Goal: Task Accomplishment & Management: Complete application form

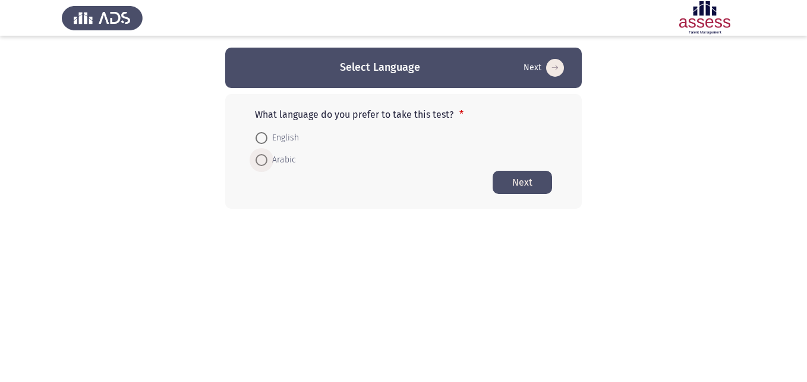
click at [265, 158] on span at bounding box center [262, 160] width 12 height 12
click at [265, 158] on input "Arabic" at bounding box center [262, 160] width 12 height 12
radio input "true"
click at [518, 185] on button "Next" at bounding box center [522, 181] width 59 height 23
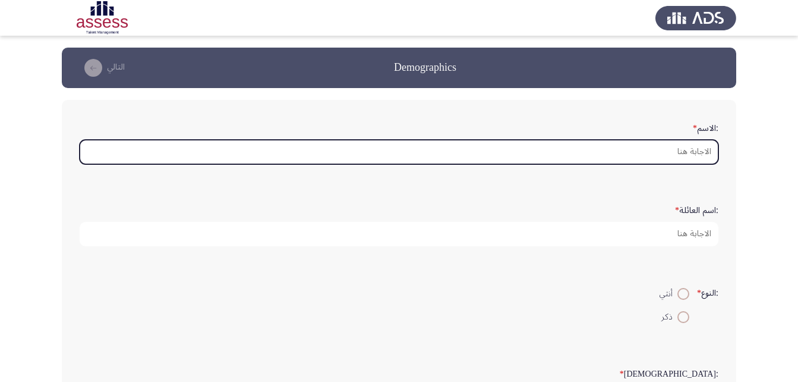
click at [674, 152] on input ":الاسم *" at bounding box center [399, 152] width 639 height 24
type input "u"
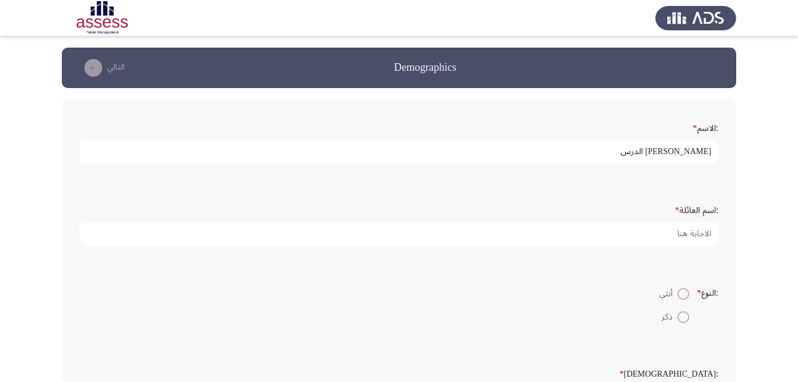
type input "[PERSON_NAME] الدرس"
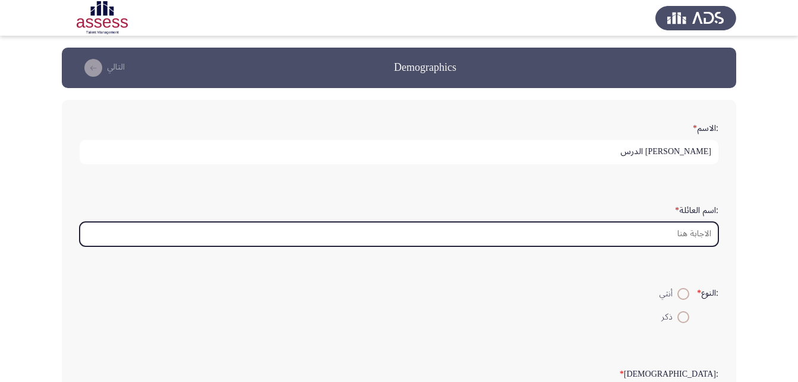
click at [697, 235] on input ":اسم العائلة *" at bounding box center [399, 234] width 639 height 24
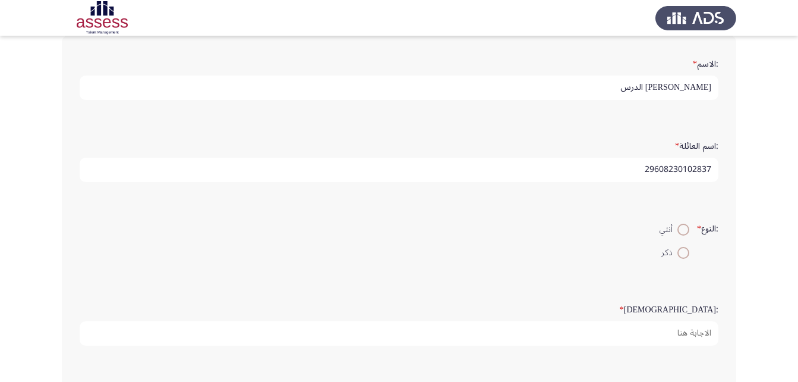
scroll to position [109, 0]
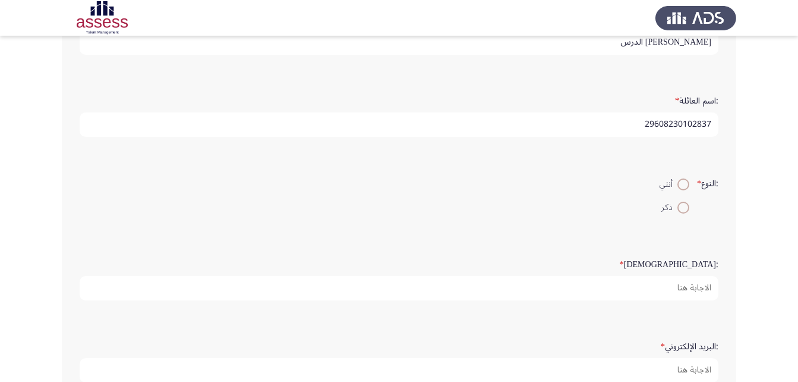
type input "29608230102837"
click at [678, 207] on span at bounding box center [684, 208] width 12 height 12
click at [678, 207] on input "ذكر" at bounding box center [684, 208] width 12 height 12
radio input "true"
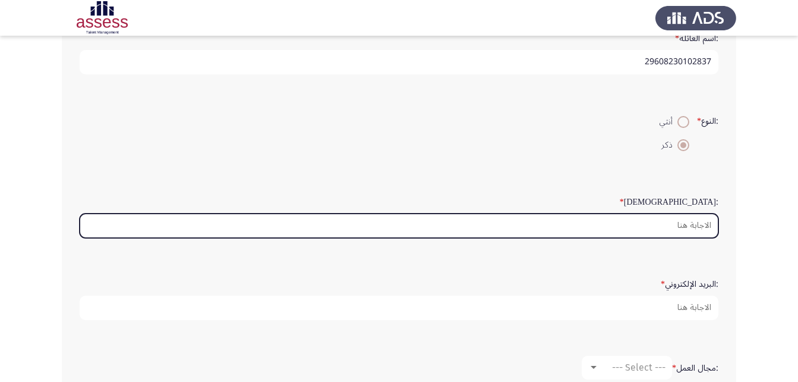
click at [677, 225] on input ":السن *" at bounding box center [399, 225] width 639 height 24
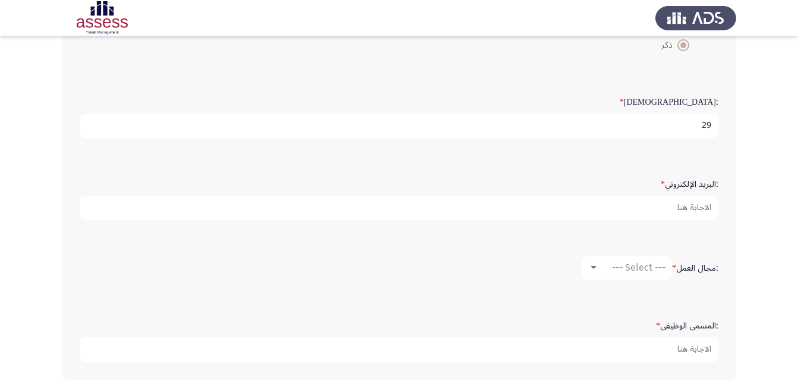
scroll to position [273, 0]
type input "29"
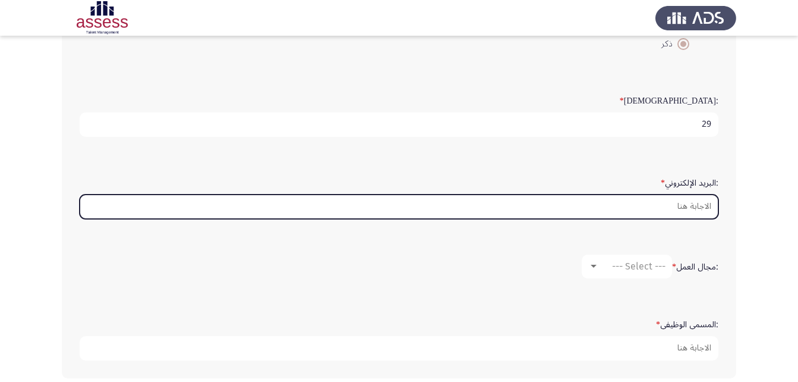
click at [681, 209] on input ":البريد الإلكتروني *" at bounding box center [399, 206] width 639 height 24
type input "ش"
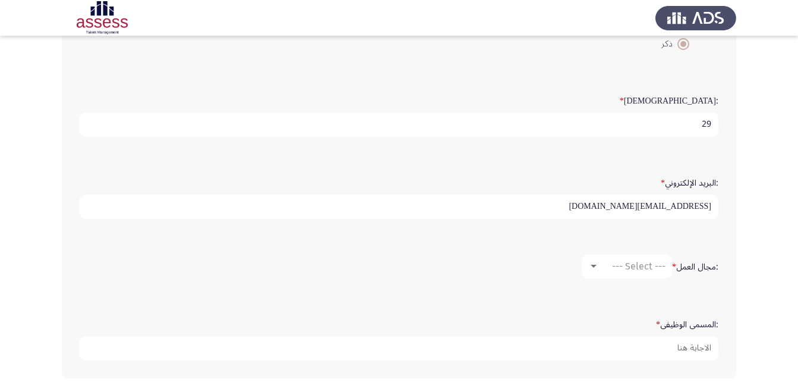
type input "[EMAIL_ADDRESS][DOMAIN_NAME]"
click at [591, 270] on div at bounding box center [594, 267] width 11 height 10
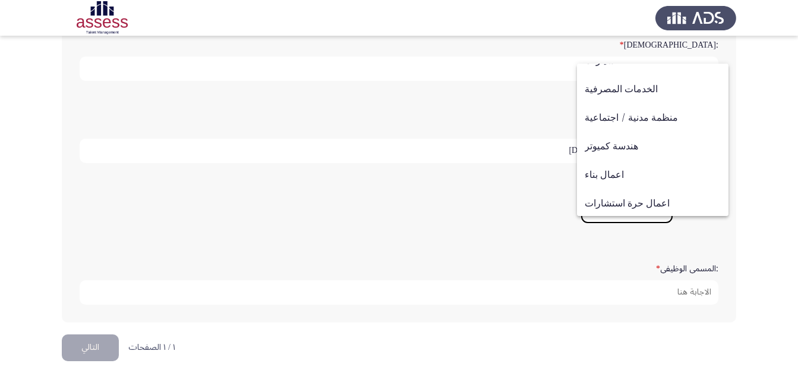
scroll to position [33, 0]
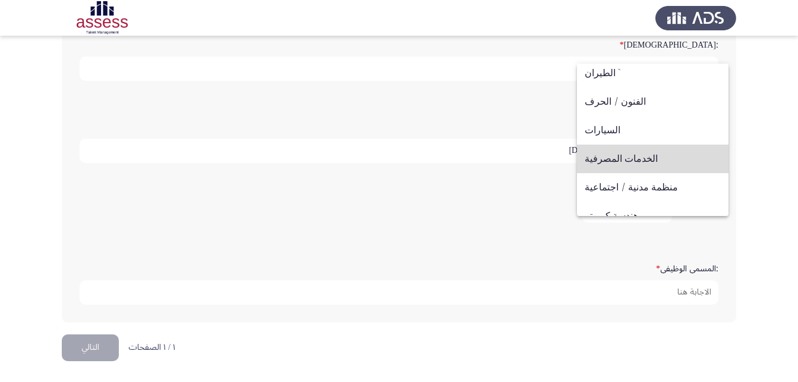
click at [655, 161] on span "الخدمات المصرفية" at bounding box center [653, 158] width 136 height 29
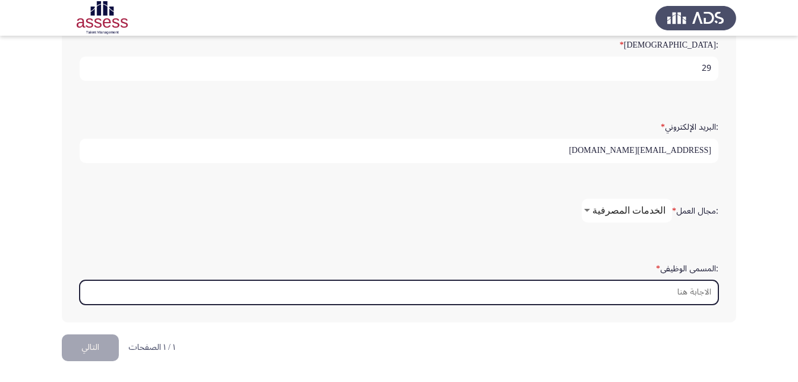
click at [678, 287] on input ":المسمى الوظيفى *" at bounding box center [399, 292] width 639 height 24
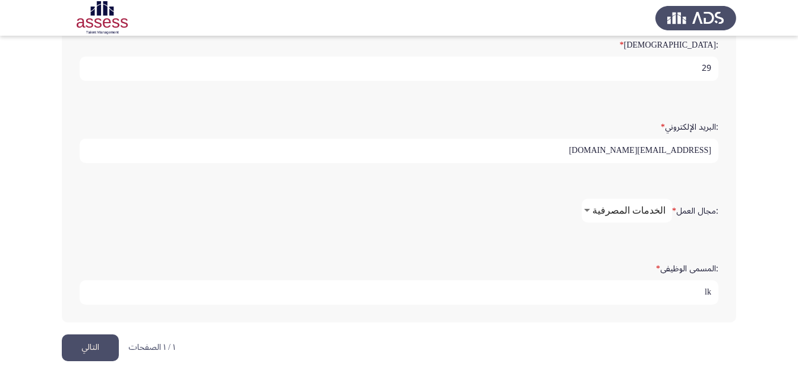
type input "l"
type input "منسق إداري"
click at [593, 213] on div at bounding box center [587, 211] width 11 height 10
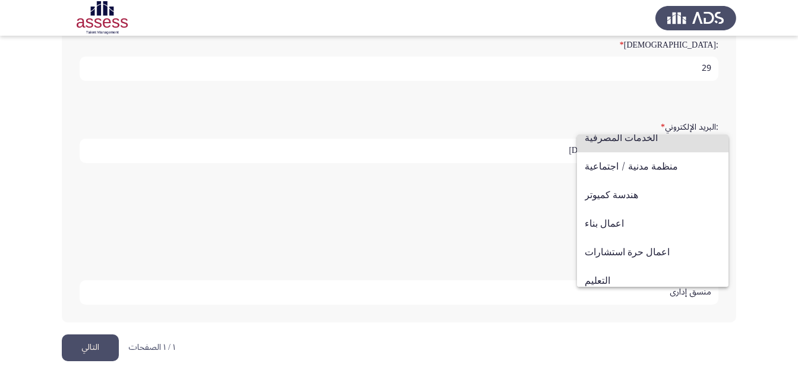
scroll to position [102, 0]
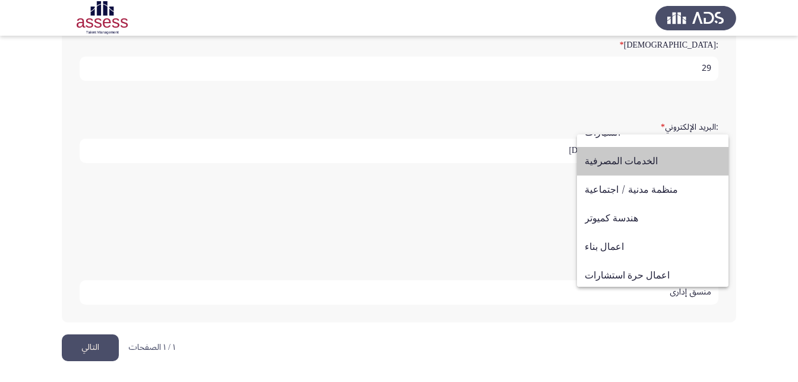
click at [655, 162] on span "الخدمات المصرفية" at bounding box center [653, 161] width 136 height 29
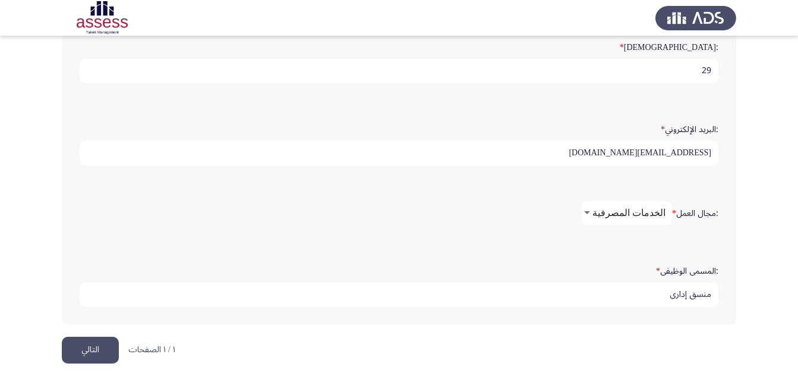
scroll to position [329, 0]
click at [593, 212] on div at bounding box center [587, 211] width 11 height 10
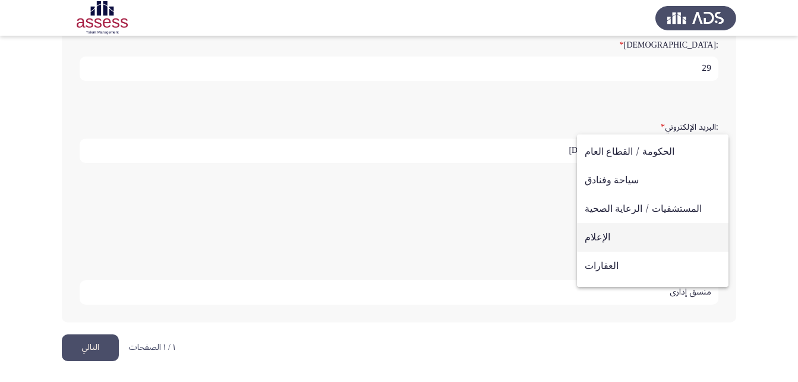
scroll to position [290, 0]
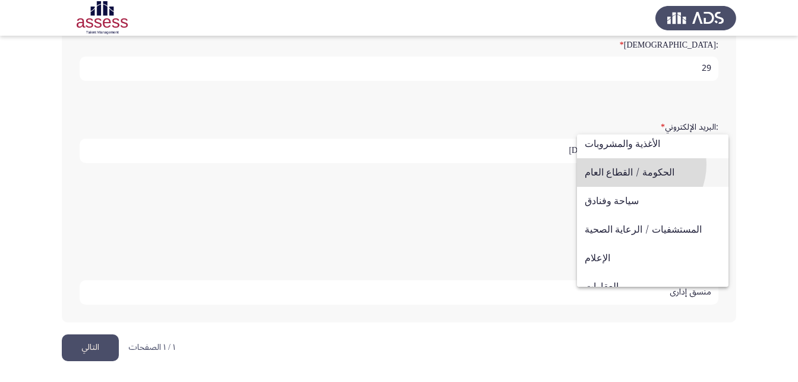
click at [635, 164] on span "الحكومة / القطاع العام" at bounding box center [653, 172] width 136 height 29
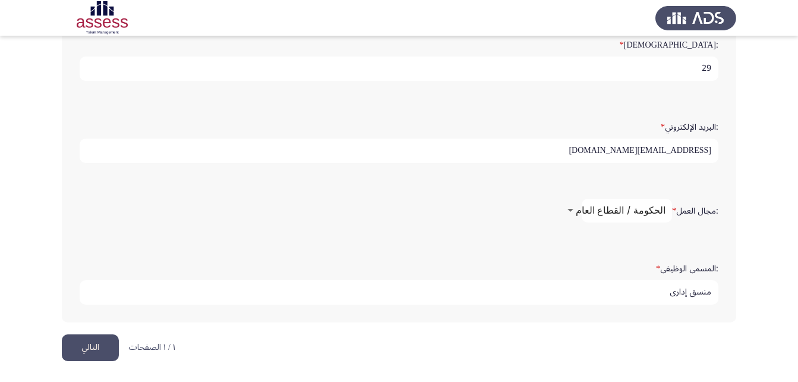
click at [574, 210] on div at bounding box center [571, 210] width 6 height 3
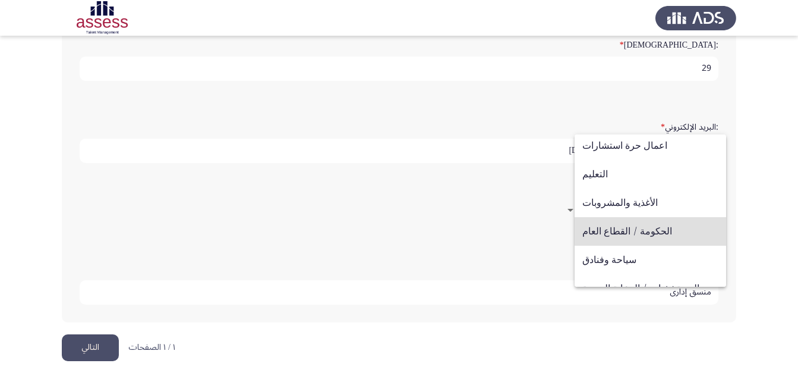
scroll to position [212, 0]
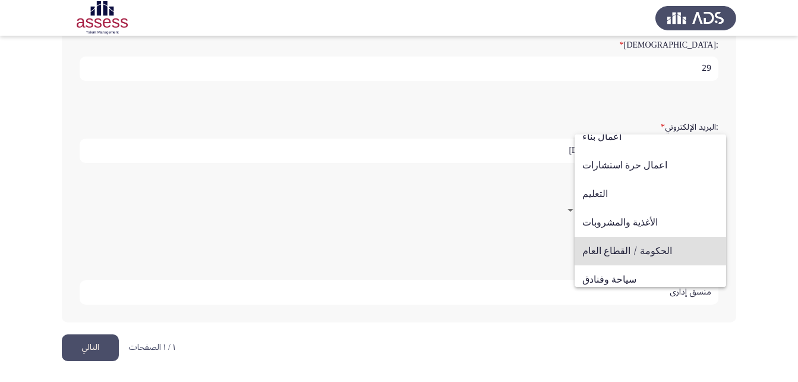
click at [607, 258] on span "الحكومة / القطاع العام" at bounding box center [651, 251] width 136 height 29
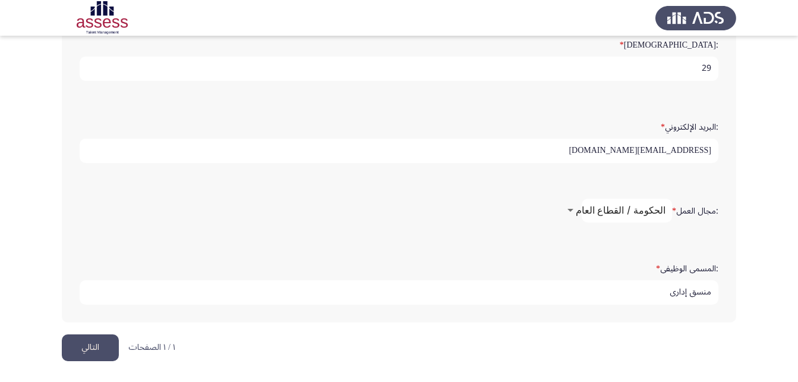
click at [576, 209] on div at bounding box center [570, 211] width 11 height 10
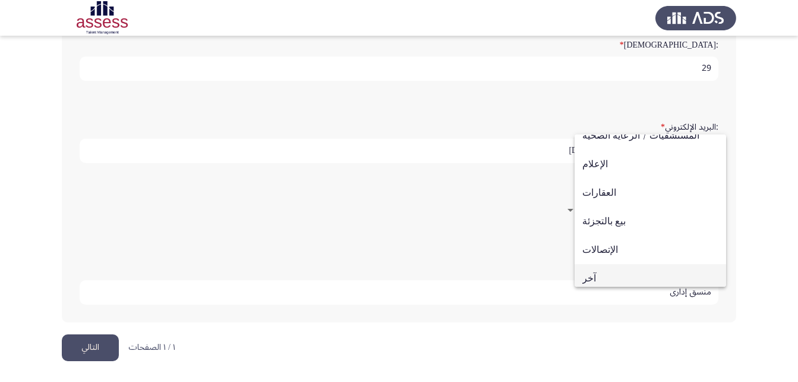
scroll to position [390, 0]
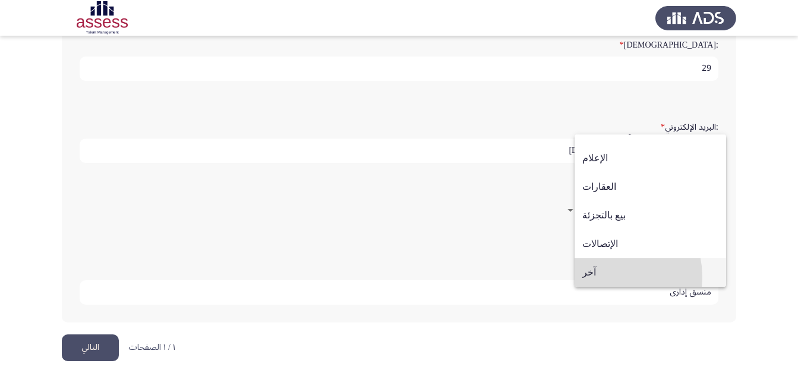
click at [598, 277] on span "آخر" at bounding box center [651, 272] width 136 height 29
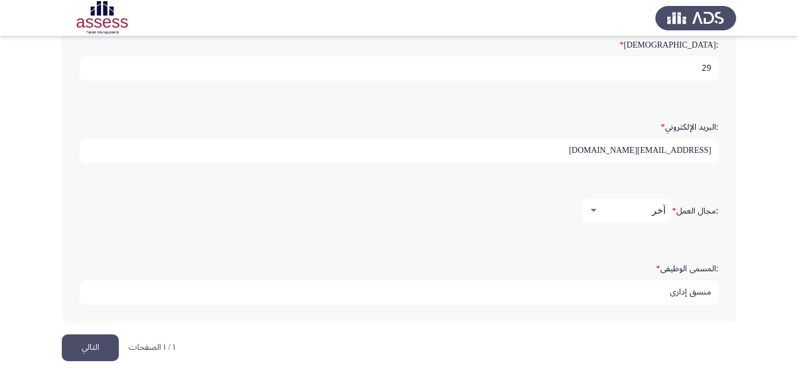
click at [73, 348] on button "التالي" at bounding box center [90, 347] width 57 height 27
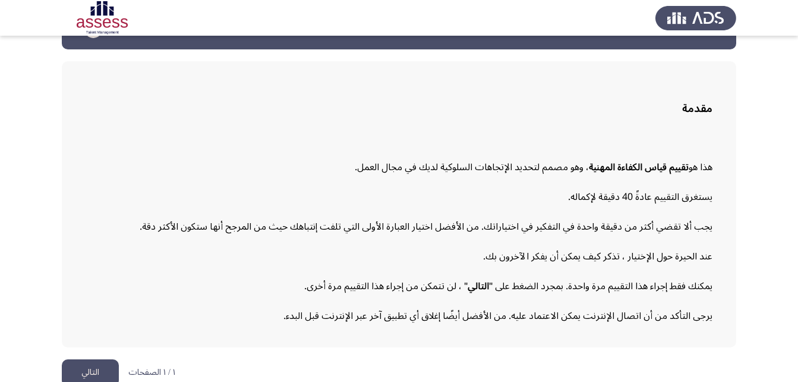
scroll to position [55, 0]
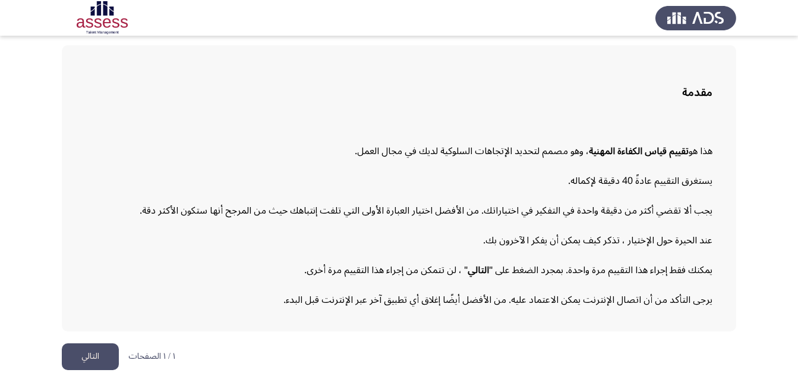
click at [95, 356] on button "التالي" at bounding box center [90, 356] width 57 height 27
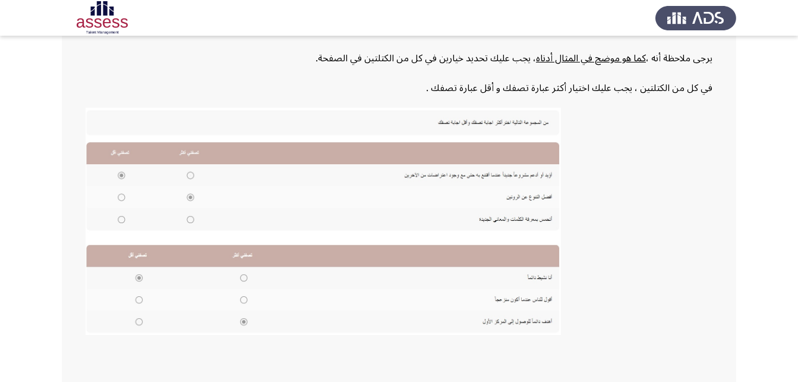
scroll to position [258, 0]
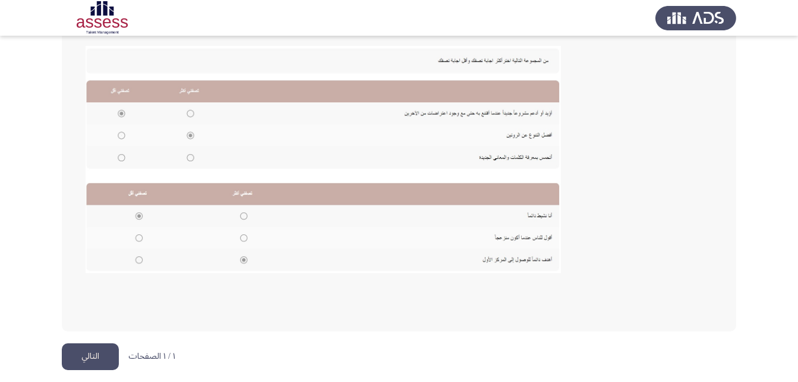
click at [93, 361] on button "التالي" at bounding box center [90, 356] width 57 height 27
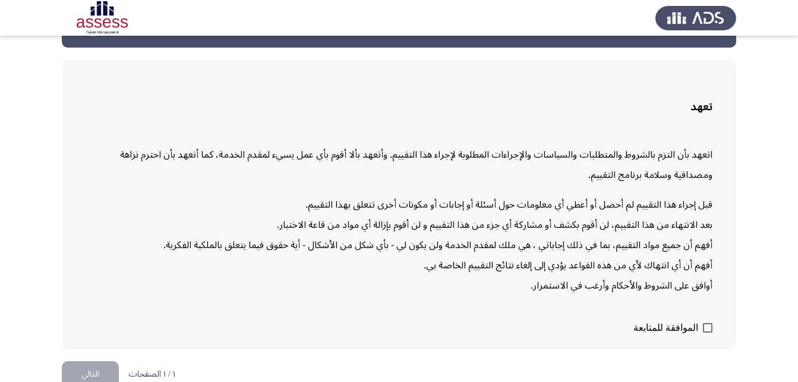
scroll to position [58, 0]
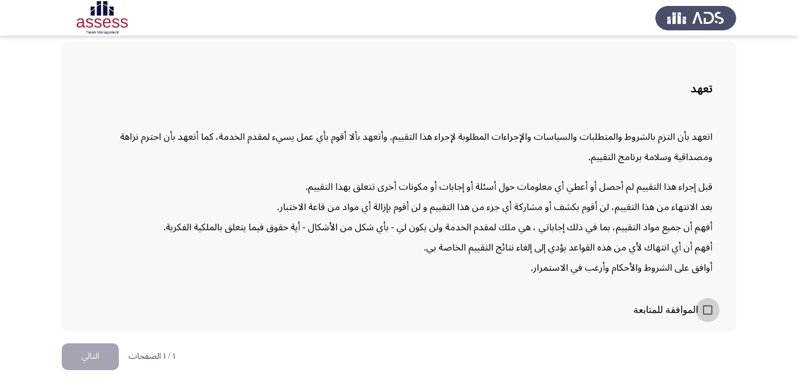
click at [706, 306] on span at bounding box center [708, 310] width 10 height 10
click at [707, 315] on input "الموافقة للمتابعة" at bounding box center [707, 315] width 1 height 1
checkbox input "true"
click at [100, 356] on button "التالي" at bounding box center [90, 356] width 57 height 27
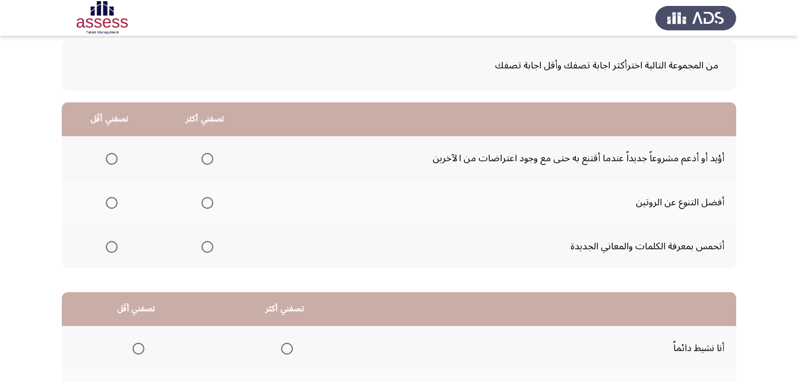
scroll to position [0, 0]
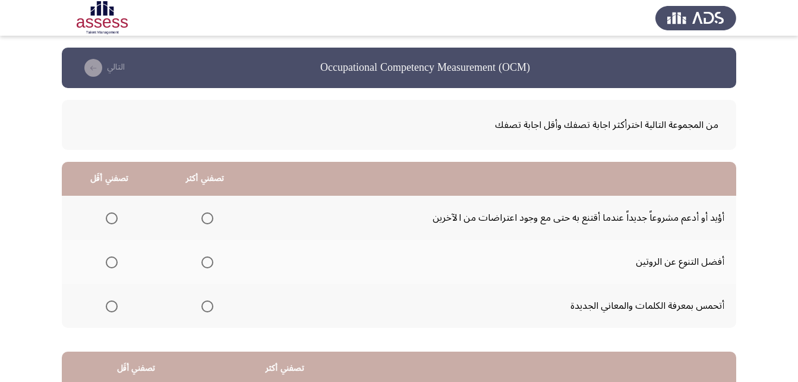
click at [210, 306] on span "Select an option" at bounding box center [208, 306] width 12 height 12
click at [210, 306] on input "Select an option" at bounding box center [208, 306] width 12 height 12
click at [110, 221] on span "Select an option" at bounding box center [112, 218] width 12 height 12
click at [110, 221] on input "Select an option" at bounding box center [112, 218] width 12 height 12
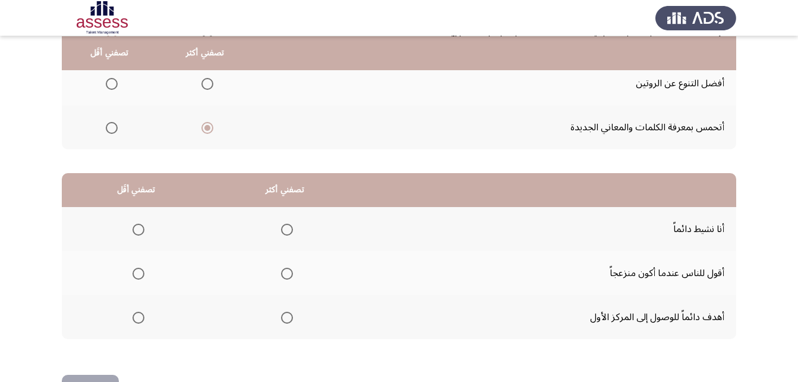
scroll to position [219, 0]
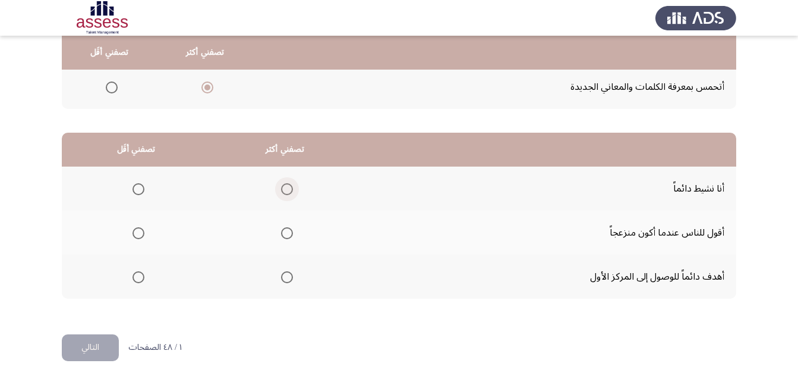
click at [288, 191] on span "Select an option" at bounding box center [287, 189] width 12 height 12
click at [288, 191] on input "Select an option" at bounding box center [287, 189] width 12 height 12
click at [137, 235] on span "Select an option" at bounding box center [139, 233] width 12 height 12
click at [137, 235] on input "Select an option" at bounding box center [139, 233] width 12 height 12
click at [105, 342] on button "التالي" at bounding box center [90, 347] width 57 height 27
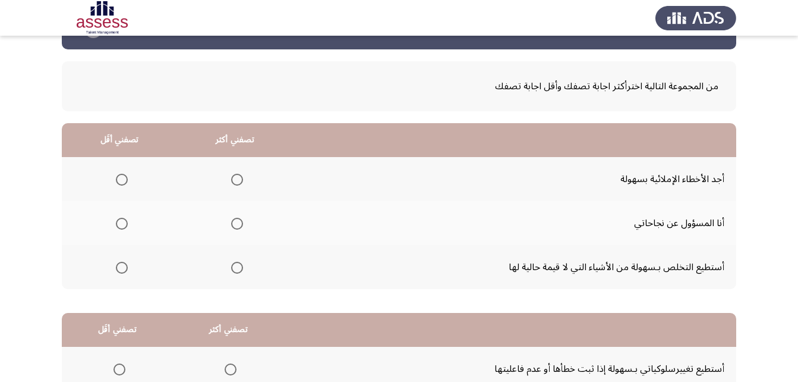
scroll to position [59, 0]
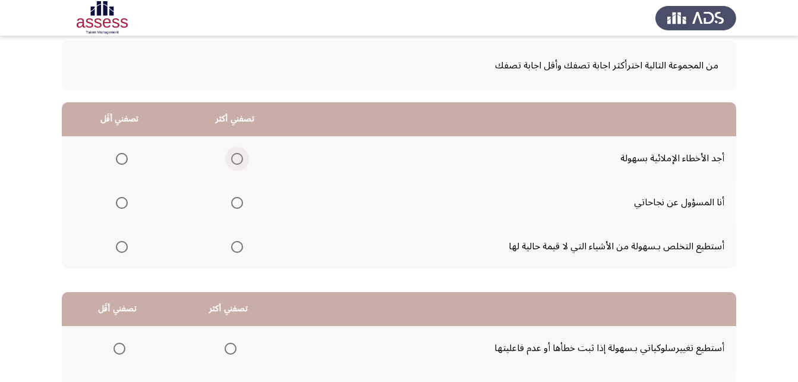
click at [235, 161] on span "Select an option" at bounding box center [237, 159] width 12 height 12
click at [235, 161] on input "Select an option" at bounding box center [237, 159] width 12 height 12
click at [125, 204] on span "Select an option" at bounding box center [122, 203] width 12 height 12
click at [125, 204] on input "Select an option" at bounding box center [122, 203] width 12 height 12
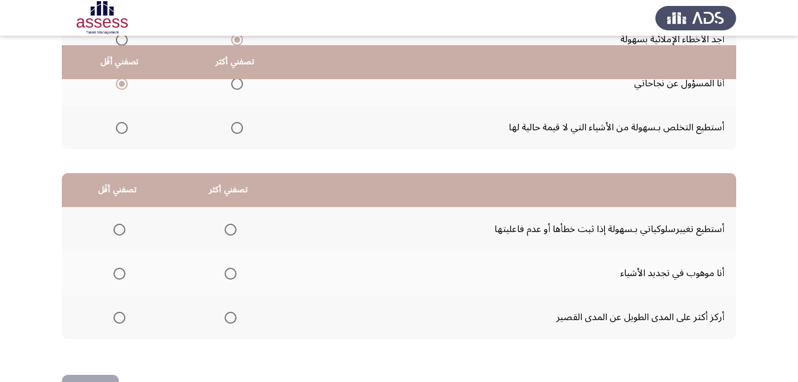
scroll to position [219, 0]
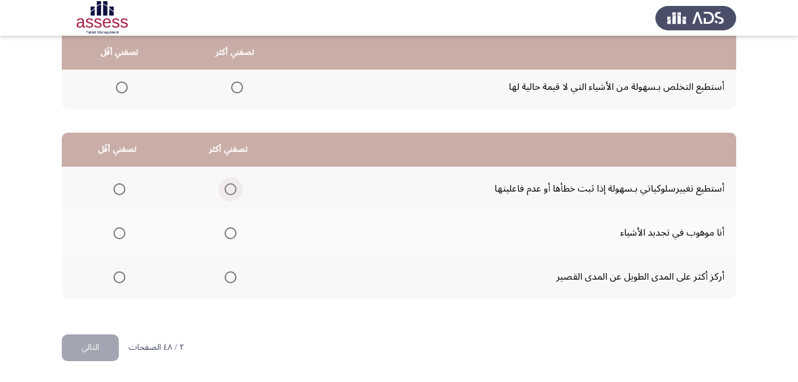
click at [232, 187] on span "Select an option" at bounding box center [231, 189] width 12 height 12
click at [232, 187] on input "Select an option" at bounding box center [231, 189] width 12 height 12
click at [124, 276] on span "Select an option" at bounding box center [120, 277] width 12 height 12
click at [124, 276] on input "Select an option" at bounding box center [120, 277] width 12 height 12
click at [103, 353] on button "التالي" at bounding box center [90, 347] width 57 height 27
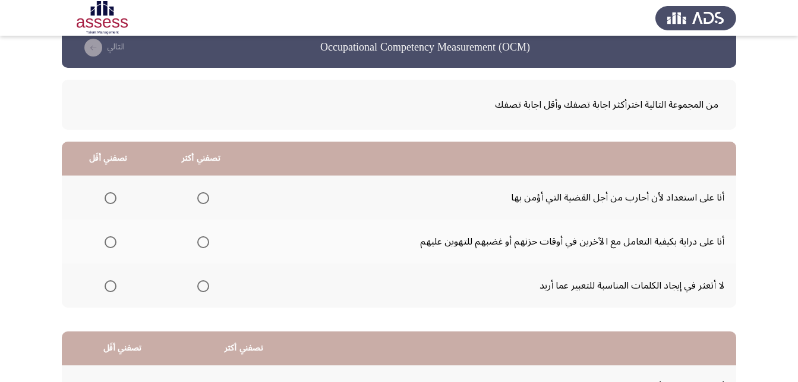
scroll to position [0, 0]
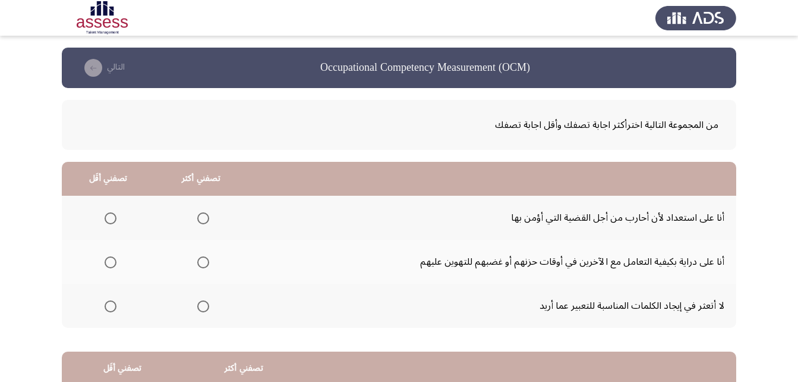
click at [205, 261] on span "Select an option" at bounding box center [203, 262] width 12 height 12
click at [205, 261] on input "Select an option" at bounding box center [203, 262] width 12 height 12
click at [208, 304] on span "Select an option" at bounding box center [203, 306] width 12 height 12
click at [208, 304] on input "Select an option" at bounding box center [203, 306] width 12 height 12
click at [112, 219] on span "Select an option" at bounding box center [111, 218] width 12 height 12
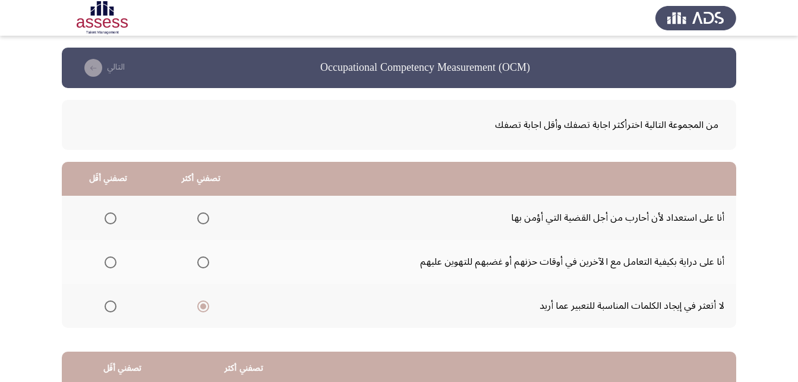
click at [112, 219] on input "Select an option" at bounding box center [111, 218] width 12 height 12
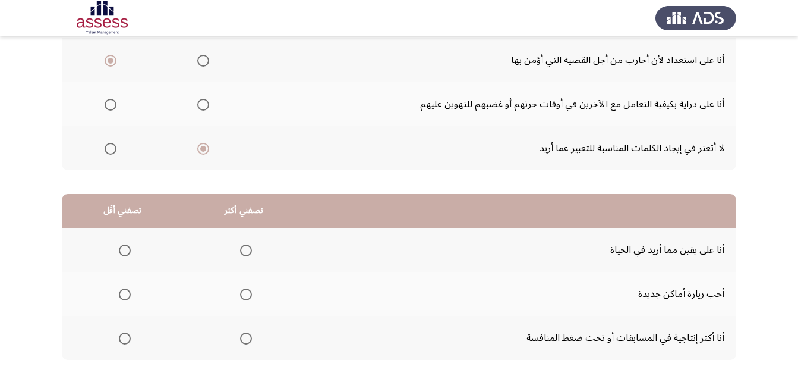
scroll to position [178, 0]
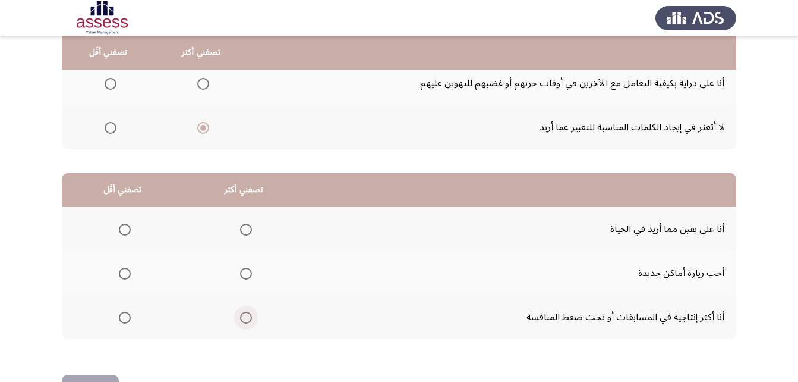
click at [246, 316] on span "Select an option" at bounding box center [246, 318] width 12 height 12
click at [246, 316] on input "Select an option" at bounding box center [246, 318] width 12 height 12
click at [119, 227] on span "Select an option" at bounding box center [125, 230] width 12 height 12
click at [119, 227] on input "Select an option" at bounding box center [125, 230] width 12 height 12
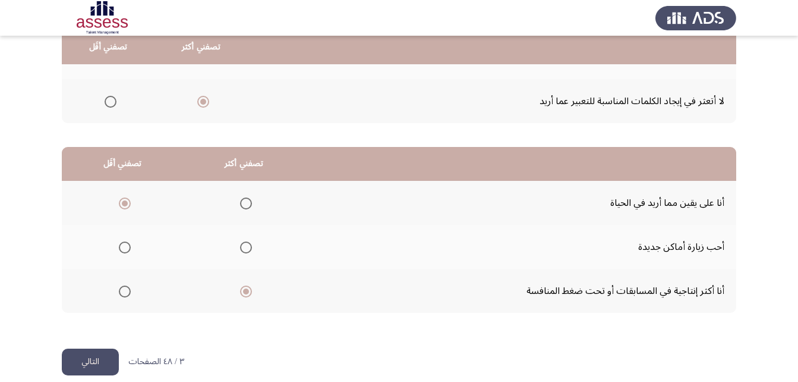
scroll to position [219, 0]
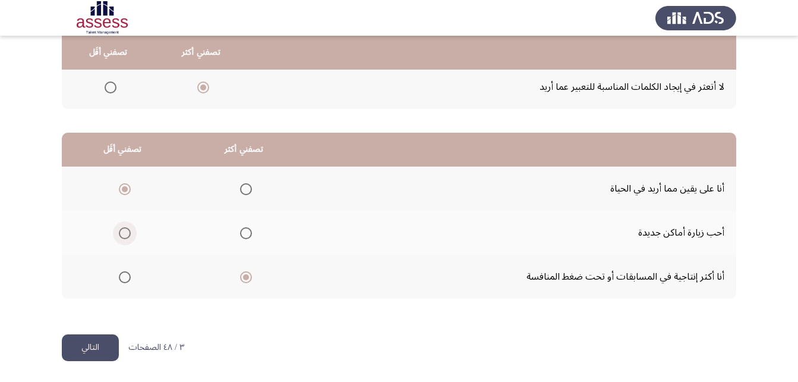
click at [128, 233] on span "Select an option" at bounding box center [125, 233] width 12 height 12
click at [128, 233] on input "Select an option" at bounding box center [125, 233] width 12 height 12
click at [95, 346] on button "التالي" at bounding box center [90, 347] width 57 height 27
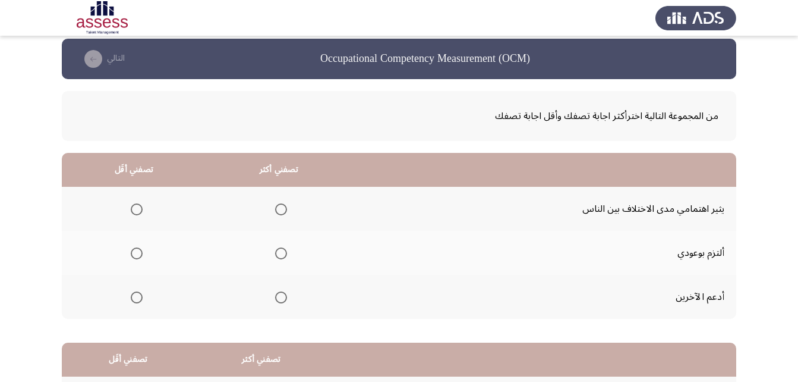
scroll to position [59, 0]
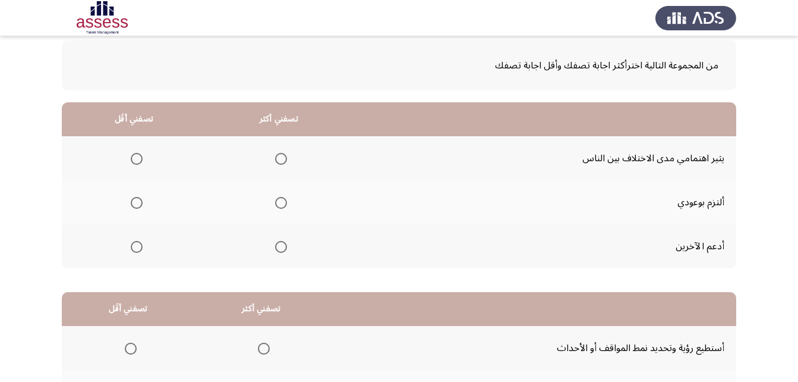
click at [284, 247] on span "Select an option" at bounding box center [281, 247] width 12 height 12
click at [284, 247] on input "Select an option" at bounding box center [281, 247] width 12 height 12
click at [133, 159] on span "Select an option" at bounding box center [137, 159] width 12 height 12
click at [133, 159] on input "Select an option" at bounding box center [137, 159] width 12 height 12
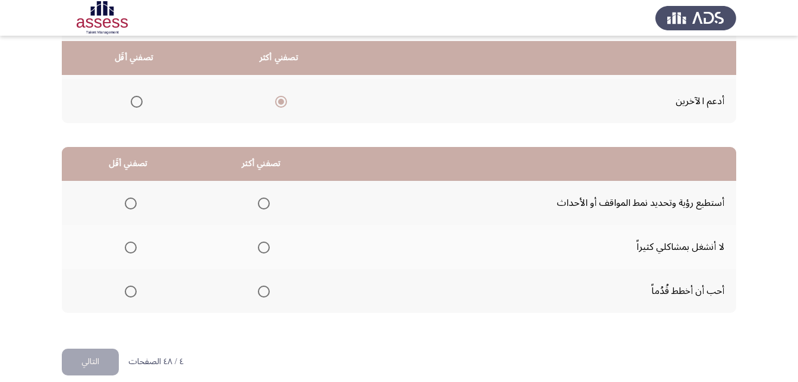
scroll to position [219, 0]
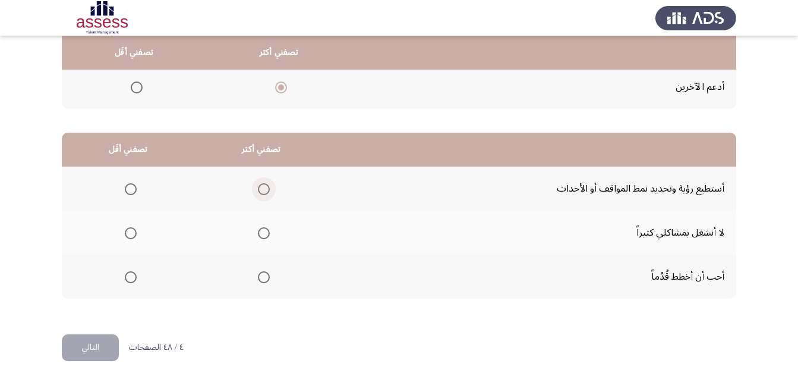
click at [264, 190] on span "Select an option" at bounding box center [264, 189] width 12 height 12
click at [264, 190] on input "Select an option" at bounding box center [264, 189] width 12 height 12
click at [125, 235] on span "Select an option" at bounding box center [131, 233] width 12 height 12
click at [125, 235] on input "Select an option" at bounding box center [131, 233] width 12 height 12
click at [87, 346] on button "التالي" at bounding box center [90, 347] width 57 height 27
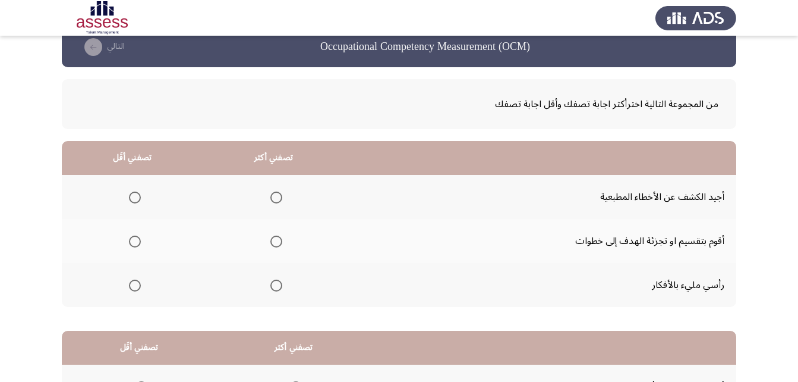
scroll to position [0, 0]
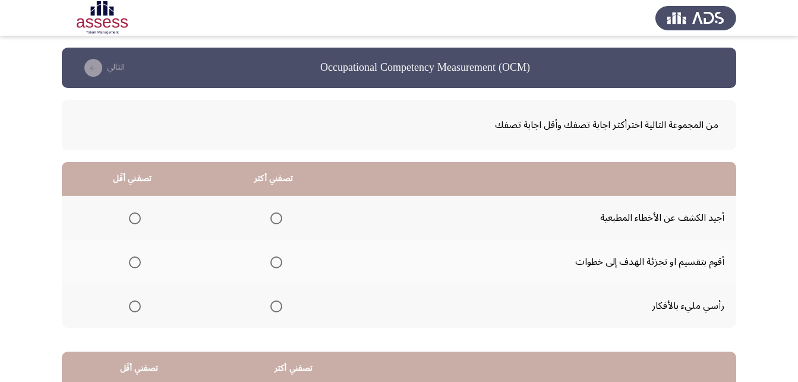
click at [279, 213] on span "Select an option" at bounding box center [277, 218] width 12 height 12
click at [279, 213] on input "Select an option" at bounding box center [277, 218] width 12 height 12
click at [273, 266] on span "Select an option" at bounding box center [277, 262] width 12 height 12
click at [273, 266] on input "Select an option" at bounding box center [277, 262] width 12 height 12
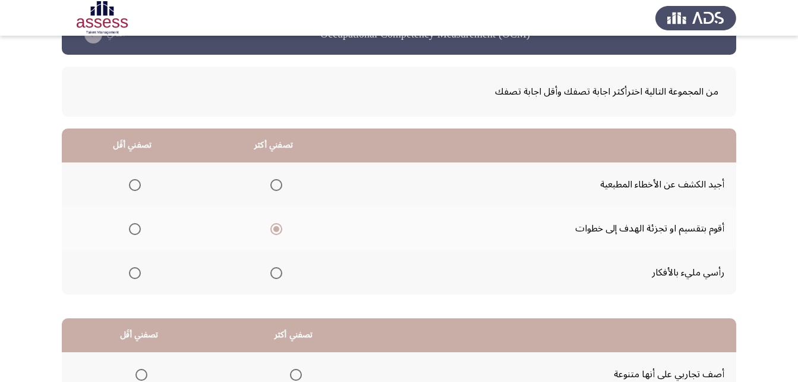
scroll to position [59, 0]
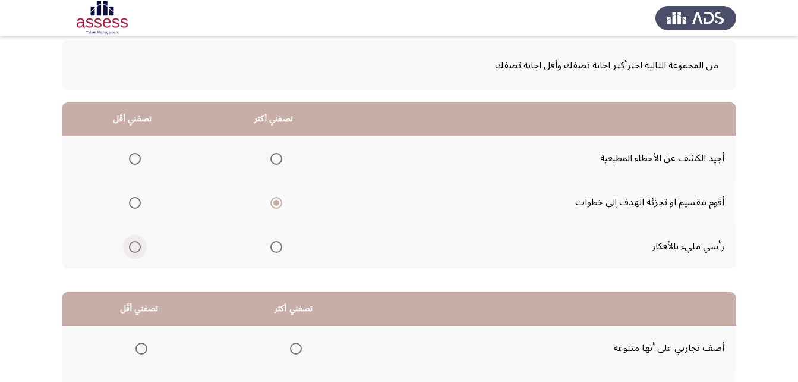
click at [129, 246] on span "Select an option" at bounding box center [135, 247] width 12 height 12
click at [129, 246] on input "Select an option" at bounding box center [135, 247] width 12 height 12
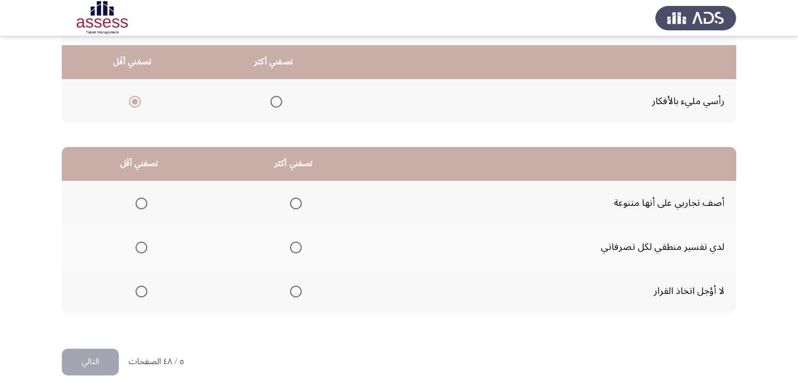
scroll to position [219, 0]
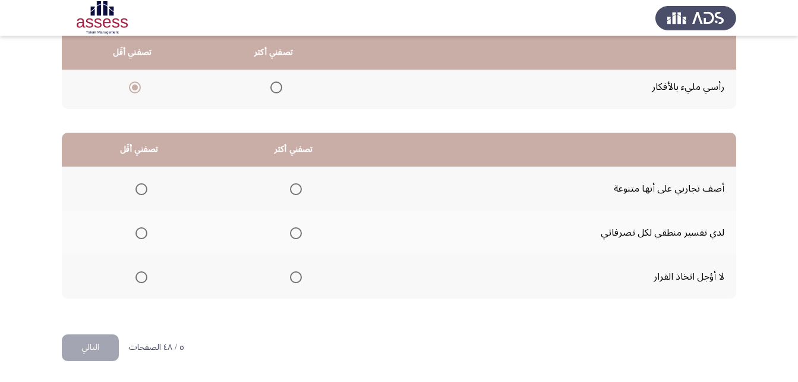
click at [301, 272] on span "Select an option" at bounding box center [296, 277] width 12 height 12
click at [301, 272] on input "Select an option" at bounding box center [296, 277] width 12 height 12
click at [138, 229] on span "Select an option" at bounding box center [142, 233] width 12 height 12
click at [138, 229] on input "Select an option" at bounding box center [142, 233] width 12 height 12
click at [80, 347] on button "التالي" at bounding box center [90, 347] width 57 height 27
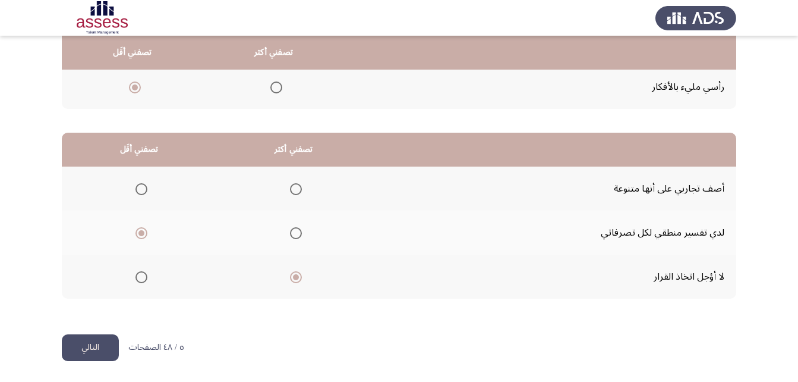
scroll to position [0, 0]
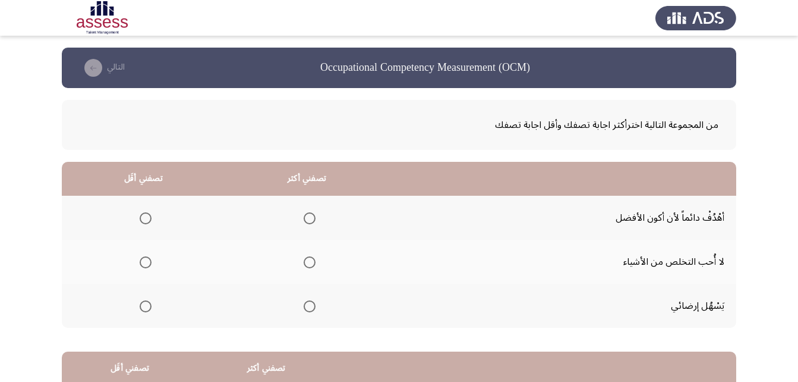
click at [307, 209] on mat-radio-group "Select an option" at bounding box center [307, 217] width 17 height 20
click at [307, 212] on span "Select an option" at bounding box center [310, 218] width 12 height 12
click at [307, 212] on input "Select an option" at bounding box center [310, 218] width 12 height 12
click at [149, 262] on span "Select an option" at bounding box center [146, 262] width 12 height 12
click at [149, 262] on input "Select an option" at bounding box center [146, 262] width 12 height 12
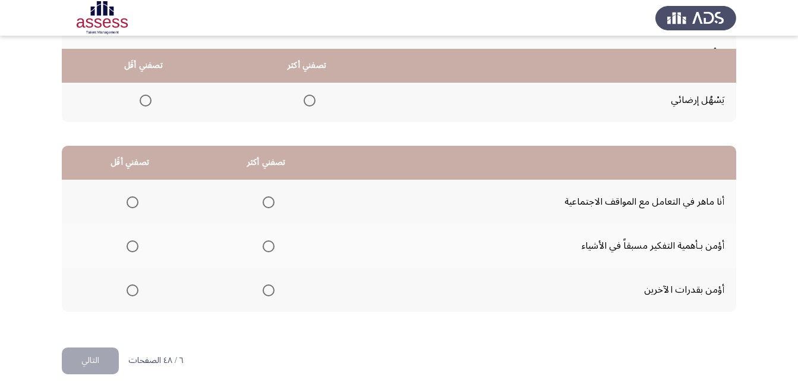
scroll to position [219, 0]
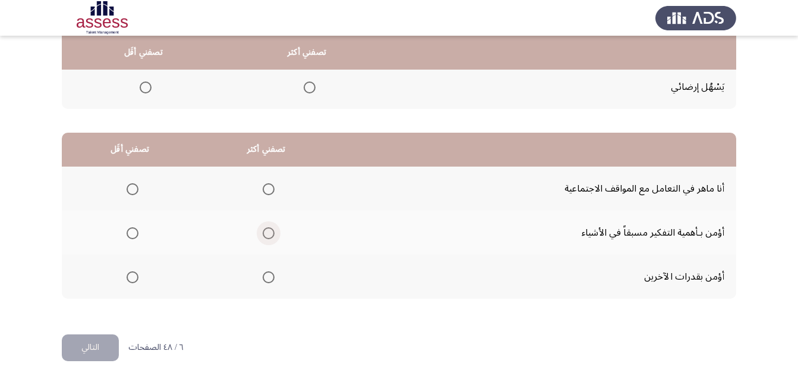
click at [271, 235] on span "Select an option" at bounding box center [269, 233] width 12 height 12
click at [271, 235] on input "Select an option" at bounding box center [269, 233] width 12 height 12
click at [135, 279] on span "Select an option" at bounding box center [133, 277] width 12 height 12
click at [135, 279] on input "Select an option" at bounding box center [133, 277] width 12 height 12
click at [87, 350] on button "التالي" at bounding box center [90, 347] width 57 height 27
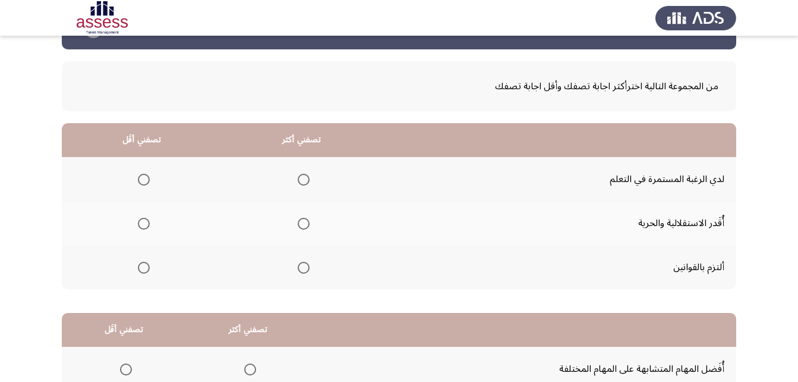
scroll to position [59, 0]
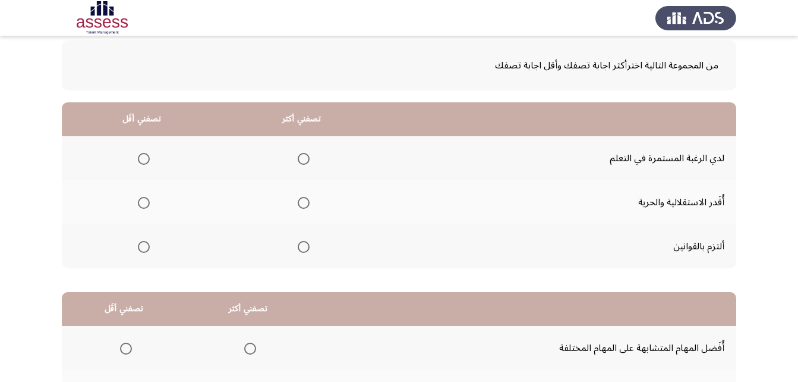
click at [305, 252] on span "Select an option" at bounding box center [304, 247] width 12 height 12
click at [305, 252] on input "Select an option" at bounding box center [304, 247] width 12 height 12
click at [146, 204] on span "Select an option" at bounding box center [144, 203] width 12 height 12
click at [146, 204] on input "Select an option" at bounding box center [144, 203] width 12 height 12
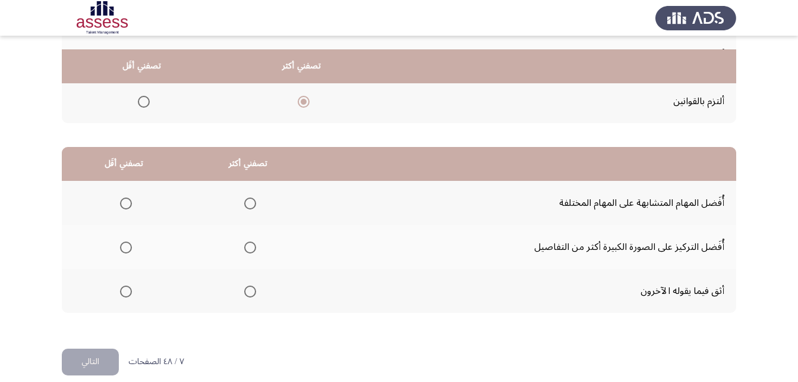
scroll to position [219, 0]
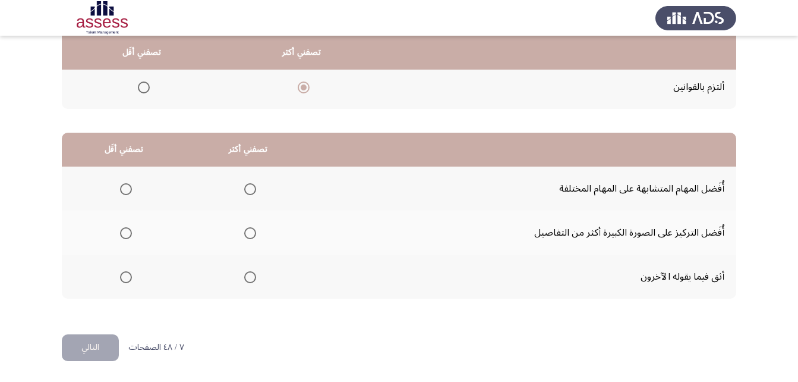
click at [127, 276] on span "Select an option" at bounding box center [126, 277] width 12 height 12
click at [127, 276] on input "Select an option" at bounding box center [126, 277] width 12 height 12
click at [252, 234] on span "Select an option" at bounding box center [250, 233] width 12 height 12
click at [252, 234] on input "Select an option" at bounding box center [250, 233] width 12 height 12
click at [111, 350] on button "التالي" at bounding box center [90, 347] width 57 height 27
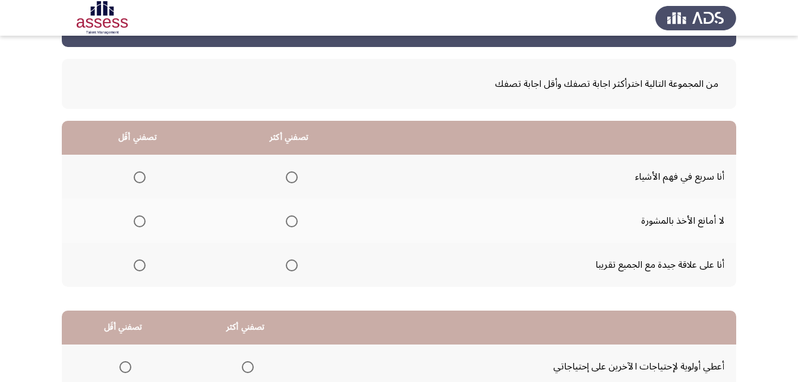
scroll to position [59, 0]
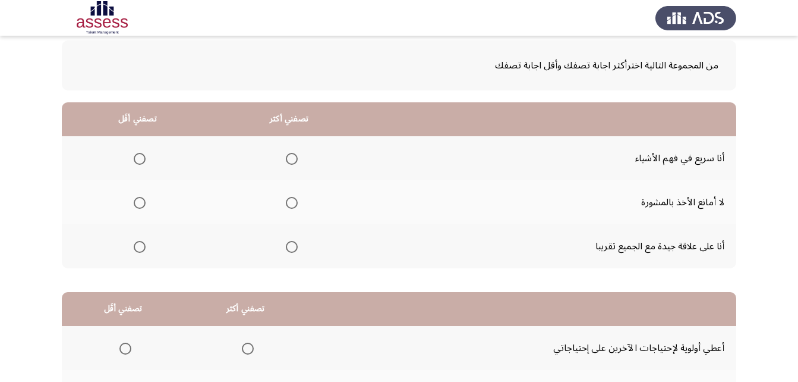
click at [288, 203] on span "Select an option" at bounding box center [292, 203] width 12 height 12
click at [288, 203] on input "Select an option" at bounding box center [292, 203] width 12 height 12
click at [124, 256] on th at bounding box center [138, 246] width 152 height 44
click at [147, 242] on th at bounding box center [138, 246] width 152 height 44
click at [129, 251] on label "Select an option" at bounding box center [137, 247] width 17 height 12
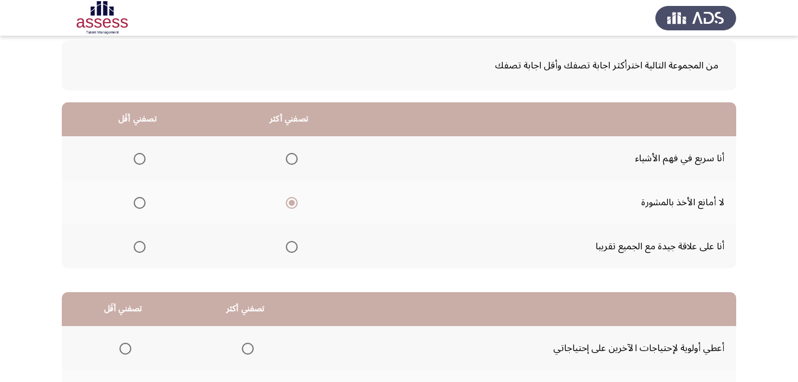
click at [134, 251] on input "Select an option" at bounding box center [140, 247] width 12 height 12
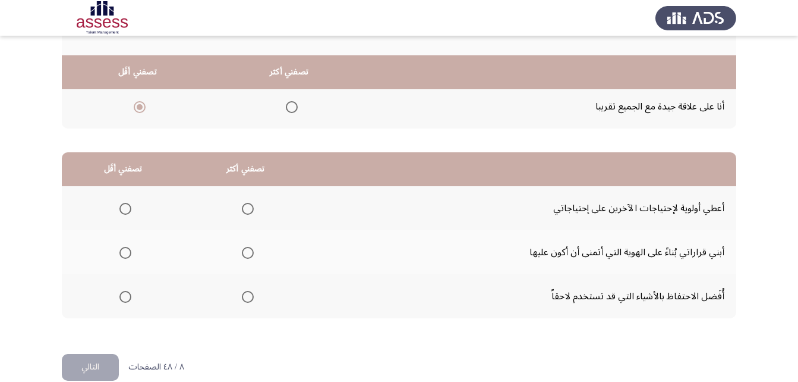
scroll to position [219, 0]
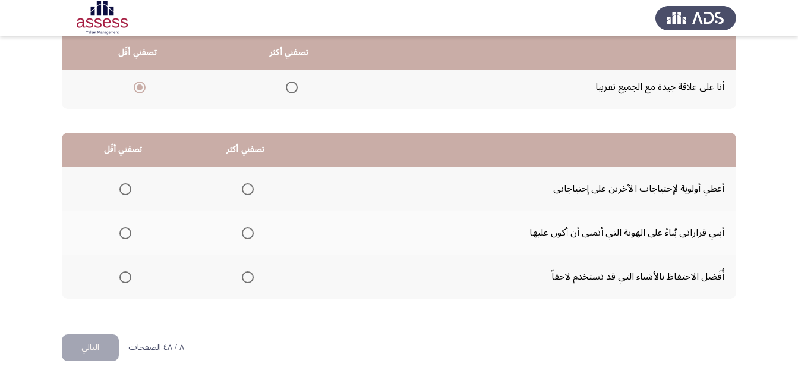
click at [242, 189] on span "Select an option" at bounding box center [248, 189] width 12 height 12
click at [242, 189] on input "Select an option" at bounding box center [248, 189] width 12 height 12
click at [125, 231] on span "Select an option" at bounding box center [125, 233] width 12 height 12
click at [125, 231] on input "Select an option" at bounding box center [125, 233] width 12 height 12
click at [92, 351] on button "التالي" at bounding box center [90, 347] width 57 height 27
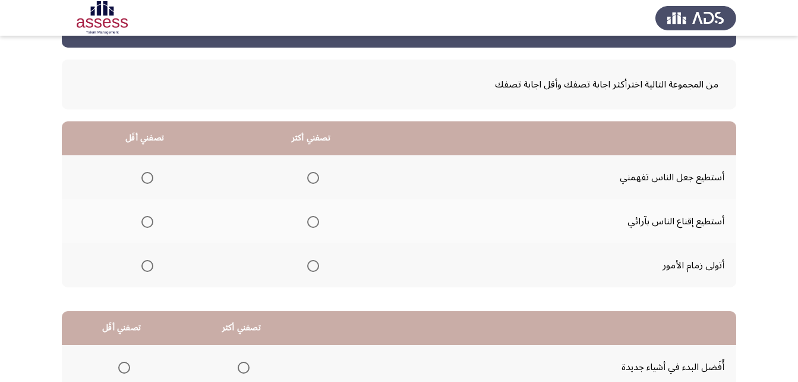
scroll to position [59, 0]
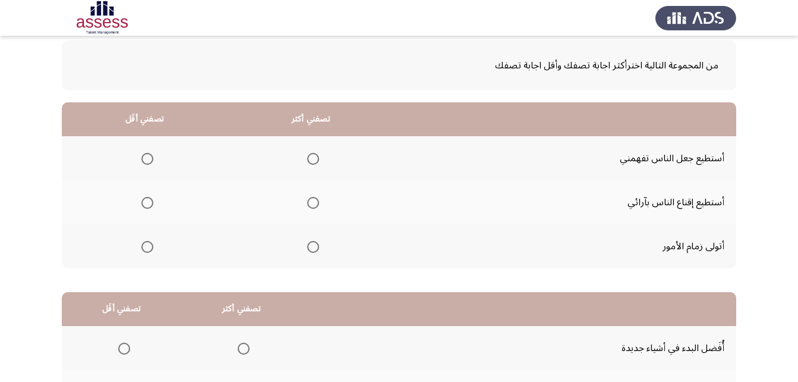
click at [147, 245] on span "Select an option" at bounding box center [147, 247] width 12 height 12
click at [147, 245] on input "Select an option" at bounding box center [147, 247] width 12 height 12
click at [316, 203] on span "Select an option" at bounding box center [313, 203] width 12 height 12
click at [316, 203] on input "Select an option" at bounding box center [313, 203] width 12 height 12
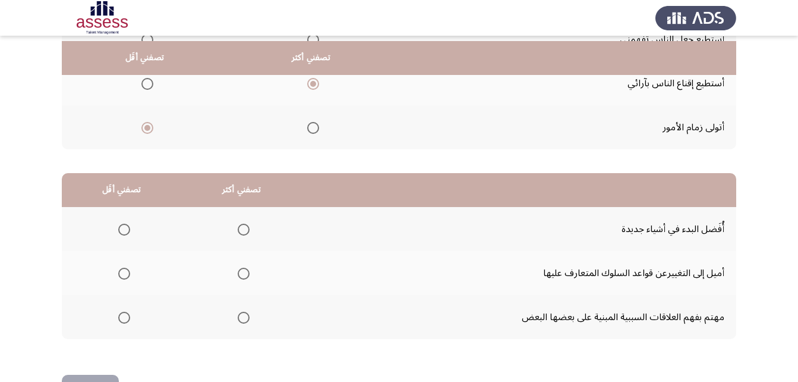
scroll to position [219, 0]
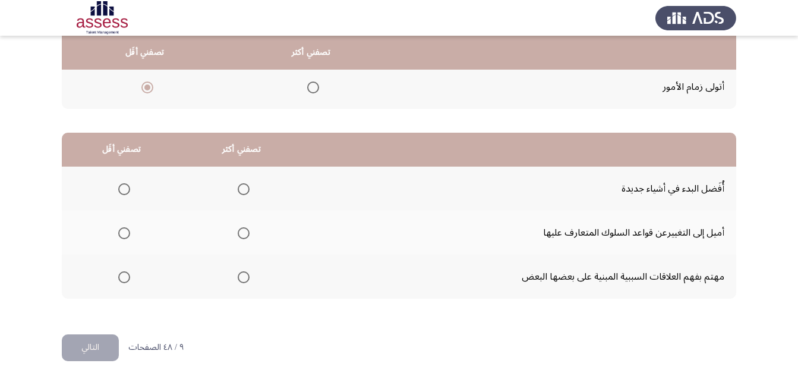
click at [123, 184] on span "Select an option" at bounding box center [124, 189] width 12 height 12
click at [123, 184] on input "Select an option" at bounding box center [124, 189] width 12 height 12
click at [126, 232] on span "Select an option" at bounding box center [124, 233] width 12 height 12
click at [126, 232] on input "Select an option" at bounding box center [124, 233] width 12 height 12
click at [246, 276] on span "Select an option" at bounding box center [244, 277] width 12 height 12
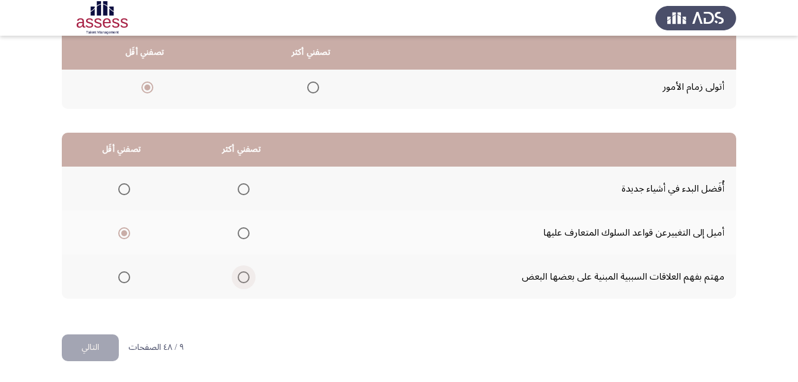
click at [246, 276] on input "Select an option" at bounding box center [244, 277] width 12 height 12
click at [102, 344] on button "التالي" at bounding box center [90, 347] width 57 height 27
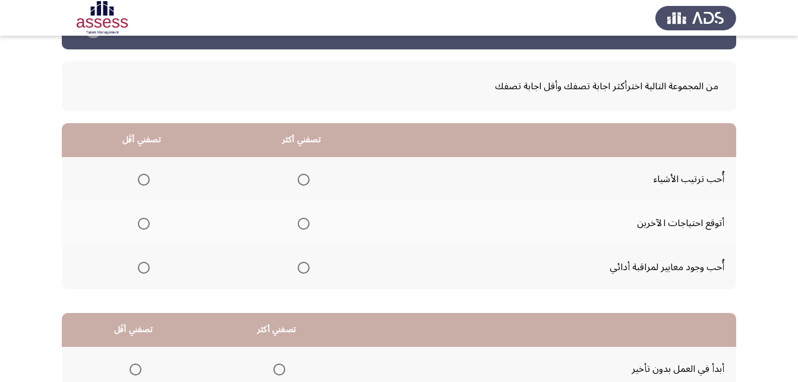
scroll to position [59, 0]
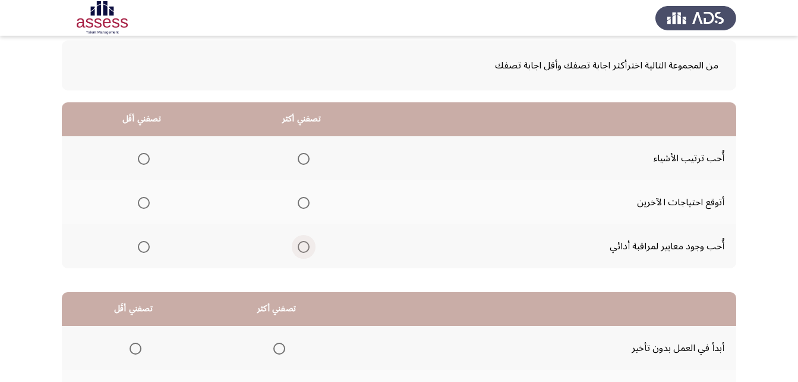
click at [299, 249] on span "Select an option" at bounding box center [304, 247] width 12 height 12
click at [299, 249] on input "Select an option" at bounding box center [304, 247] width 12 height 12
click at [145, 201] on span "Select an option" at bounding box center [144, 203] width 12 height 12
click at [145, 201] on input "Select an option" at bounding box center [144, 203] width 12 height 12
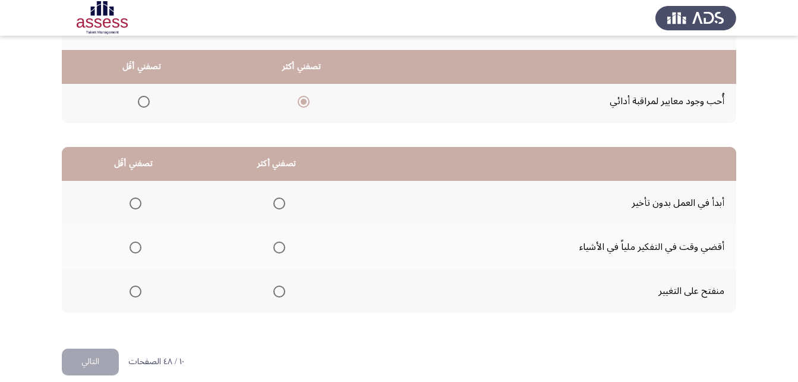
scroll to position [219, 0]
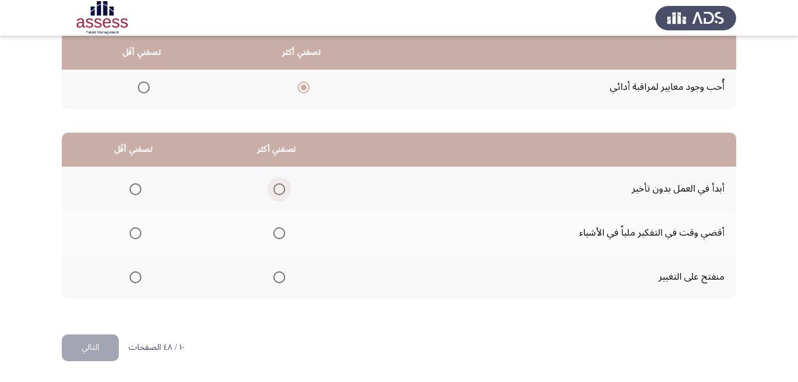
click at [275, 190] on span "Select an option" at bounding box center [279, 189] width 12 height 12
click at [275, 190] on input "Select an option" at bounding box center [279, 189] width 12 height 12
click at [133, 230] on span "Select an option" at bounding box center [136, 233] width 12 height 12
click at [133, 230] on input "Select an option" at bounding box center [136, 233] width 12 height 12
click at [90, 341] on button "التالي" at bounding box center [90, 347] width 57 height 27
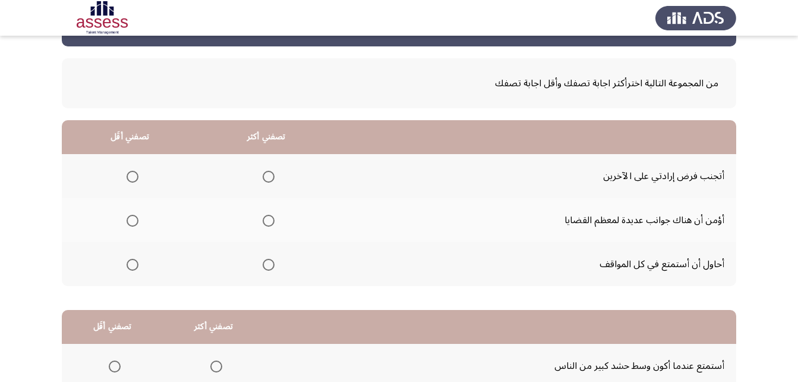
scroll to position [59, 0]
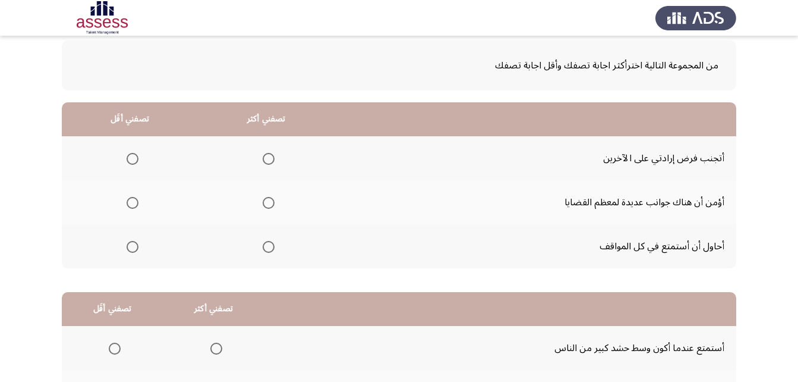
click at [275, 159] on th at bounding box center [266, 158] width 137 height 44
click at [267, 159] on span "Select an option" at bounding box center [269, 159] width 12 height 12
click at [267, 159] on input "Select an option" at bounding box center [269, 159] width 12 height 12
click at [134, 205] on span "Select an option" at bounding box center [133, 203] width 12 height 12
click at [134, 205] on input "Select an option" at bounding box center [133, 203] width 12 height 12
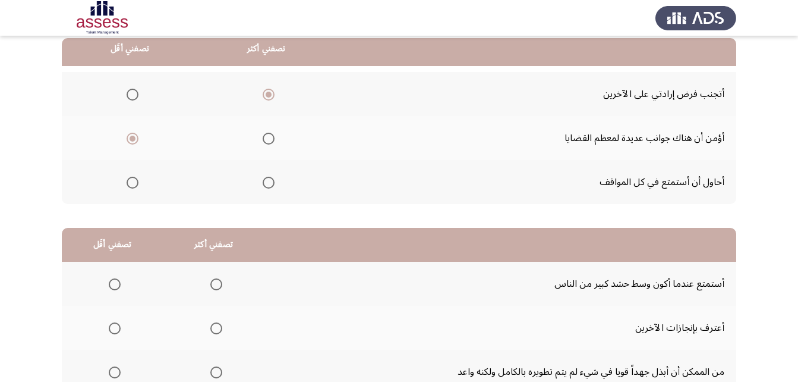
scroll to position [219, 0]
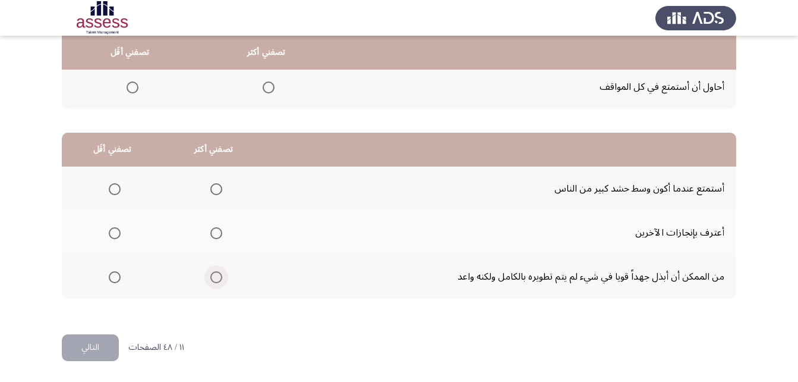
click at [210, 279] on span "Select an option" at bounding box center [216, 277] width 12 height 12
click at [210, 279] on input "Select an option" at bounding box center [216, 277] width 12 height 12
click at [105, 187] on label "Select an option" at bounding box center [112, 189] width 17 height 12
click at [109, 187] on input "Select an option" at bounding box center [115, 189] width 12 height 12
click at [95, 342] on button "التالي" at bounding box center [90, 347] width 57 height 27
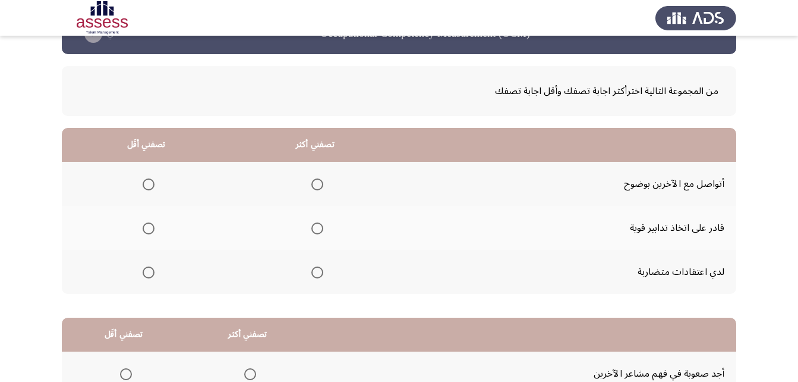
scroll to position [59, 0]
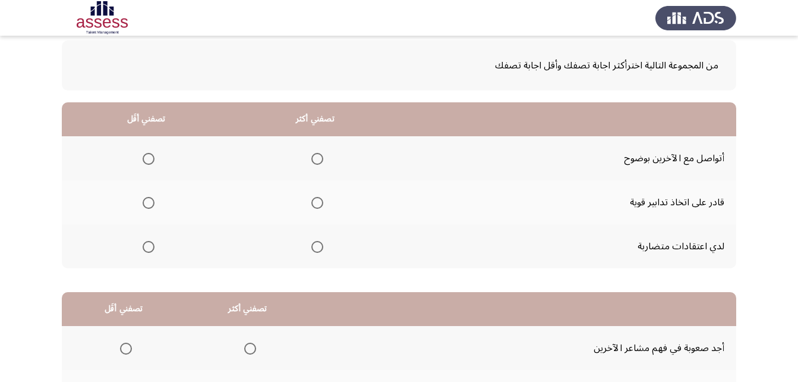
click at [150, 244] on span "Select an option" at bounding box center [149, 247] width 12 height 12
click at [150, 244] on input "Select an option" at bounding box center [149, 247] width 12 height 12
click at [317, 162] on span "Select an option" at bounding box center [318, 159] width 12 height 12
click at [317, 162] on input "Select an option" at bounding box center [318, 159] width 12 height 12
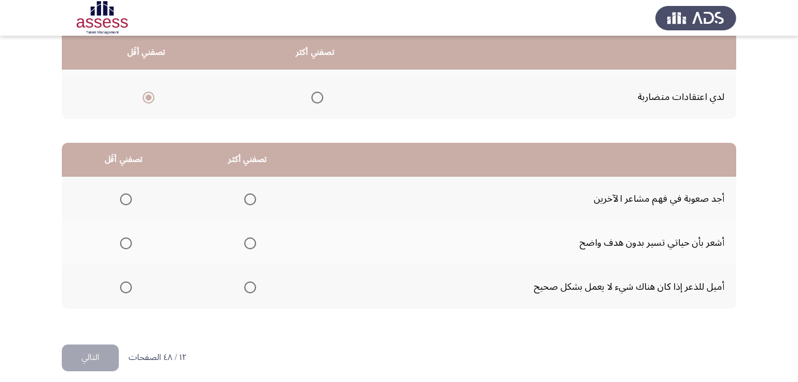
scroll to position [219, 0]
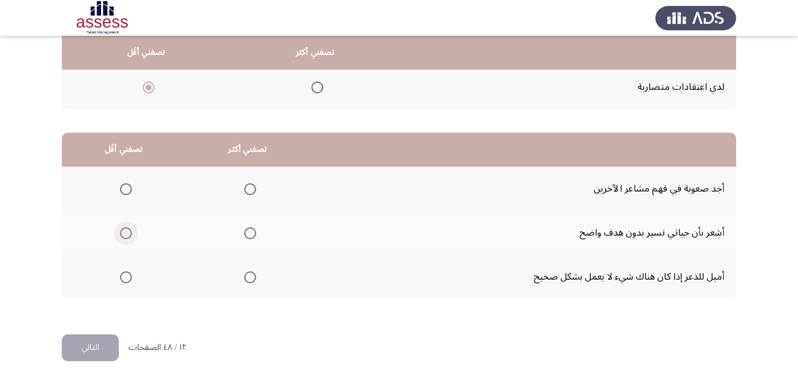
click at [127, 234] on span "Select an option" at bounding box center [126, 233] width 12 height 12
click at [127, 234] on input "Select an option" at bounding box center [126, 233] width 12 height 12
click at [245, 184] on span "Select an option" at bounding box center [250, 189] width 12 height 12
click at [245, 184] on input "Select an option" at bounding box center [250, 189] width 12 height 12
click at [111, 347] on button "التالي" at bounding box center [90, 347] width 57 height 27
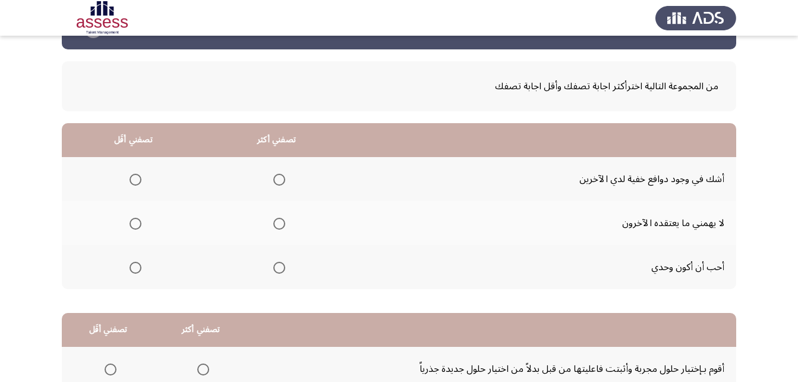
scroll to position [59, 0]
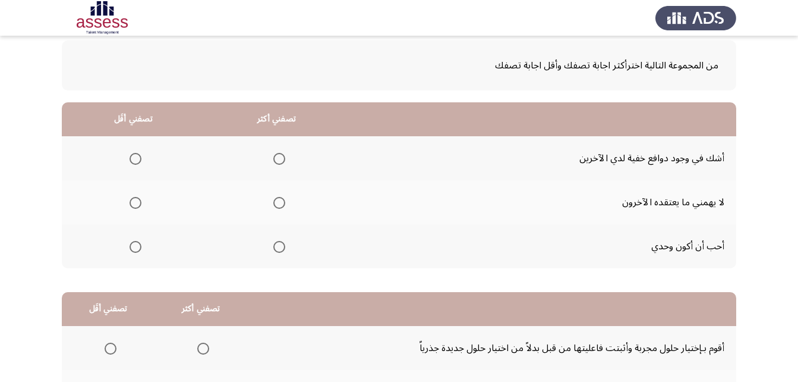
click at [276, 154] on span "Select an option" at bounding box center [279, 159] width 12 height 12
click at [276, 154] on input "Select an option" at bounding box center [279, 159] width 12 height 12
click at [131, 249] on span "Select an option" at bounding box center [136, 247] width 12 height 12
click at [131, 249] on input "Select an option" at bounding box center [136, 247] width 12 height 12
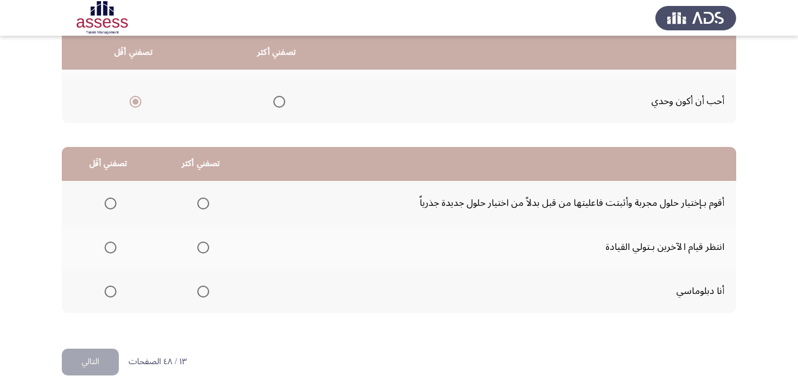
scroll to position [219, 0]
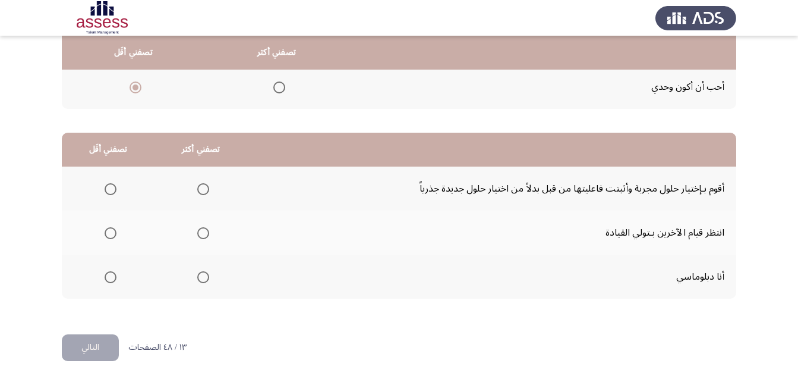
click at [207, 187] on th at bounding box center [201, 188] width 93 height 44
click at [197, 190] on span "Select an option" at bounding box center [203, 189] width 12 height 12
click at [197, 190] on input "Select an option" at bounding box center [203, 189] width 12 height 12
click at [110, 273] on span "Select an option" at bounding box center [111, 277] width 12 height 12
click at [110, 273] on input "Select an option" at bounding box center [111, 277] width 12 height 12
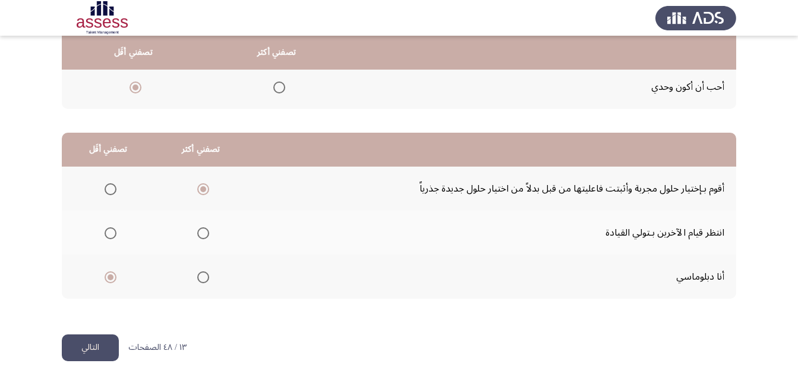
click at [89, 336] on button "التالي" at bounding box center [90, 347] width 57 height 27
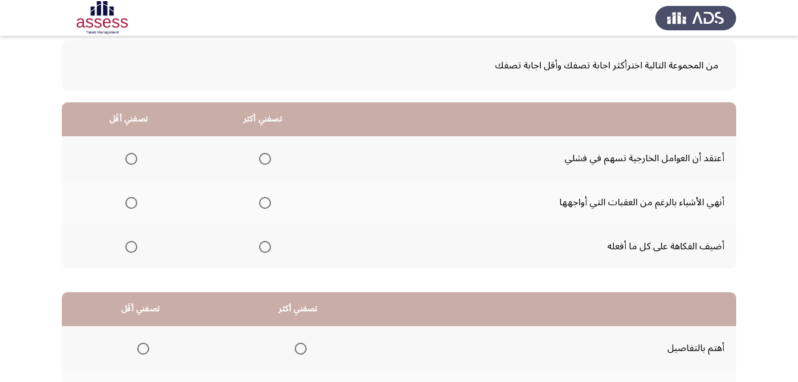
scroll to position [0, 0]
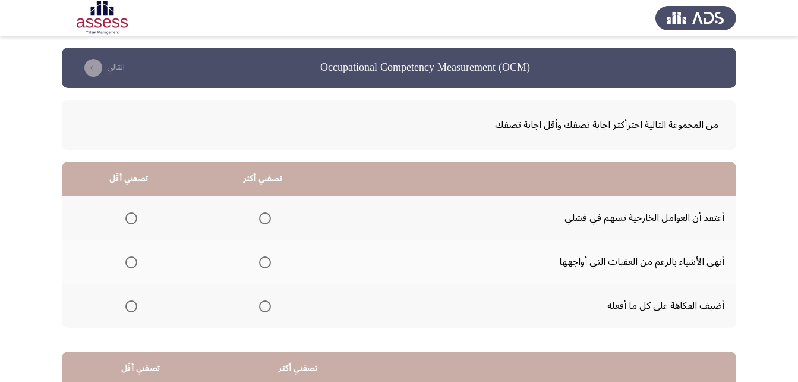
click at [136, 213] on span "Select an option" at bounding box center [131, 218] width 12 height 12
click at [136, 213] on input "Select an option" at bounding box center [131, 218] width 12 height 12
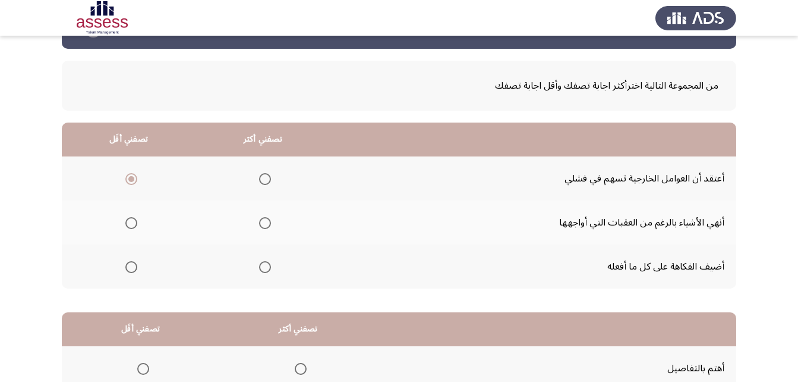
scroll to position [59, 0]
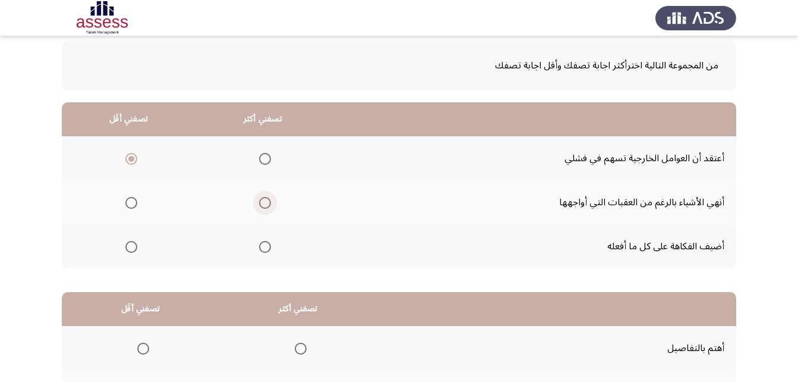
click at [260, 207] on span "Select an option" at bounding box center [265, 203] width 12 height 12
click at [260, 207] on input "Select an option" at bounding box center [265, 203] width 12 height 12
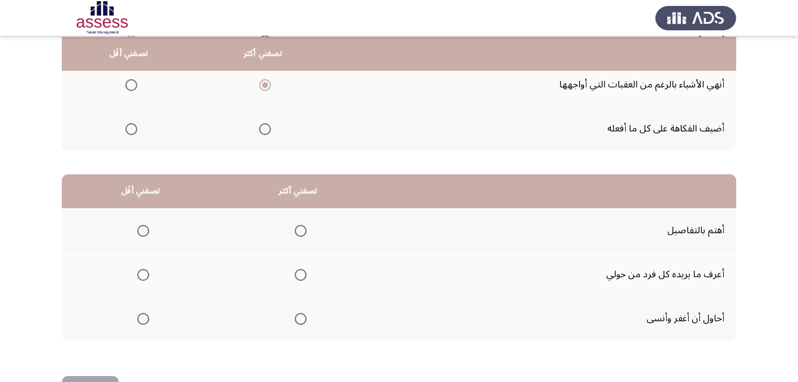
scroll to position [178, 0]
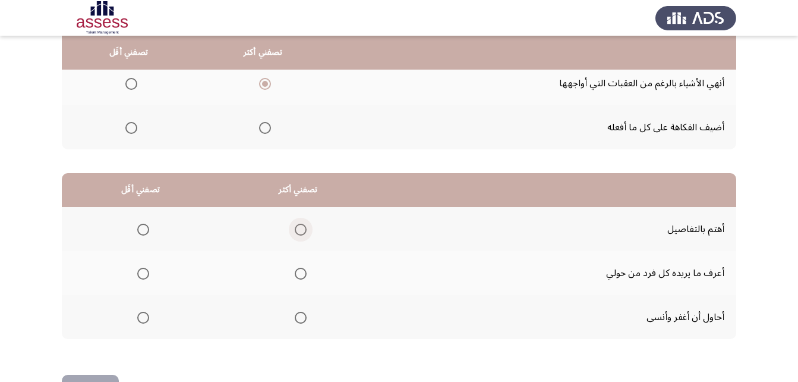
click at [300, 231] on span "Select an option" at bounding box center [301, 230] width 12 height 12
click at [300, 231] on input "Select an option" at bounding box center [301, 230] width 12 height 12
click at [146, 270] on span "Select an option" at bounding box center [143, 274] width 12 height 12
click at [146, 270] on input "Select an option" at bounding box center [143, 274] width 12 height 12
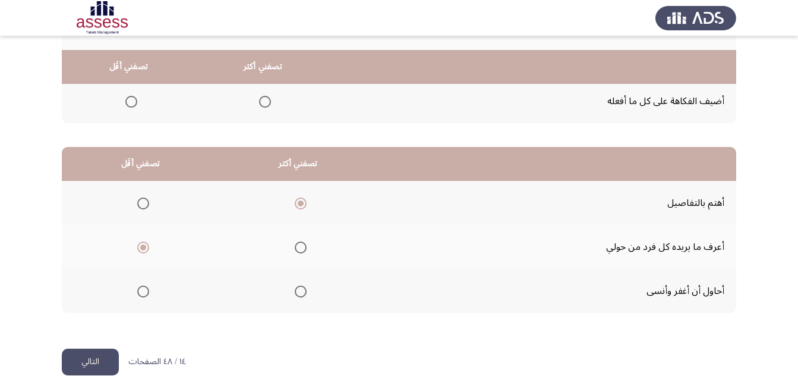
scroll to position [219, 0]
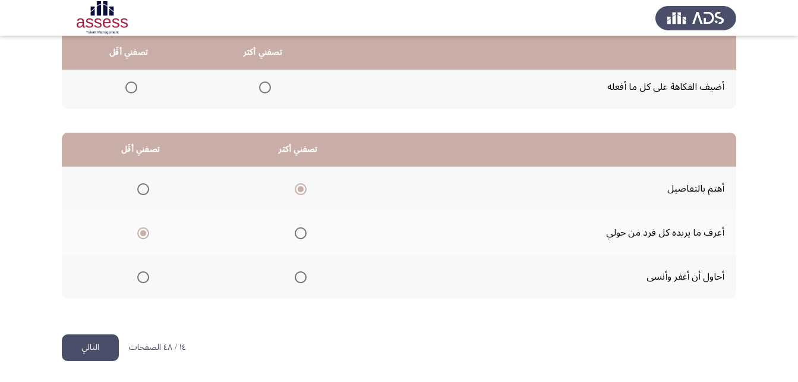
click at [83, 342] on button "التالي" at bounding box center [90, 347] width 57 height 27
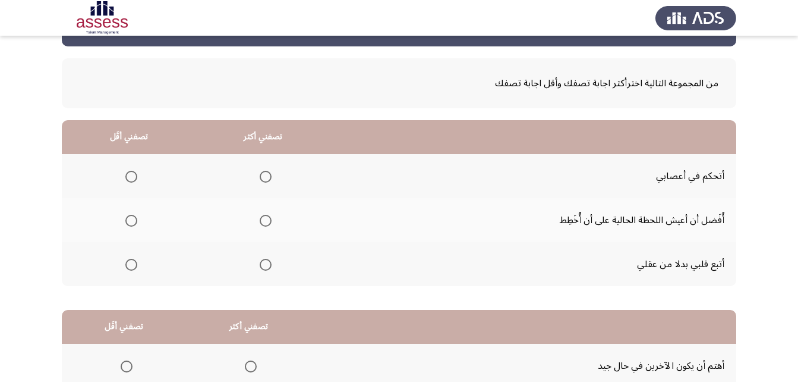
scroll to position [59, 0]
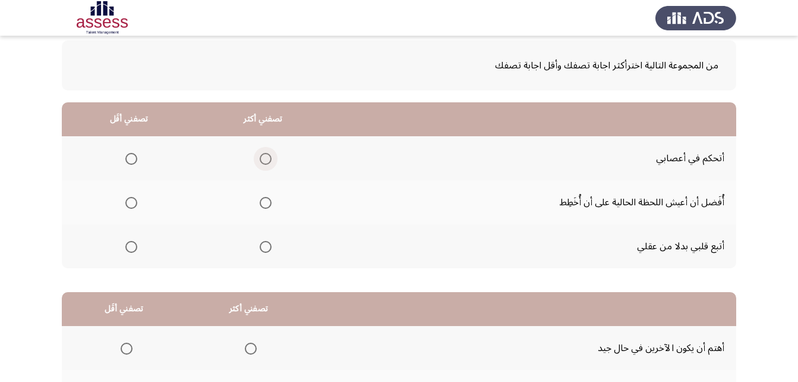
click at [262, 163] on span "Select an option" at bounding box center [266, 159] width 12 height 12
click at [262, 163] on input "Select an option" at bounding box center [266, 159] width 12 height 12
click at [125, 247] on span "Select an option" at bounding box center [131, 247] width 12 height 12
click at [125, 247] on input "Select an option" at bounding box center [131, 247] width 12 height 12
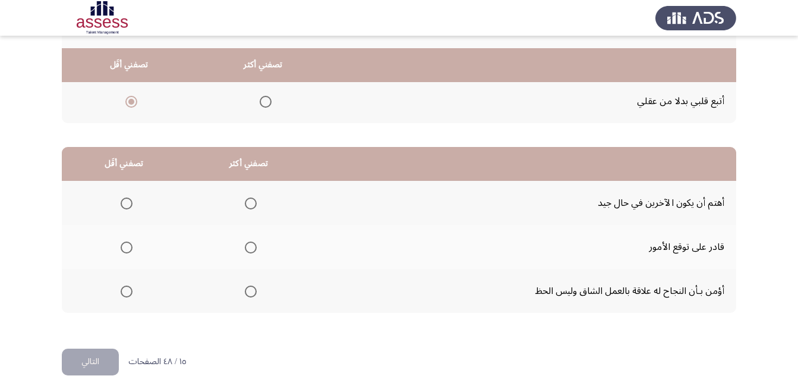
scroll to position [219, 0]
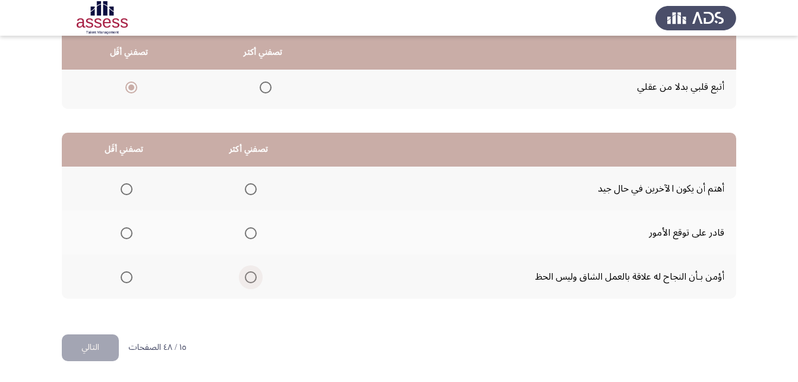
click at [250, 273] on span "Select an option" at bounding box center [251, 277] width 12 height 12
click at [250, 273] on input "Select an option" at bounding box center [251, 277] width 12 height 12
click at [123, 184] on span "Select an option" at bounding box center [127, 189] width 12 height 12
click at [123, 184] on input "Select an option" at bounding box center [127, 189] width 12 height 12
click at [131, 237] on th at bounding box center [124, 232] width 125 height 44
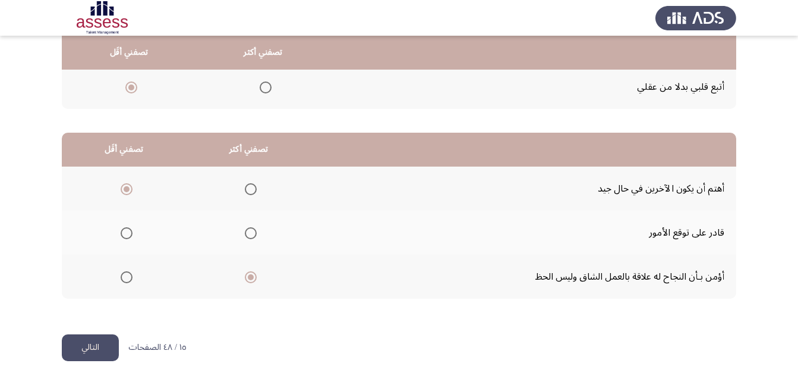
click at [117, 227] on label "Select an option" at bounding box center [124, 233] width 17 height 12
click at [121, 227] on input "Select an option" at bounding box center [127, 233] width 12 height 12
click at [81, 351] on button "التالي" at bounding box center [90, 347] width 57 height 27
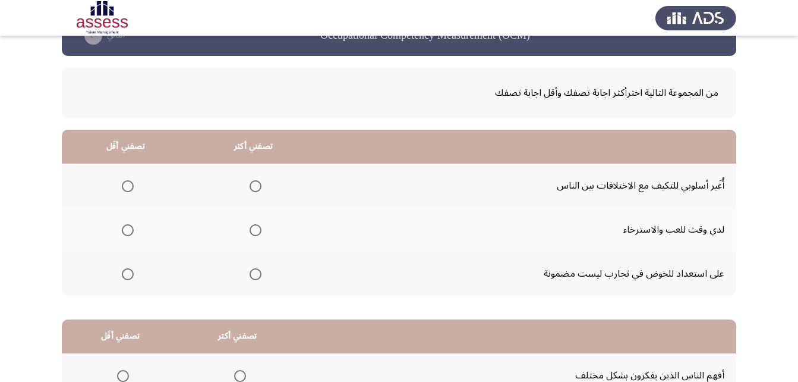
scroll to position [59, 0]
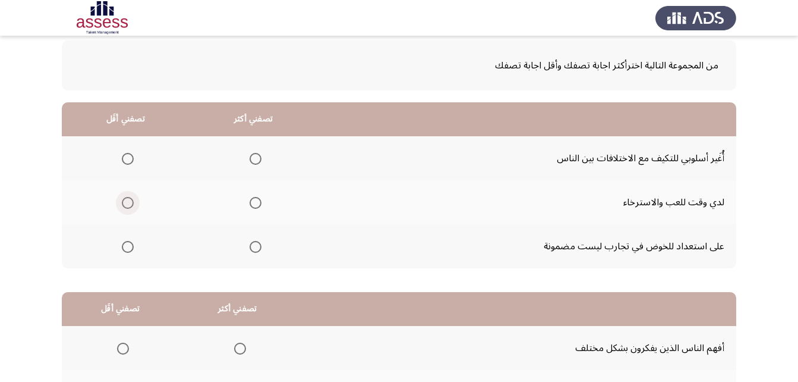
click at [131, 207] on span "Select an option" at bounding box center [128, 203] width 12 height 12
click at [131, 207] on input "Select an option" at bounding box center [128, 203] width 12 height 12
click at [256, 162] on span "Select an option" at bounding box center [256, 159] width 12 height 12
click at [256, 162] on input "Select an option" at bounding box center [256, 159] width 12 height 12
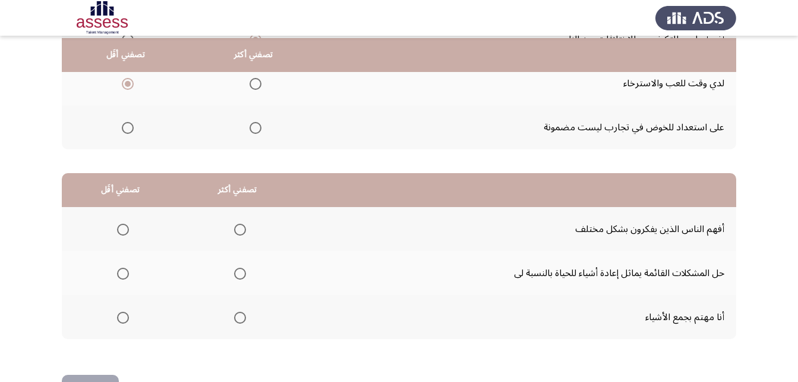
scroll to position [219, 0]
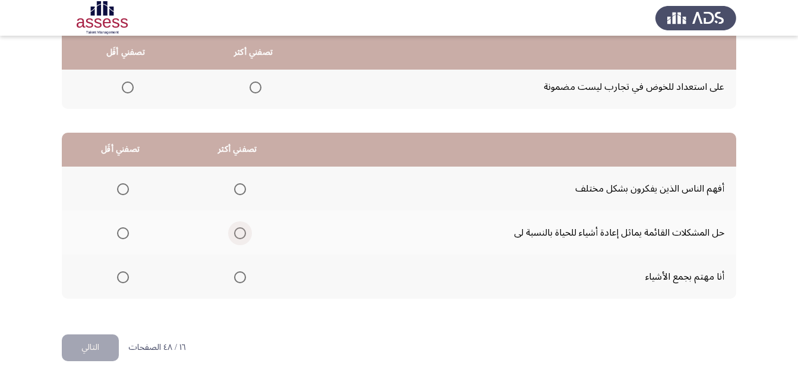
click at [238, 229] on span "Select an option" at bounding box center [240, 233] width 12 height 12
click at [238, 229] on input "Select an option" at bounding box center [240, 233] width 12 height 12
click at [126, 187] on span "Select an option" at bounding box center [123, 189] width 12 height 12
click at [126, 187] on input "Select an option" at bounding box center [123, 189] width 12 height 12
click at [94, 353] on button "التالي" at bounding box center [90, 347] width 57 height 27
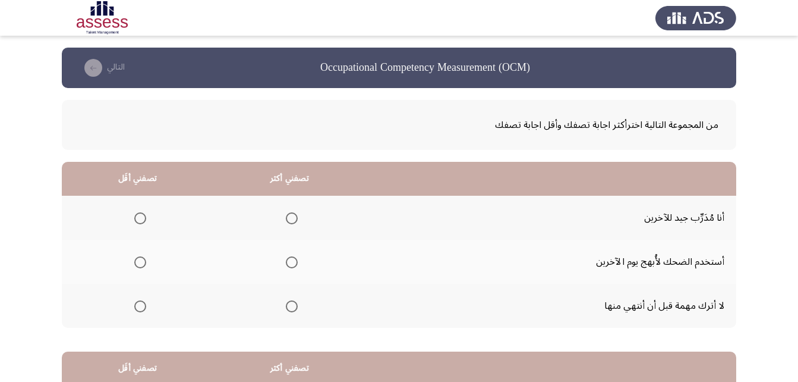
scroll to position [27, 0]
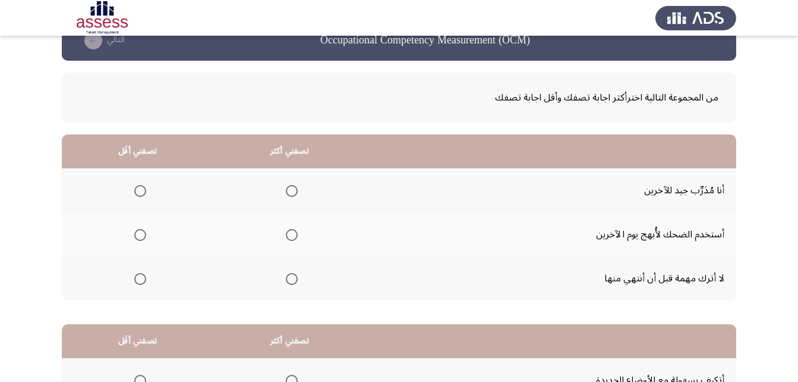
click at [285, 281] on label "Select an option" at bounding box center [289, 279] width 17 height 12
click at [286, 281] on input "Select an option" at bounding box center [292, 279] width 12 height 12
click at [136, 219] on th at bounding box center [138, 234] width 152 height 44
click at [136, 237] on span "Select an option" at bounding box center [140, 235] width 12 height 12
click at [136, 237] on input "Select an option" at bounding box center [140, 235] width 12 height 12
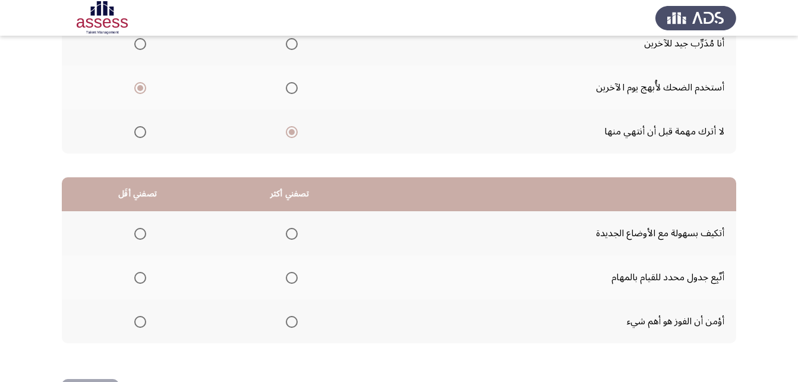
scroll to position [219, 0]
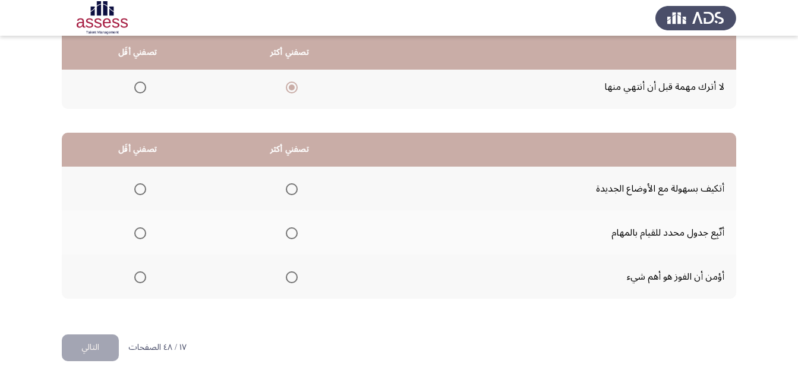
click at [290, 228] on span "Select an option" at bounding box center [292, 233] width 12 height 12
click at [290, 228] on input "Select an option" at bounding box center [292, 233] width 12 height 12
click at [130, 271] on mat-radio-button "Select an option" at bounding box center [138, 277] width 17 height 12
click at [137, 273] on span "Select an option" at bounding box center [140, 277] width 12 height 12
click at [137, 273] on input "Select an option" at bounding box center [140, 277] width 12 height 12
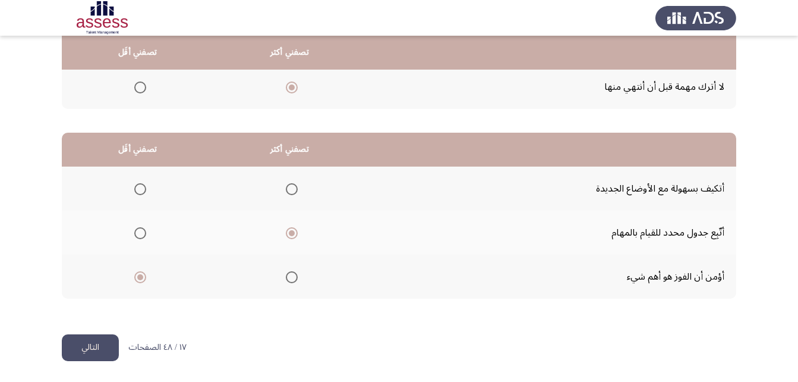
click at [70, 344] on button "التالي" at bounding box center [90, 347] width 57 height 27
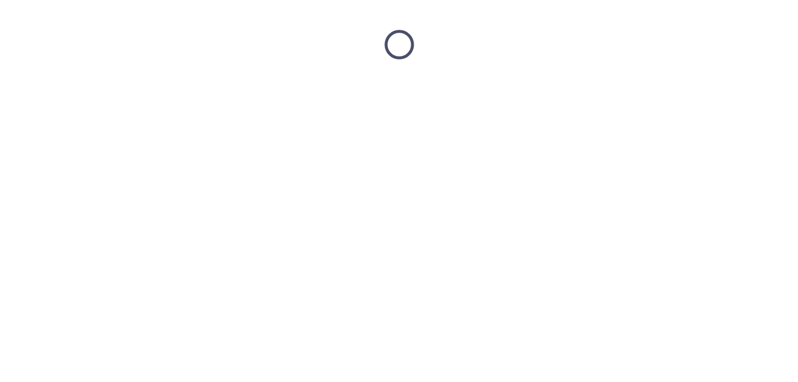
scroll to position [0, 0]
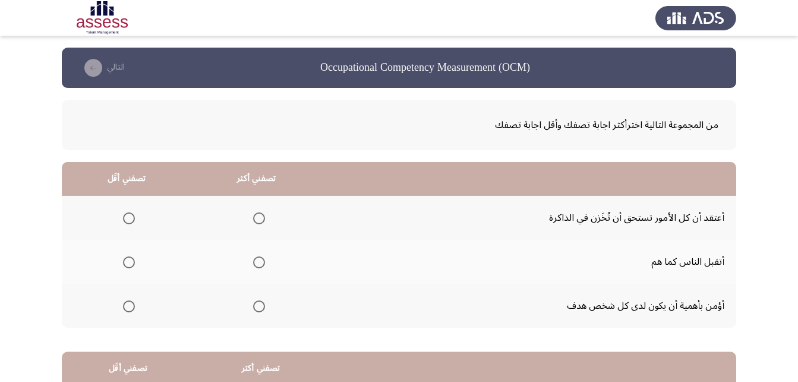
click at [262, 309] on span "Select an option" at bounding box center [259, 306] width 12 height 12
click at [262, 309] on input "Select an option" at bounding box center [259, 306] width 12 height 12
click at [139, 265] on th at bounding box center [127, 262] width 130 height 44
click at [134, 266] on span "Select an option" at bounding box center [129, 262] width 12 height 12
click at [134, 266] on input "Select an option" at bounding box center [129, 262] width 12 height 12
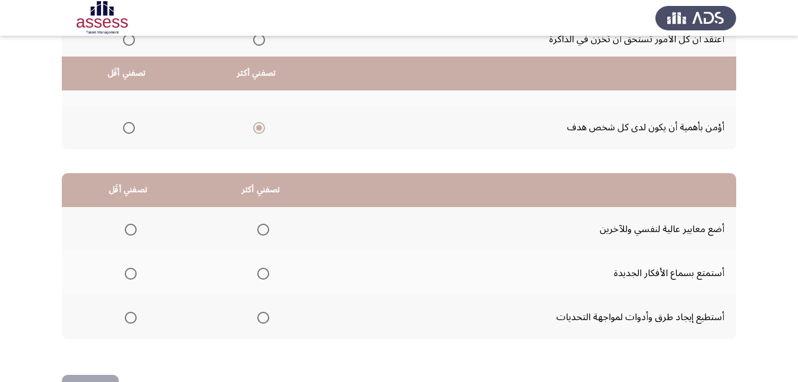
scroll to position [219, 0]
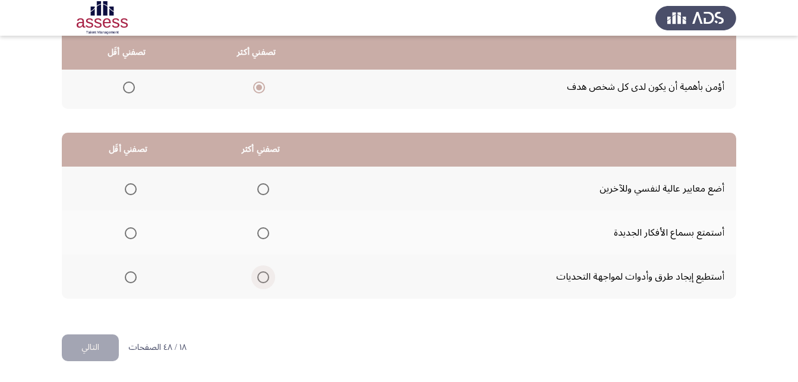
click at [262, 282] on span "Select an option" at bounding box center [263, 277] width 12 height 12
click at [262, 282] on input "Select an option" at bounding box center [263, 277] width 12 height 12
click at [120, 188] on label "Select an option" at bounding box center [128, 189] width 17 height 12
click at [125, 188] on input "Select an option" at bounding box center [131, 189] width 12 height 12
click at [93, 352] on button "التالي" at bounding box center [90, 347] width 57 height 27
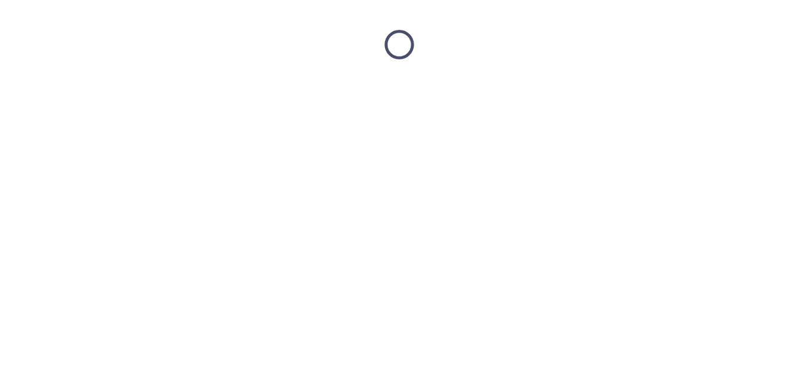
scroll to position [0, 0]
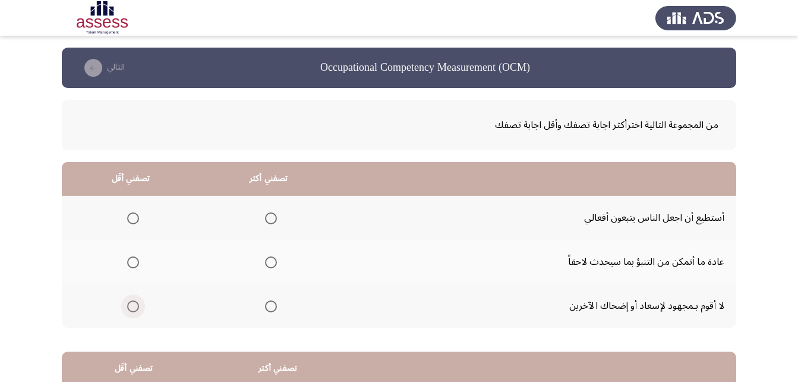
click at [130, 310] on span "Select an option" at bounding box center [133, 306] width 12 height 12
click at [130, 310] on input "Select an option" at bounding box center [133, 306] width 12 height 12
click at [266, 261] on span "Select an option" at bounding box center [271, 262] width 12 height 12
click at [266, 261] on input "Select an option" at bounding box center [271, 262] width 12 height 12
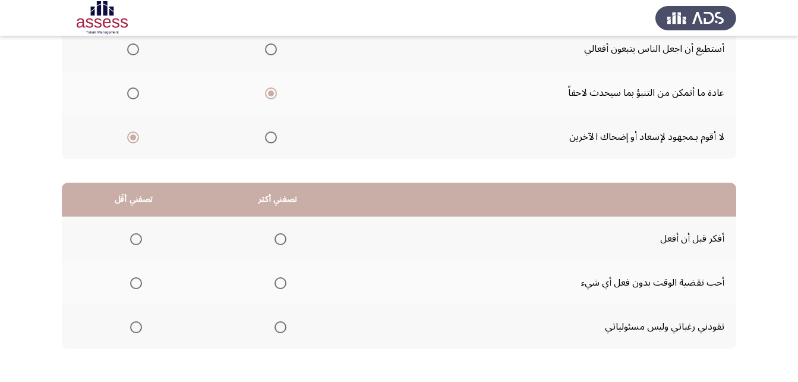
scroll to position [178, 0]
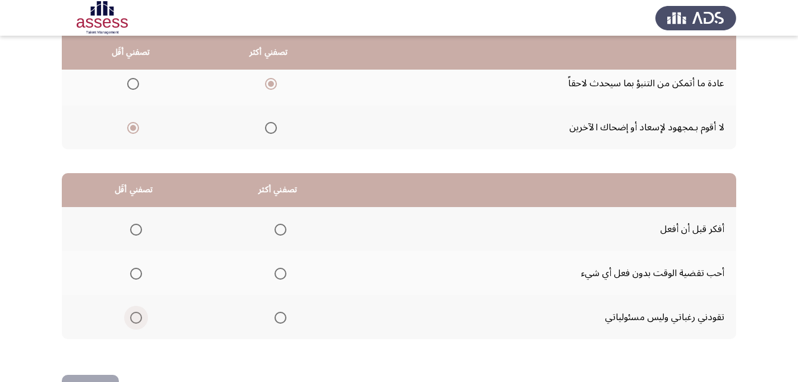
click at [137, 315] on span "Select an option" at bounding box center [136, 318] width 12 height 12
click at [137, 315] on input "Select an option" at bounding box center [136, 318] width 12 height 12
click at [284, 224] on th at bounding box center [278, 229] width 144 height 44
click at [275, 228] on span "Select an option" at bounding box center [281, 230] width 12 height 12
click at [275, 228] on input "Select an option" at bounding box center [281, 230] width 12 height 12
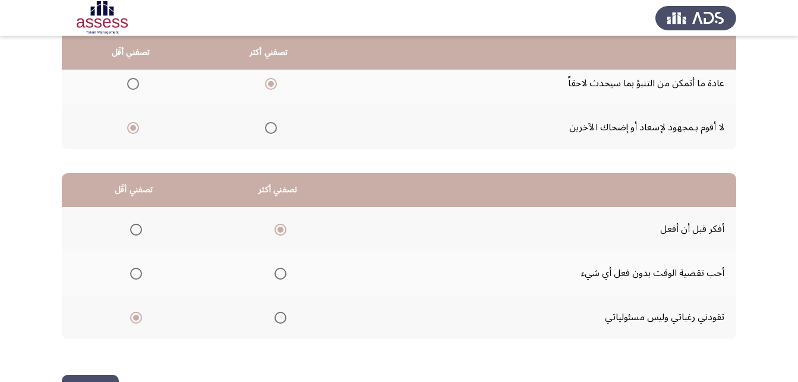
click at [87, 378] on button "التالي" at bounding box center [90, 388] width 57 height 27
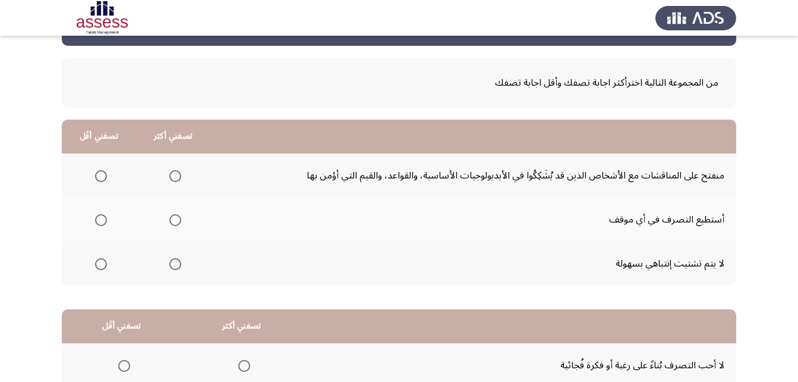
scroll to position [59, 0]
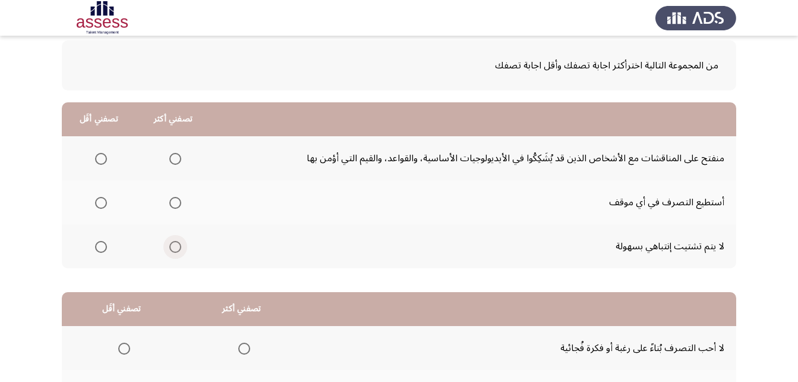
click at [171, 248] on span "Select an option" at bounding box center [175, 247] width 12 height 12
click at [171, 248] on input "Select an option" at bounding box center [175, 247] width 12 height 12
click at [98, 202] on span "Select an option" at bounding box center [101, 203] width 12 height 12
click at [98, 202] on input "Select an option" at bounding box center [101, 203] width 12 height 12
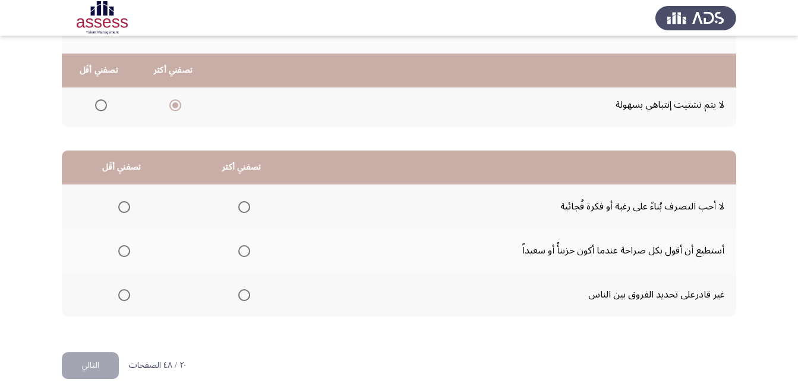
scroll to position [219, 0]
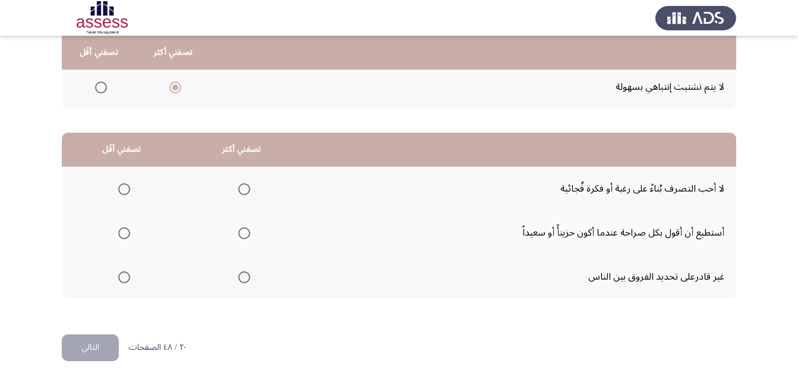
click at [243, 189] on span "Select an option" at bounding box center [244, 189] width 12 height 12
click at [243, 189] on input "Select an option" at bounding box center [244, 189] width 12 height 12
click at [121, 238] on span "Select an option" at bounding box center [124, 233] width 12 height 12
click at [121, 238] on input "Select an option" at bounding box center [124, 233] width 12 height 12
click at [92, 351] on button "التالي" at bounding box center [90, 347] width 57 height 27
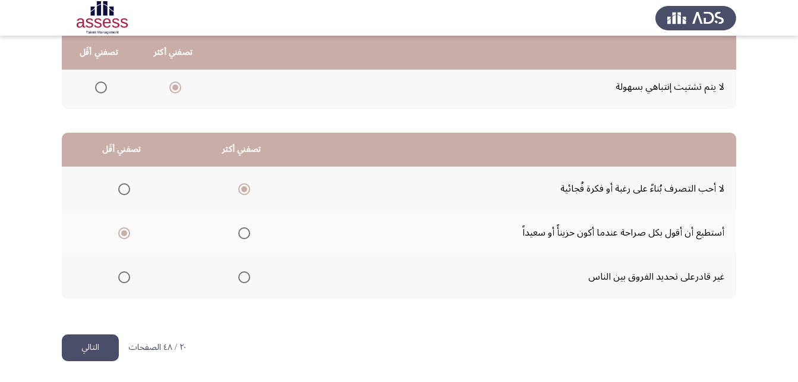
scroll to position [0, 0]
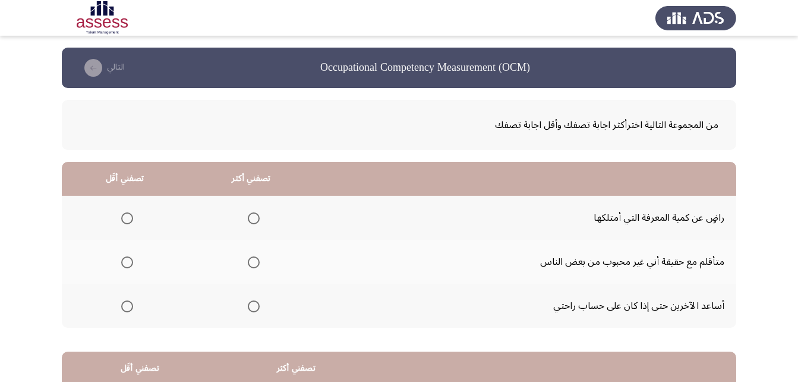
click at [250, 306] on span "Select an option" at bounding box center [254, 306] width 12 height 12
click at [250, 306] on input "Select an option" at bounding box center [254, 306] width 12 height 12
click at [127, 218] on span "Select an option" at bounding box center [127, 218] width 0 height 0
click at [127, 218] on input "Select an option" at bounding box center [127, 218] width 12 height 12
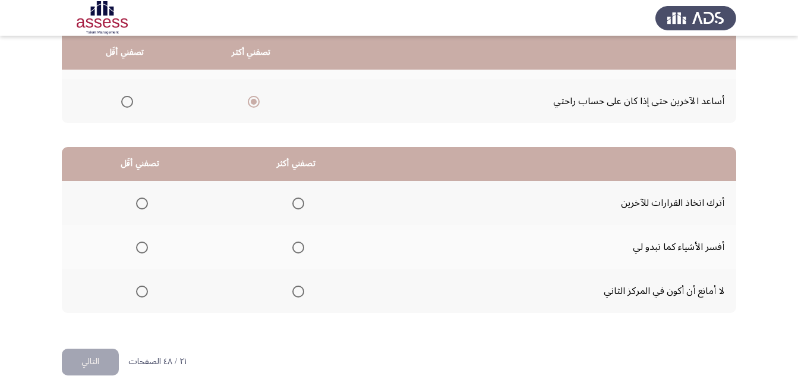
scroll to position [219, 0]
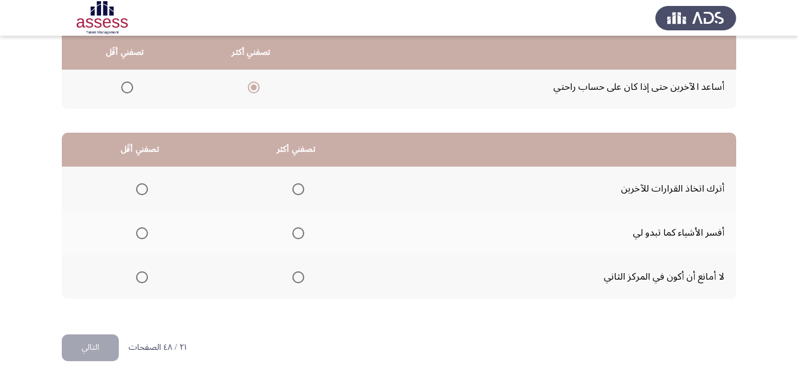
click at [303, 273] on span "Select an option" at bounding box center [299, 277] width 12 height 12
click at [303, 273] on input "Select an option" at bounding box center [299, 277] width 12 height 12
click at [146, 232] on span "Select an option" at bounding box center [142, 233] width 12 height 12
click at [146, 232] on input "Select an option" at bounding box center [142, 233] width 12 height 12
click at [95, 347] on button "التالي" at bounding box center [90, 347] width 57 height 27
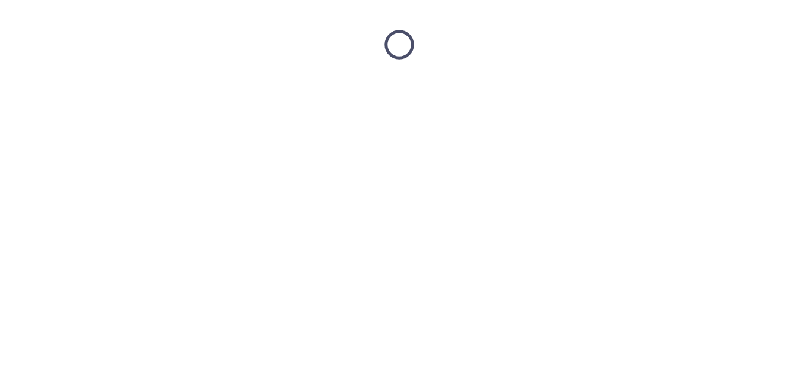
scroll to position [0, 0]
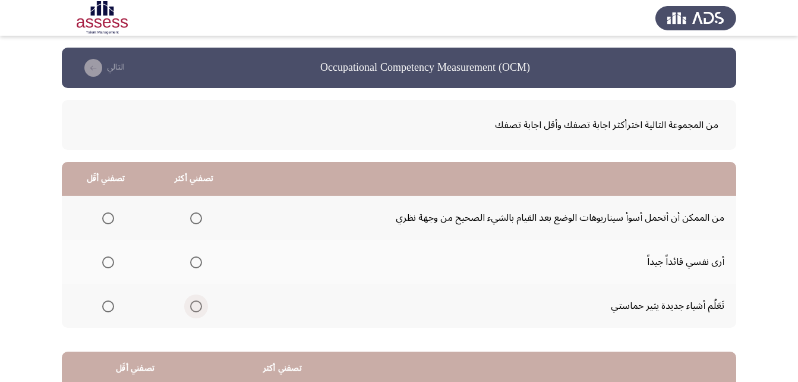
click at [190, 303] on span "Select an option" at bounding box center [196, 306] width 12 height 12
click at [190, 303] on input "Select an option" at bounding box center [196, 306] width 12 height 12
click at [106, 220] on span "Select an option" at bounding box center [108, 218] width 12 height 12
click at [106, 220] on input "Select an option" at bounding box center [108, 218] width 12 height 12
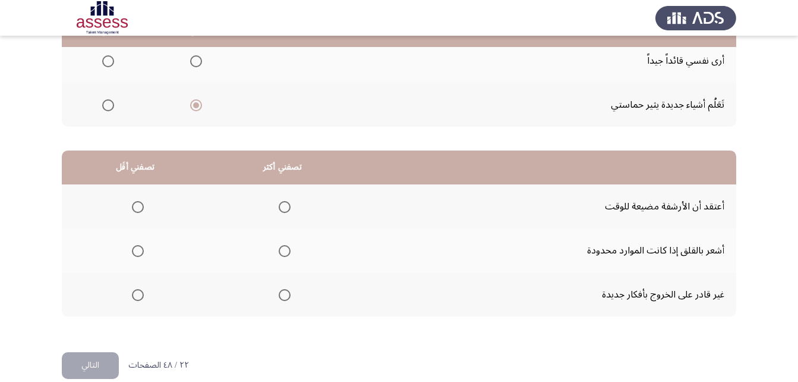
scroll to position [219, 0]
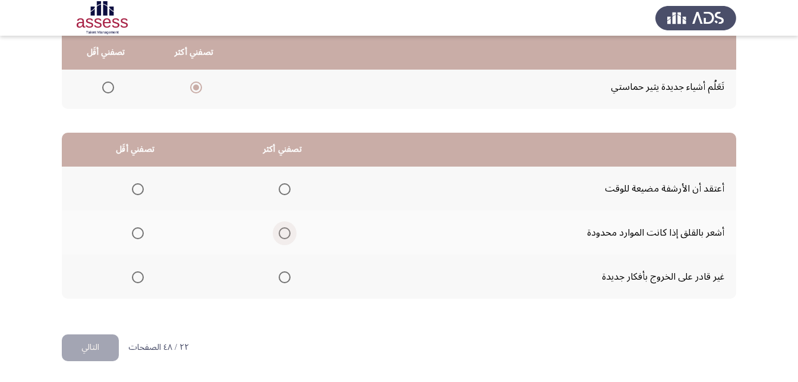
click at [282, 231] on span "Select an option" at bounding box center [285, 233] width 12 height 12
click at [282, 231] on input "Select an option" at bounding box center [285, 233] width 12 height 12
click at [142, 277] on span "Select an option" at bounding box center [138, 277] width 12 height 12
click at [142, 277] on input "Select an option" at bounding box center [138, 277] width 12 height 12
click at [94, 342] on button "التالي" at bounding box center [90, 347] width 57 height 27
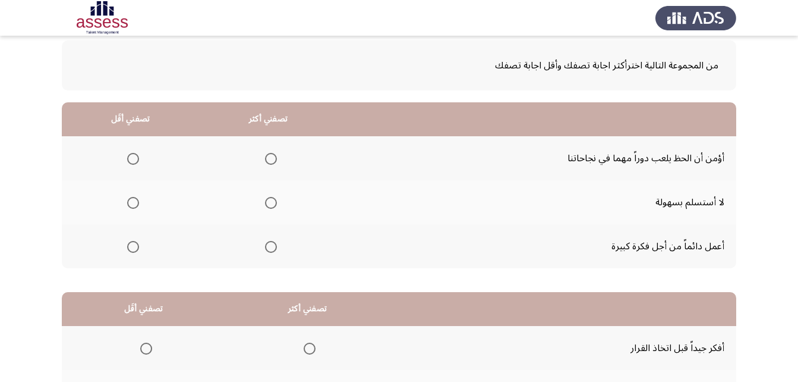
scroll to position [0, 0]
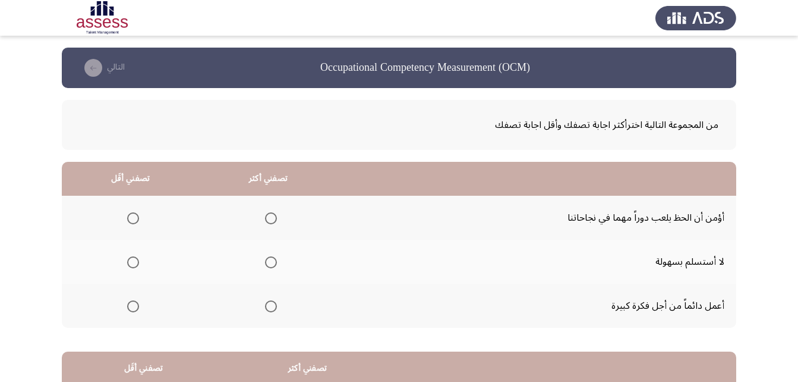
click at [119, 219] on th at bounding box center [131, 218] width 138 height 44
click at [131, 219] on span "Select an option" at bounding box center [133, 218] width 12 height 12
click at [131, 219] on input "Select an option" at bounding box center [133, 218] width 12 height 12
click at [260, 257] on label "Select an option" at bounding box center [268, 262] width 17 height 12
click at [265, 257] on input "Select an option" at bounding box center [271, 262] width 12 height 12
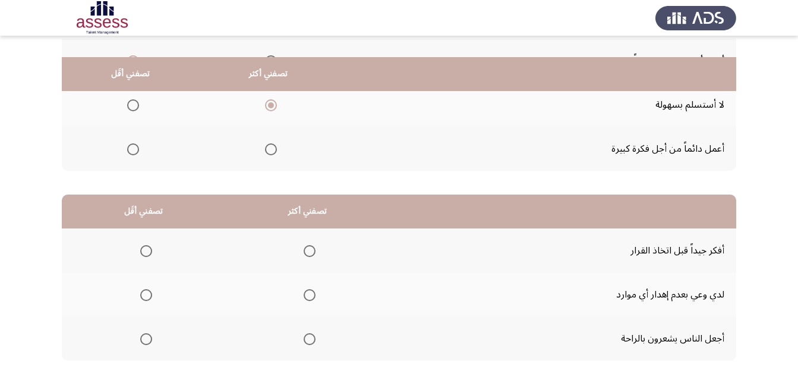
scroll to position [178, 0]
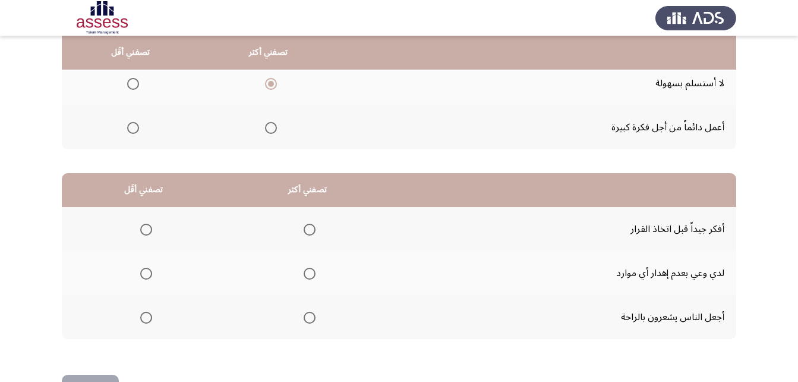
click at [311, 228] on span "Select an option" at bounding box center [310, 230] width 12 height 12
click at [311, 228] on input "Select an option" at bounding box center [310, 230] width 12 height 12
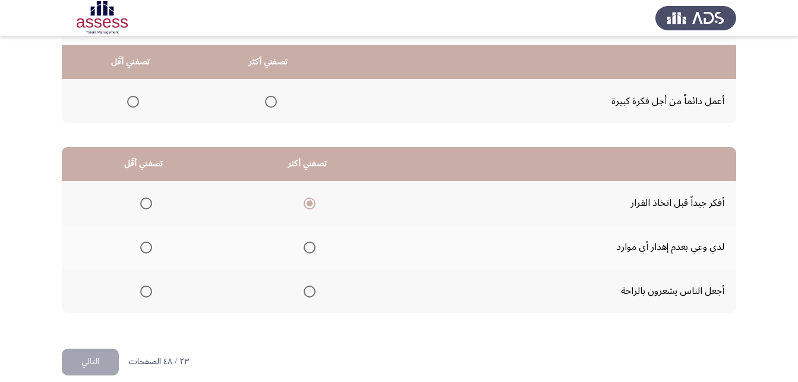
scroll to position [219, 0]
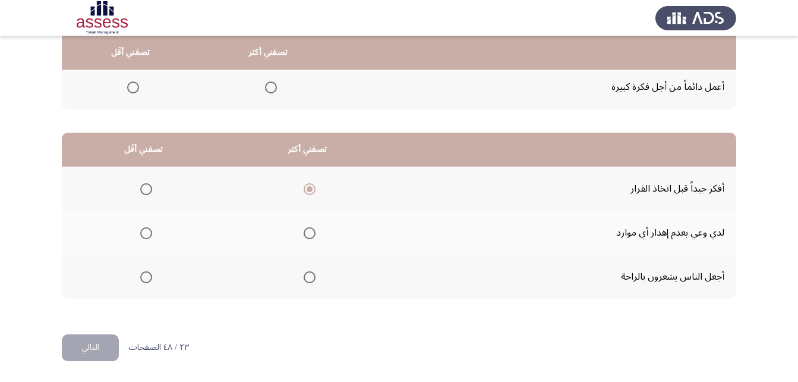
click at [140, 277] on span "Select an option" at bounding box center [146, 277] width 12 height 12
click at [140, 277] on input "Select an option" at bounding box center [146, 277] width 12 height 12
click at [88, 349] on button "التالي" at bounding box center [90, 347] width 57 height 27
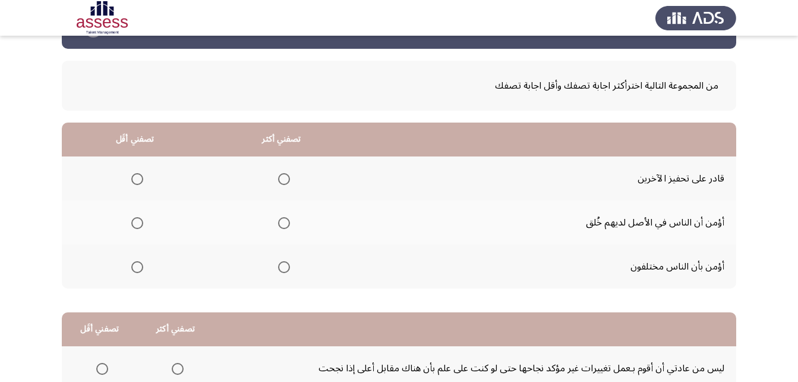
scroll to position [59, 0]
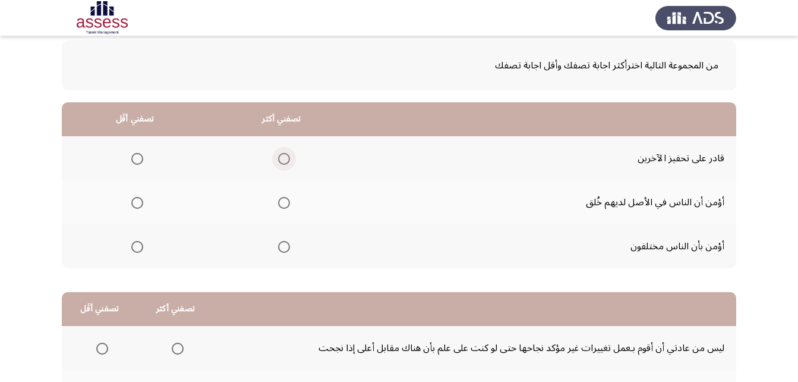
click at [288, 161] on span "Select an option" at bounding box center [284, 159] width 12 height 12
click at [288, 161] on input "Select an option" at bounding box center [284, 159] width 12 height 12
click at [142, 250] on span "Select an option" at bounding box center [137, 247] width 12 height 12
click at [142, 250] on input "Select an option" at bounding box center [137, 247] width 12 height 12
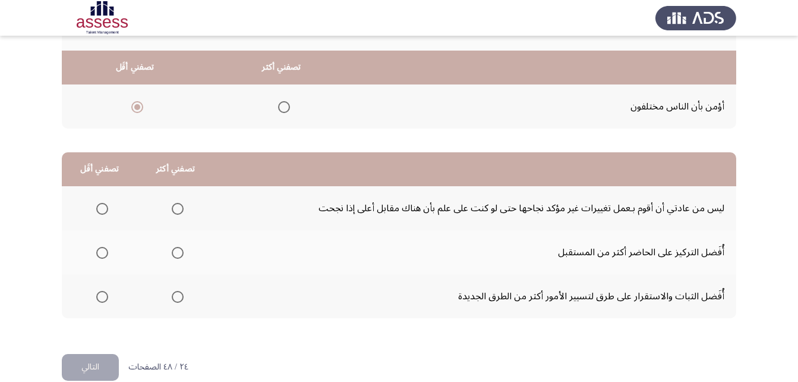
scroll to position [219, 0]
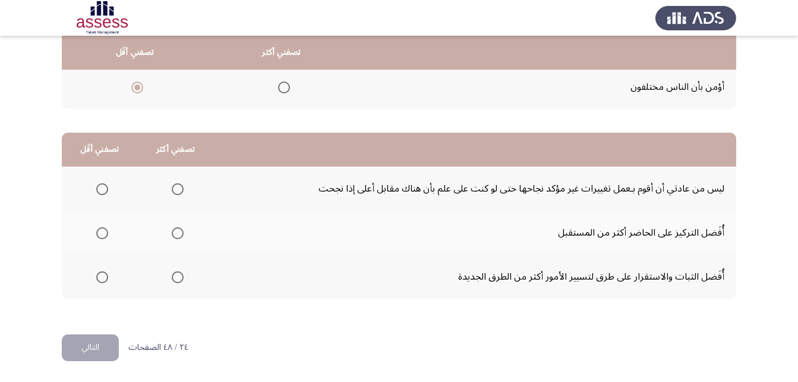
click at [178, 277] on span "Select an option" at bounding box center [178, 277] width 0 height 0
click at [176, 276] on input "Select an option" at bounding box center [178, 277] width 12 height 12
click at [103, 190] on span "Select an option" at bounding box center [102, 189] width 12 height 12
click at [103, 190] on input "Select an option" at bounding box center [102, 189] width 12 height 12
click at [79, 337] on button "التالي" at bounding box center [90, 347] width 57 height 27
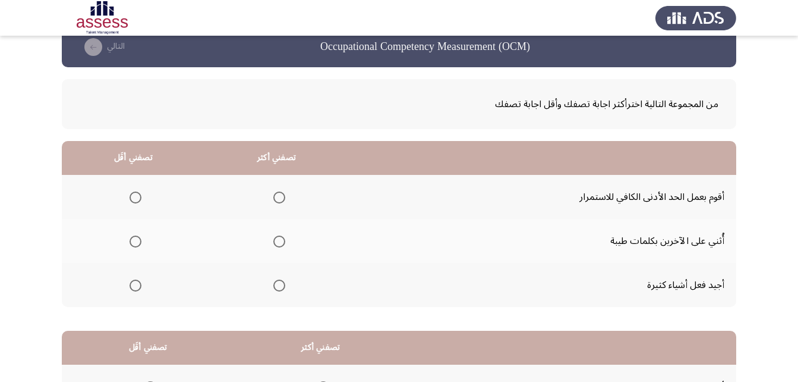
scroll to position [0, 0]
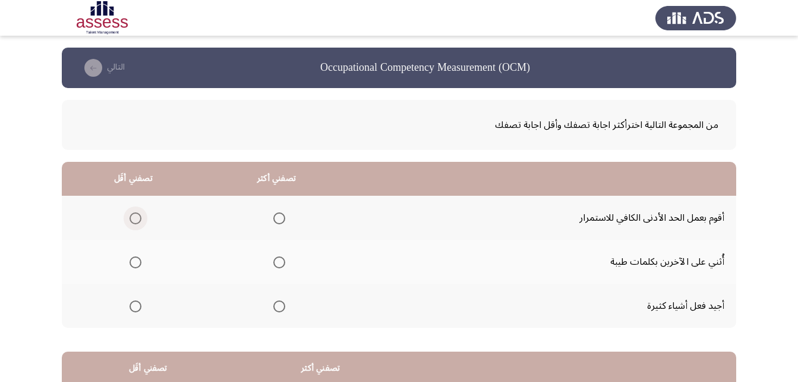
click at [136, 214] on span "Select an option" at bounding box center [136, 218] width 12 height 12
click at [136, 214] on input "Select an option" at bounding box center [136, 218] width 12 height 12
click at [276, 307] on span "Select an option" at bounding box center [279, 306] width 12 height 12
click at [276, 307] on input "Select an option" at bounding box center [279, 306] width 12 height 12
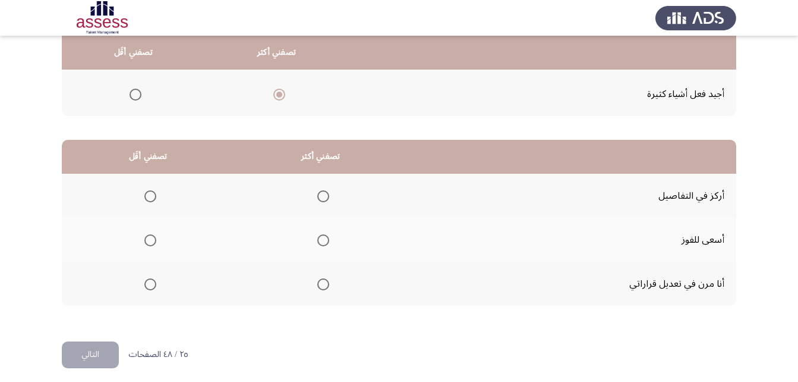
scroll to position [219, 0]
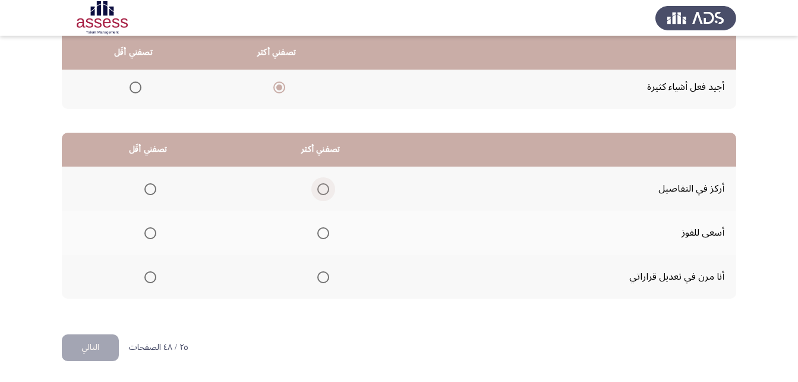
click at [318, 193] on span "Select an option" at bounding box center [323, 189] width 12 height 12
click at [318, 193] on input "Select an option" at bounding box center [323, 189] width 12 height 12
click at [152, 232] on span "Select an option" at bounding box center [150, 233] width 12 height 12
click at [152, 232] on input "Select an option" at bounding box center [150, 233] width 12 height 12
click at [109, 348] on button "التالي" at bounding box center [90, 347] width 57 height 27
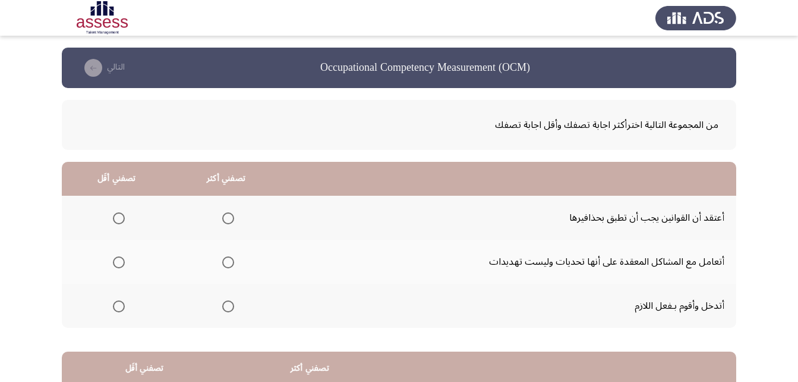
scroll to position [59, 0]
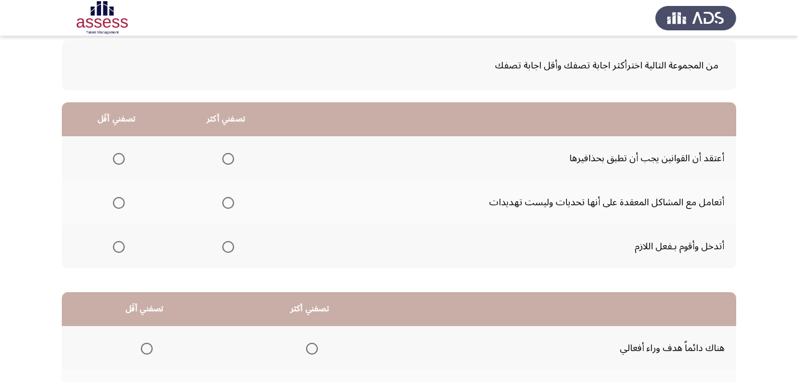
click at [225, 165] on mat-radio-group "Select an option" at bounding box center [226, 158] width 17 height 20
click at [227, 158] on span "Select an option" at bounding box center [228, 159] width 12 height 12
click at [227, 158] on input "Select an option" at bounding box center [228, 159] width 12 height 12
click at [117, 241] on span "Select an option" at bounding box center [119, 247] width 12 height 12
click at [117, 241] on input "Select an option" at bounding box center [119, 247] width 12 height 12
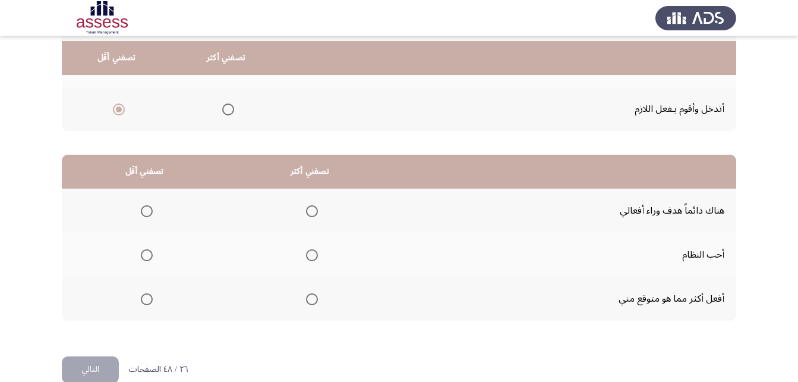
scroll to position [219, 0]
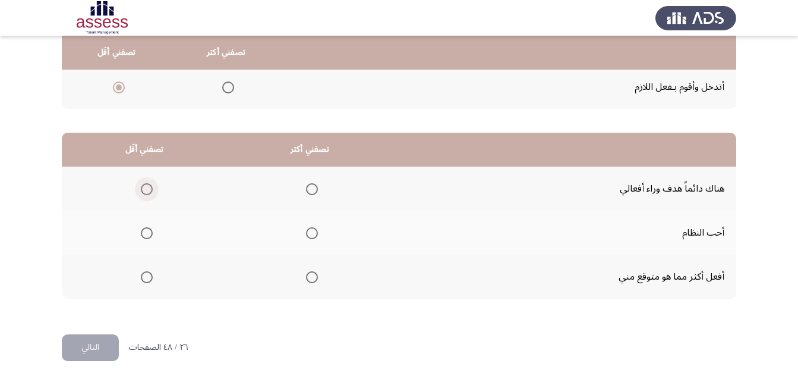
click at [147, 186] on span "Select an option" at bounding box center [147, 189] width 12 height 12
click at [147, 186] on input "Select an option" at bounding box center [147, 189] width 12 height 12
click at [312, 288] on th at bounding box center [310, 276] width 166 height 44
click at [312, 287] on th at bounding box center [310, 276] width 166 height 44
click at [313, 283] on mat-radio-group "Select an option" at bounding box center [309, 276] width 17 height 20
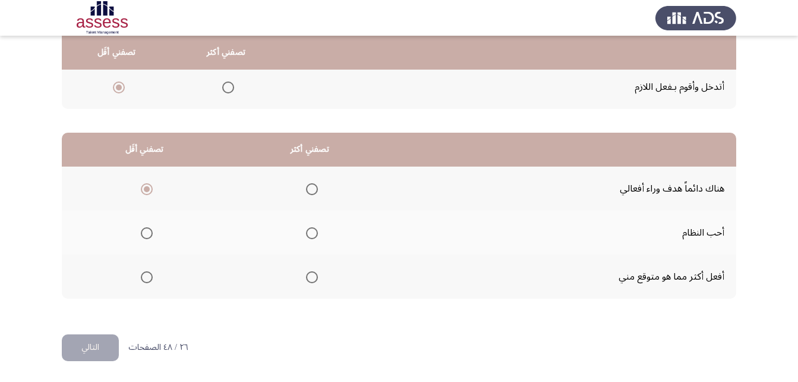
click at [314, 275] on span "Select an option" at bounding box center [312, 277] width 12 height 12
click at [314, 275] on input "Select an option" at bounding box center [312, 277] width 12 height 12
click at [75, 344] on button "التالي" at bounding box center [90, 347] width 57 height 27
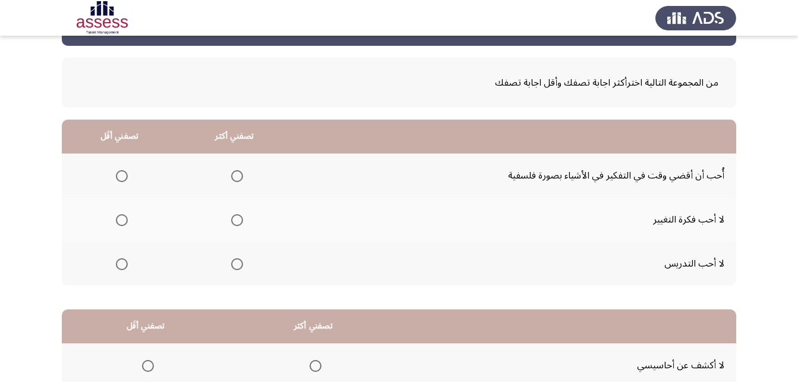
scroll to position [59, 0]
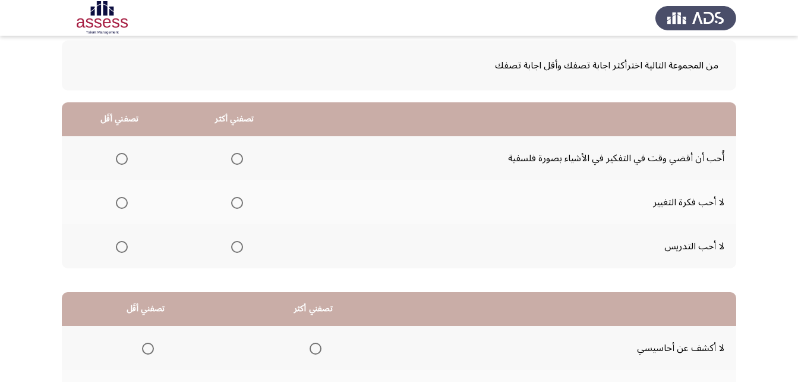
click at [228, 159] on label "Select an option" at bounding box center [235, 159] width 17 height 12
click at [231, 159] on input "Select an option" at bounding box center [237, 159] width 12 height 12
click at [119, 254] on mat-radio-group "Select an option" at bounding box center [119, 246] width 17 height 20
click at [122, 250] on span "Select an option" at bounding box center [122, 247] width 12 height 12
click at [122, 250] on input "Select an option" at bounding box center [122, 247] width 12 height 12
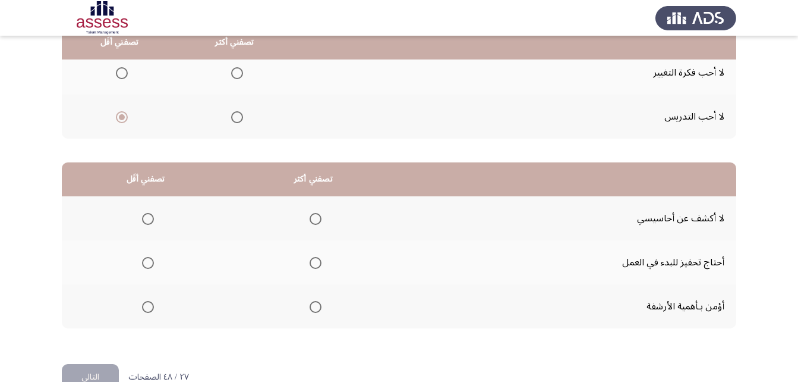
scroll to position [219, 0]
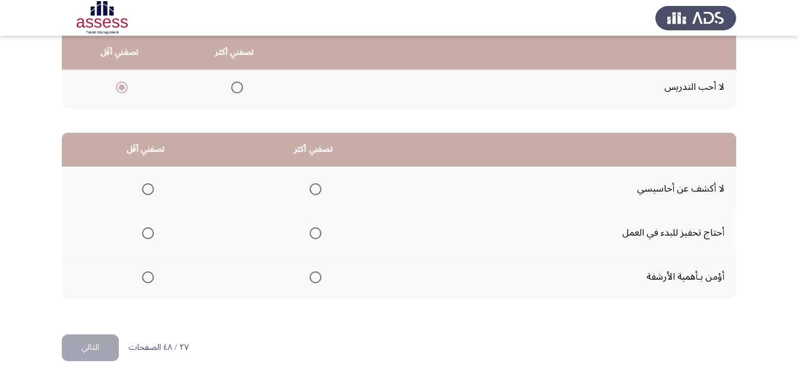
click at [315, 271] on mat-radio-button "Select an option" at bounding box center [313, 277] width 17 height 12
click at [315, 278] on span "Select an option" at bounding box center [316, 277] width 12 height 12
click at [315, 278] on input "Select an option" at bounding box center [316, 277] width 12 height 12
click at [146, 239] on mat-radio-group "Select an option" at bounding box center [145, 232] width 17 height 20
click at [152, 225] on mat-radio-group "Select an option" at bounding box center [145, 232] width 17 height 20
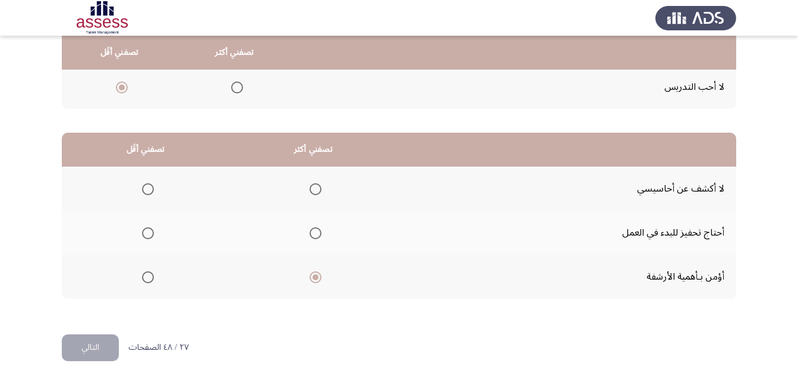
click at [144, 235] on span "Select an option" at bounding box center [148, 233] width 12 height 12
click at [144, 235] on input "Select an option" at bounding box center [148, 233] width 12 height 12
click at [94, 335] on button "التالي" at bounding box center [90, 347] width 57 height 27
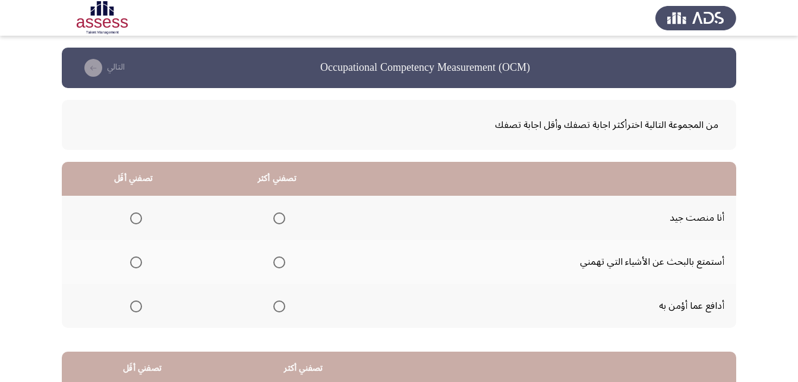
click at [281, 215] on span "Select an option" at bounding box center [279, 218] width 12 height 12
click at [281, 215] on input "Select an option" at bounding box center [279, 218] width 12 height 12
click at [134, 265] on span "Select an option" at bounding box center [136, 262] width 12 height 12
click at [134, 265] on input "Select an option" at bounding box center [136, 262] width 12 height 12
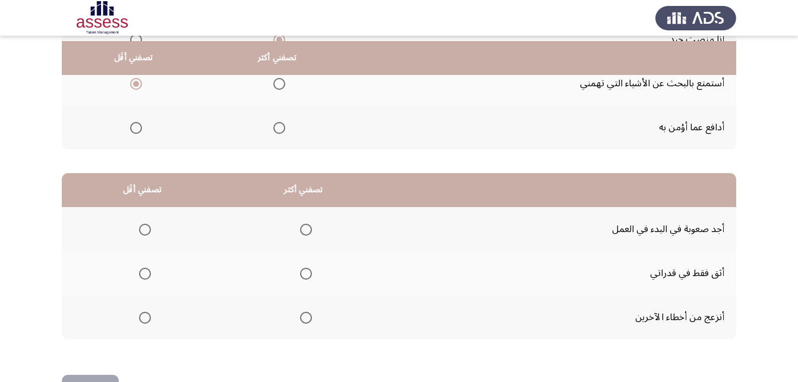
scroll to position [219, 0]
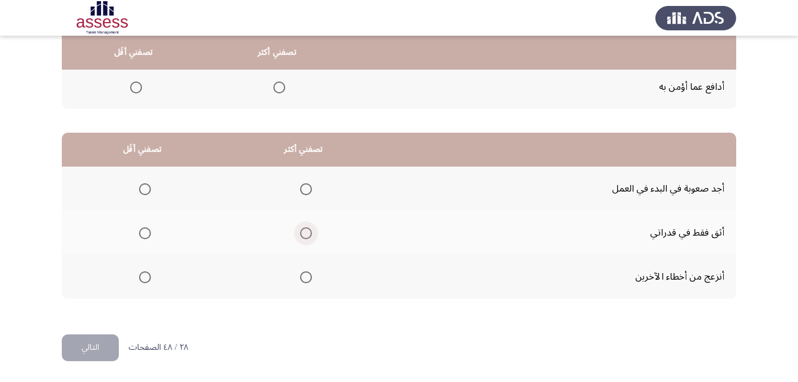
click at [300, 227] on span "Select an option" at bounding box center [306, 233] width 12 height 12
click at [300, 227] on input "Select an option" at bounding box center [306, 233] width 12 height 12
click at [151, 181] on th at bounding box center [142, 188] width 161 height 44
click at [140, 187] on span "Select an option" at bounding box center [145, 189] width 12 height 12
click at [140, 187] on input "Select an option" at bounding box center [145, 189] width 12 height 12
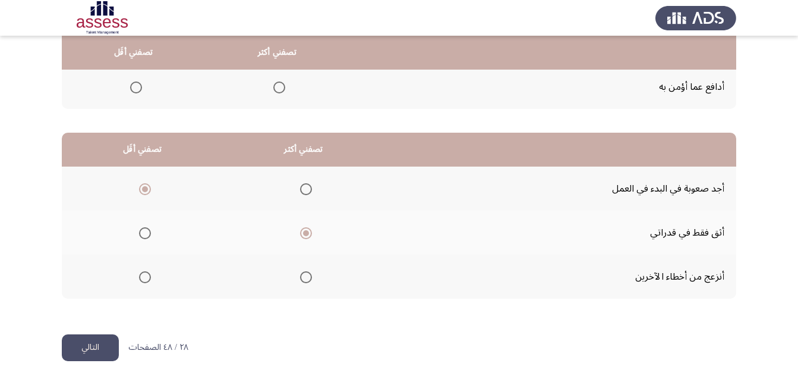
click at [77, 351] on button "التالي" at bounding box center [90, 347] width 57 height 27
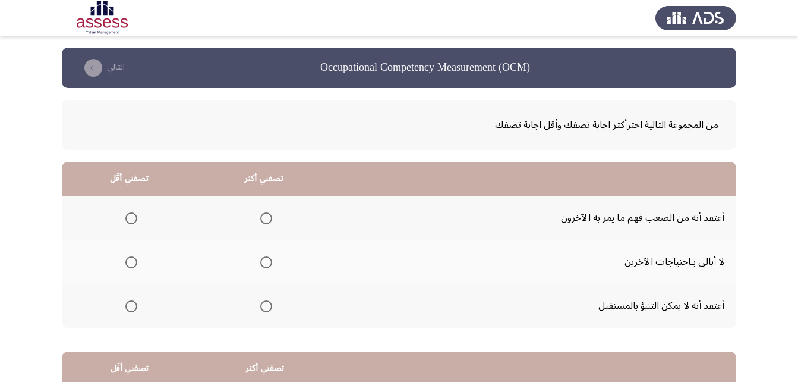
click at [130, 263] on span "Select an option" at bounding box center [131, 262] width 12 height 12
click at [130, 263] on input "Select an option" at bounding box center [131, 262] width 12 height 12
click at [260, 303] on span "Select an option" at bounding box center [266, 306] width 12 height 12
click at [260, 303] on input "Select an option" at bounding box center [266, 306] width 12 height 12
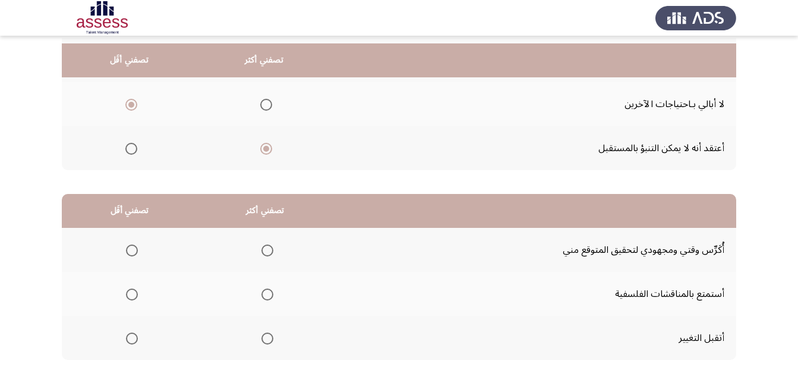
scroll to position [178, 0]
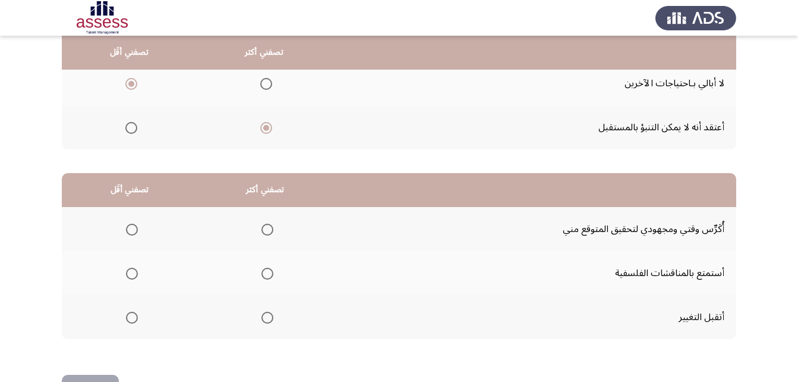
click at [270, 229] on span "Select an option" at bounding box center [268, 230] width 12 height 12
click at [270, 229] on input "Select an option" at bounding box center [268, 230] width 12 height 12
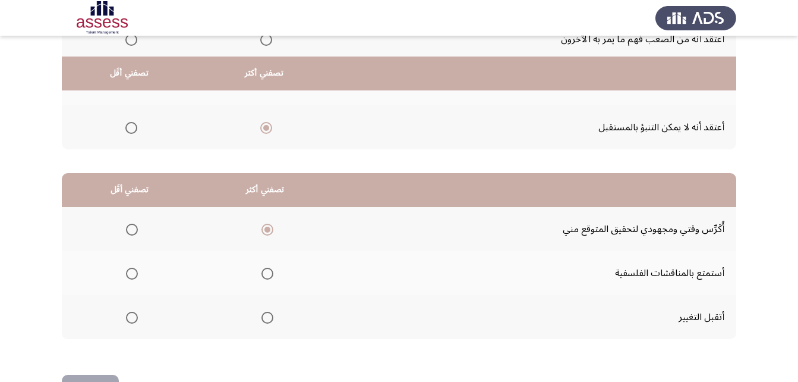
scroll to position [219, 0]
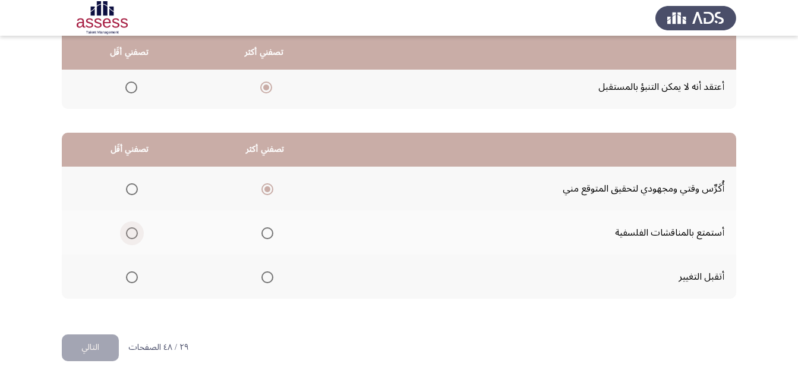
click at [132, 228] on span "Select an option" at bounding box center [132, 233] width 12 height 12
click at [132, 228] on input "Select an option" at bounding box center [132, 233] width 12 height 12
click at [87, 350] on button "التالي" at bounding box center [90, 347] width 57 height 27
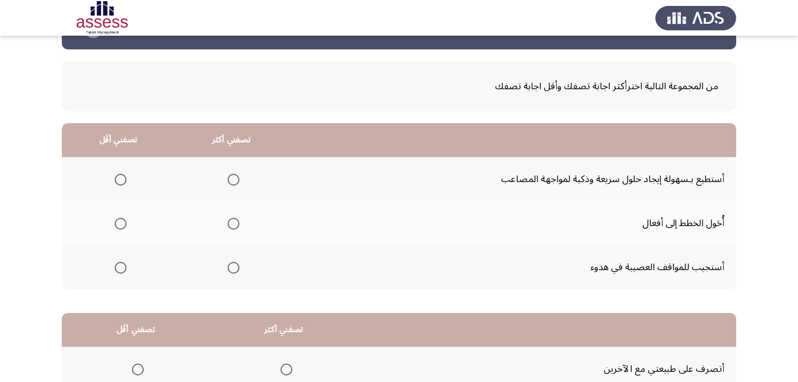
scroll to position [59, 0]
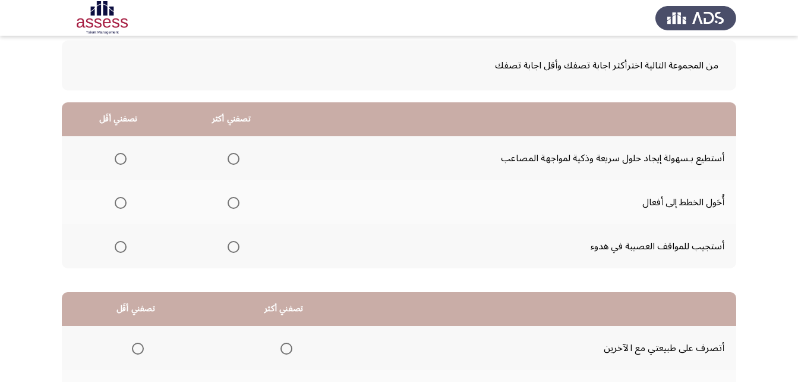
click at [234, 248] on span "Select an option" at bounding box center [234, 247] width 12 height 12
click at [234, 248] on input "Select an option" at bounding box center [234, 247] width 12 height 12
click at [233, 164] on span "Select an option" at bounding box center [234, 159] width 12 height 12
click at [233, 164] on input "Select an option" at bounding box center [234, 159] width 12 height 12
click at [118, 198] on span "Select an option" at bounding box center [121, 203] width 12 height 12
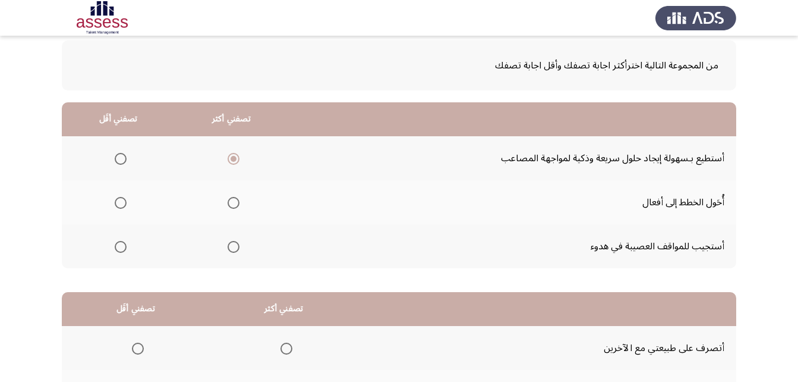
click at [118, 198] on input "Select an option" at bounding box center [121, 203] width 12 height 12
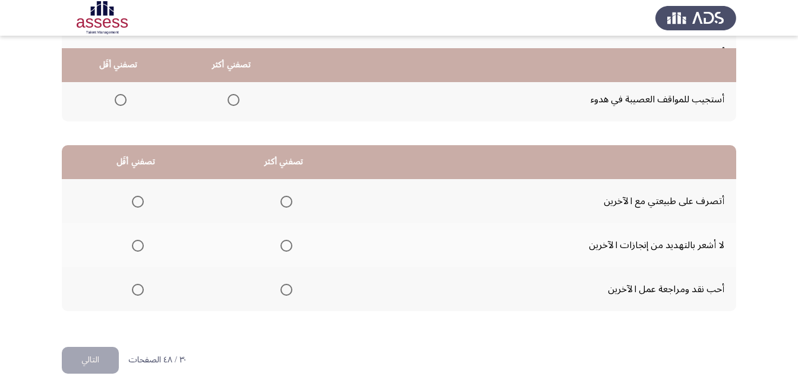
scroll to position [219, 0]
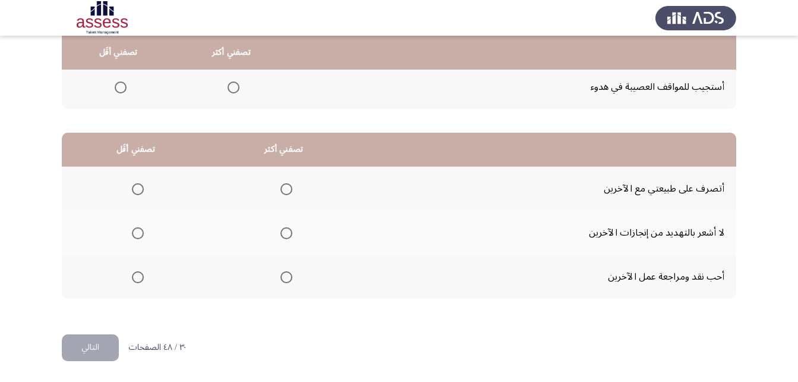
click at [138, 279] on span "Select an option" at bounding box center [138, 277] width 12 height 12
click at [138, 279] on input "Select an option" at bounding box center [138, 277] width 12 height 12
click at [291, 228] on th at bounding box center [284, 232] width 148 height 44
click at [281, 237] on span "Select an option" at bounding box center [287, 233] width 12 height 12
click at [281, 237] on input "Select an option" at bounding box center [287, 233] width 12 height 12
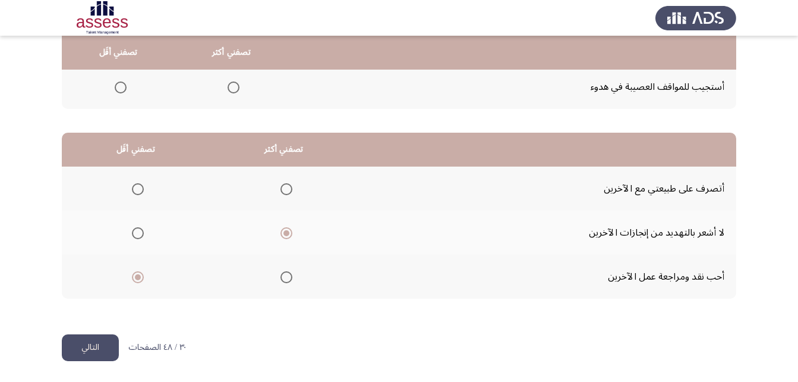
click at [73, 350] on button "التالي" at bounding box center [90, 347] width 57 height 27
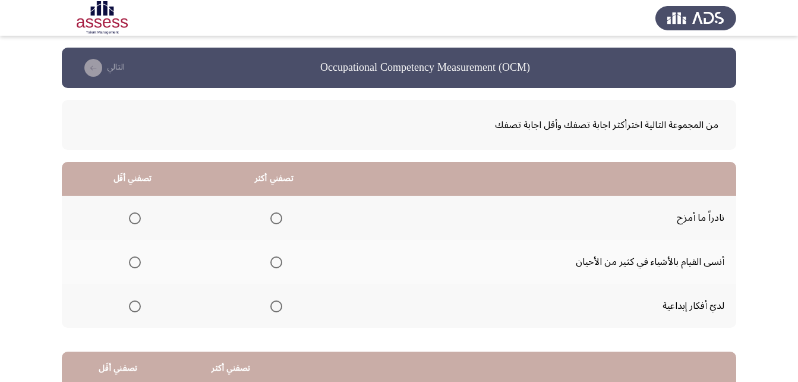
click at [273, 305] on span "Select an option" at bounding box center [277, 306] width 12 height 12
click at [273, 305] on input "Select an option" at bounding box center [277, 306] width 12 height 12
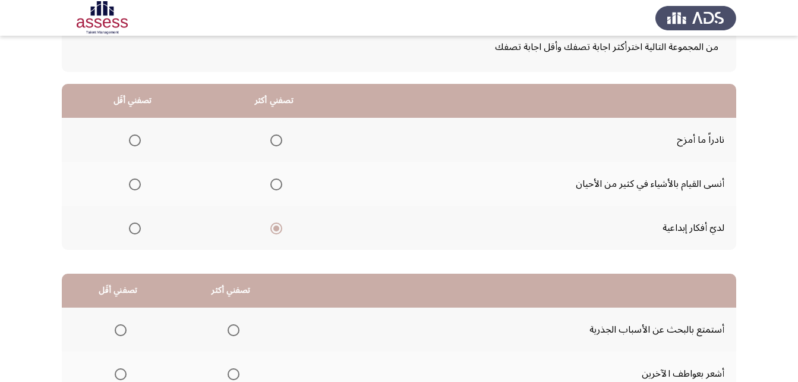
scroll to position [59, 0]
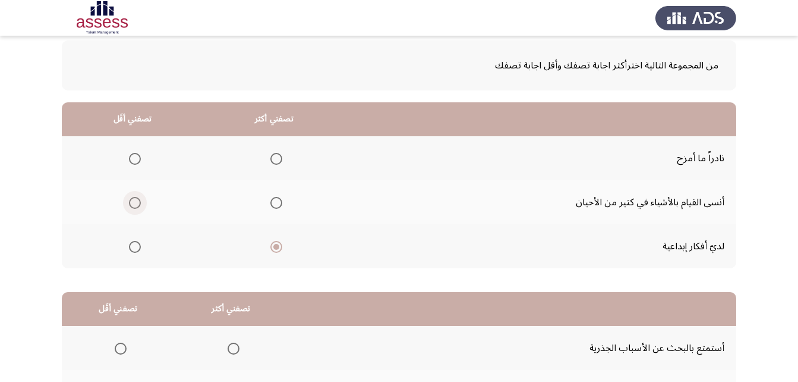
click at [136, 198] on span "Select an option" at bounding box center [135, 203] width 12 height 12
click at [136, 198] on input "Select an option" at bounding box center [135, 203] width 12 height 12
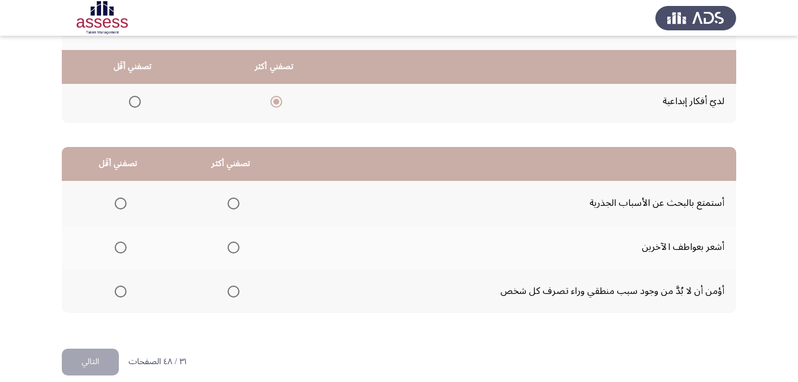
scroll to position [219, 0]
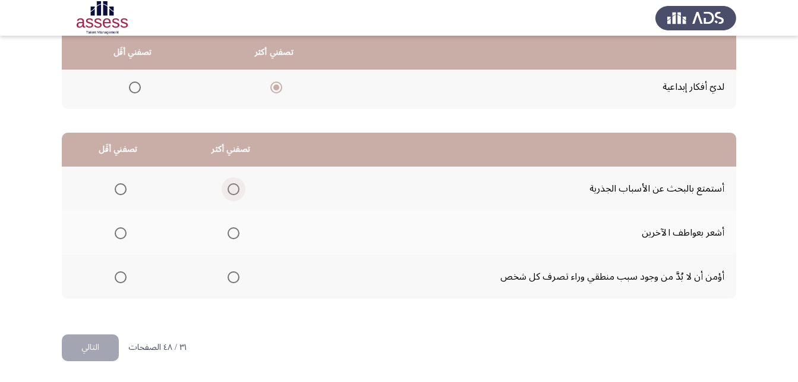
click at [223, 188] on label "Select an option" at bounding box center [231, 189] width 17 height 12
click at [228, 188] on input "Select an option" at bounding box center [234, 189] width 12 height 12
click at [118, 238] on span "Select an option" at bounding box center [121, 233] width 12 height 12
click at [118, 238] on input "Select an option" at bounding box center [121, 233] width 12 height 12
click at [98, 357] on button "التالي" at bounding box center [90, 347] width 57 height 27
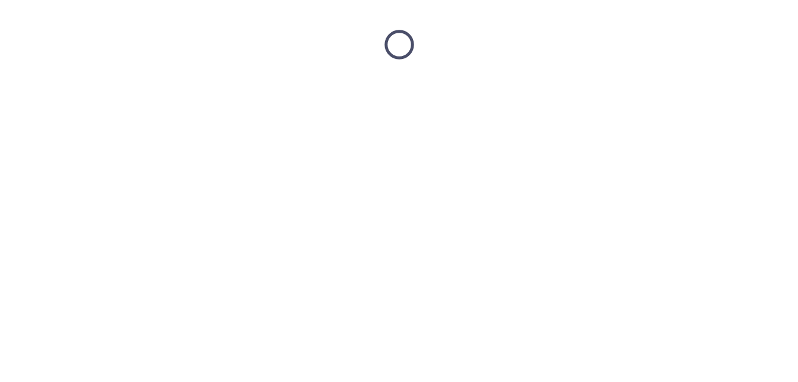
scroll to position [0, 0]
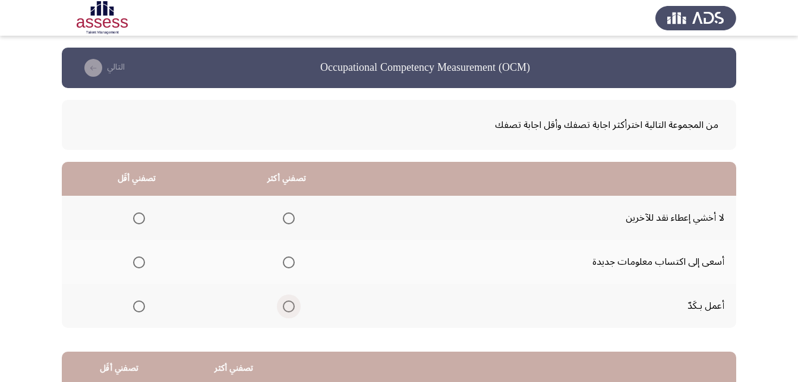
click at [287, 306] on span "Select an option" at bounding box center [289, 306] width 12 height 12
click at [287, 306] on input "Select an option" at bounding box center [289, 306] width 12 height 12
click at [150, 214] on th at bounding box center [137, 218] width 150 height 44
click at [139, 218] on span "Select an option" at bounding box center [139, 218] width 12 height 12
click at [139, 218] on input "Select an option" at bounding box center [139, 218] width 12 height 12
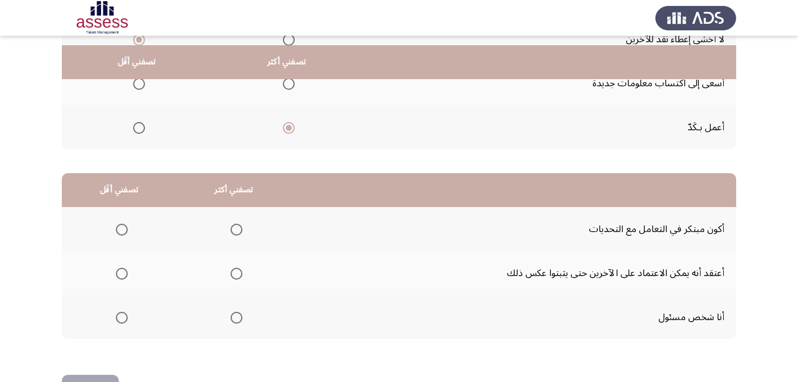
scroll to position [219, 0]
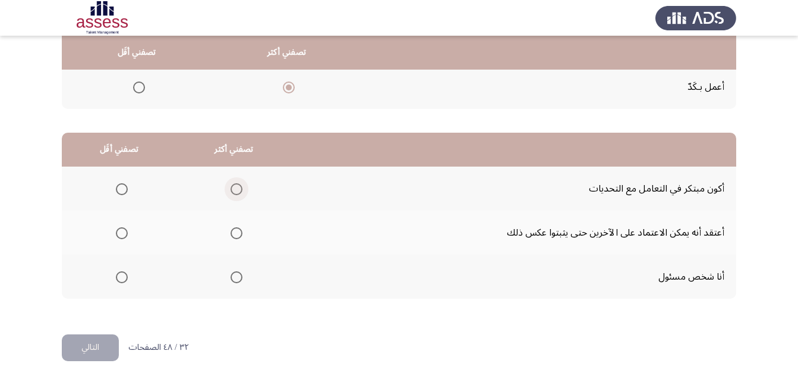
click at [240, 187] on span "Select an option" at bounding box center [237, 189] width 12 height 12
click at [240, 187] on input "Select an option" at bounding box center [237, 189] width 12 height 12
click at [118, 237] on span "Select an option" at bounding box center [122, 233] width 12 height 12
click at [118, 237] on input "Select an option" at bounding box center [122, 233] width 12 height 12
click at [86, 338] on button "التالي" at bounding box center [90, 347] width 57 height 27
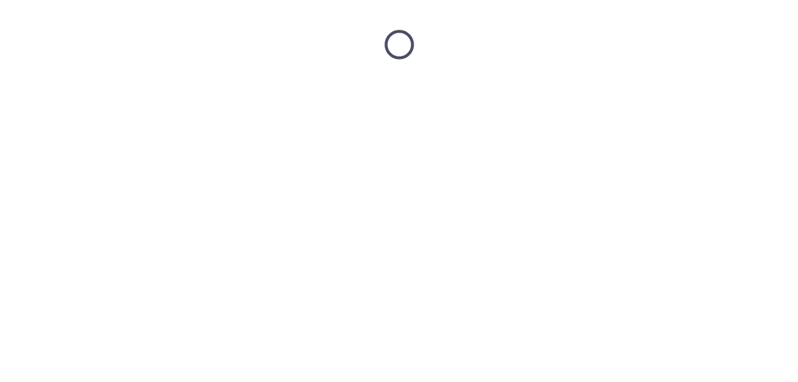
scroll to position [0, 0]
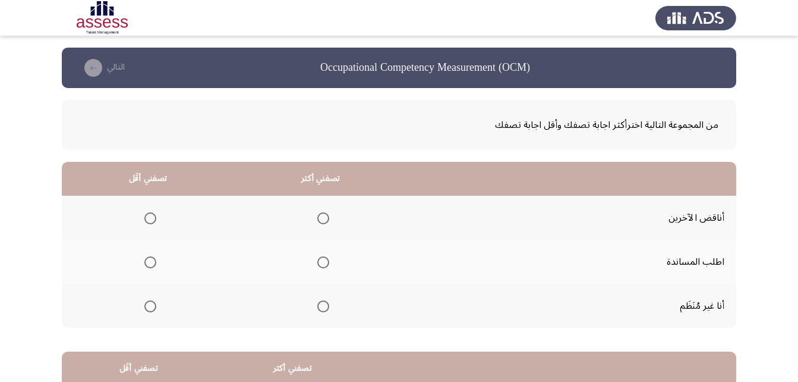
click at [150, 219] on span "Select an option" at bounding box center [150, 218] width 12 height 12
click at [150, 219] on input "Select an option" at bounding box center [150, 218] width 12 height 12
click at [317, 259] on span "Select an option" at bounding box center [323, 262] width 12 height 12
click at [317, 259] on input "Select an option" at bounding box center [323, 262] width 12 height 12
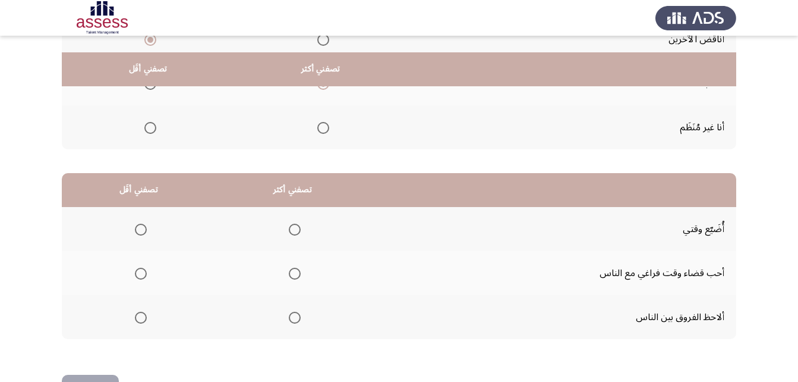
scroll to position [219, 0]
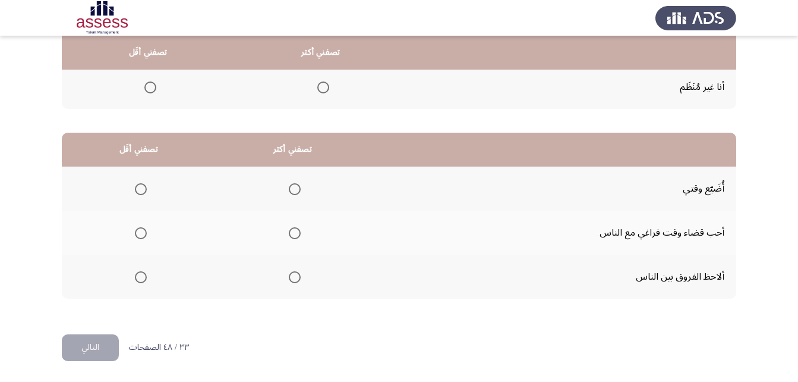
click at [293, 278] on span "Select an option" at bounding box center [295, 277] width 12 height 12
click at [293, 278] on input "Select an option" at bounding box center [295, 277] width 12 height 12
click at [141, 184] on span "Select an option" at bounding box center [141, 189] width 12 height 12
click at [141, 184] on input "Select an option" at bounding box center [141, 189] width 12 height 12
click at [84, 348] on button "التالي" at bounding box center [90, 347] width 57 height 27
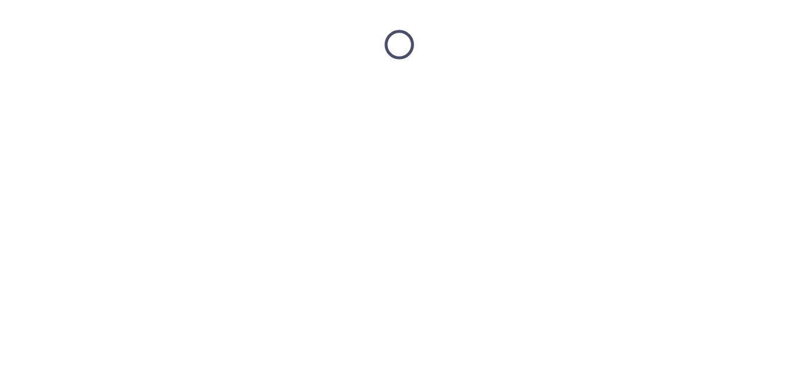
scroll to position [0, 0]
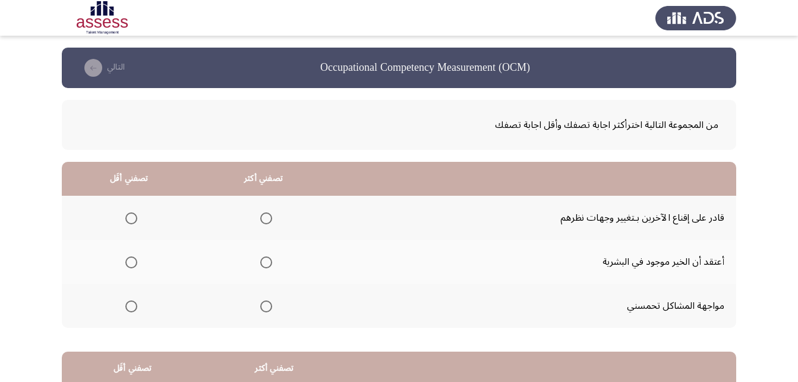
click at [267, 218] on span "Select an option" at bounding box center [266, 218] width 12 height 12
click at [267, 218] on input "Select an option" at bounding box center [266, 218] width 12 height 12
click at [127, 311] on span "Select an option" at bounding box center [131, 306] width 12 height 12
click at [127, 311] on input "Select an option" at bounding box center [131, 306] width 12 height 12
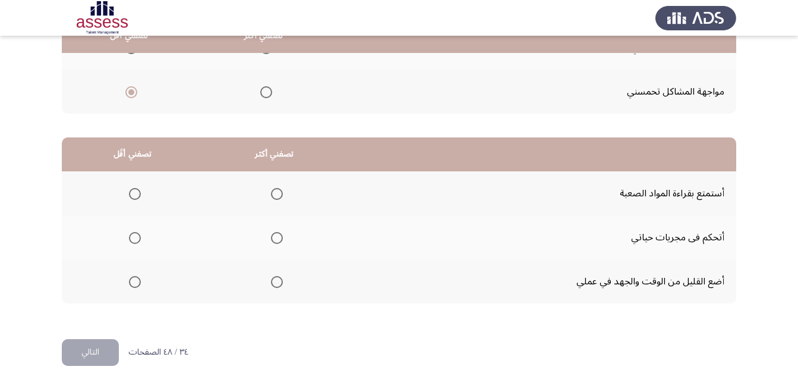
scroll to position [219, 0]
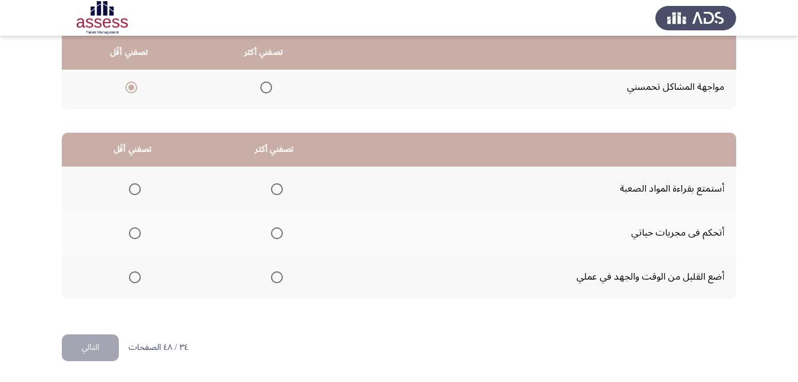
click at [137, 232] on span "Select an option" at bounding box center [135, 233] width 12 height 12
click at [137, 232] on input "Select an option" at bounding box center [135, 233] width 12 height 12
click at [130, 268] on mat-radio-group "Select an option" at bounding box center [132, 276] width 17 height 20
click at [131, 271] on span "Select an option" at bounding box center [135, 277] width 12 height 12
click at [131, 271] on input "Select an option" at bounding box center [135, 277] width 12 height 12
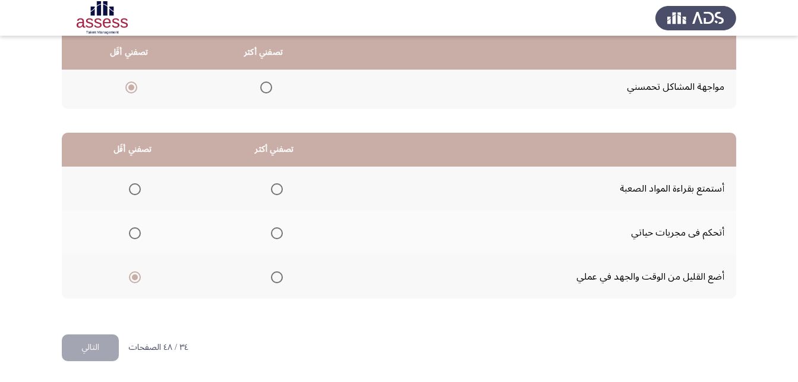
click at [271, 191] on span "Select an option" at bounding box center [277, 189] width 12 height 12
click at [271, 191] on input "Select an option" at bounding box center [277, 189] width 12 height 12
click at [88, 356] on button "التالي" at bounding box center [90, 347] width 57 height 27
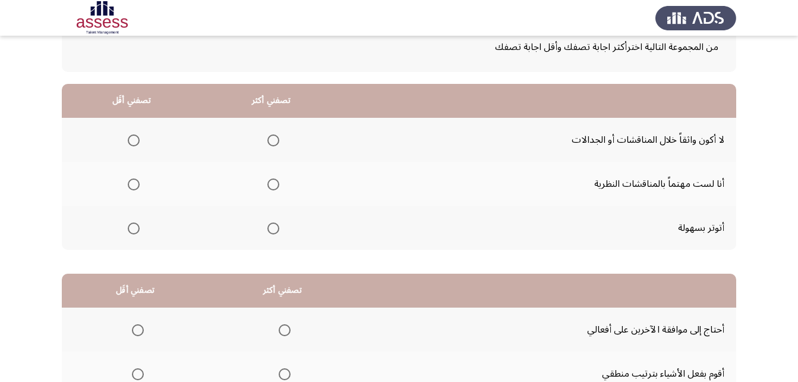
scroll to position [59, 0]
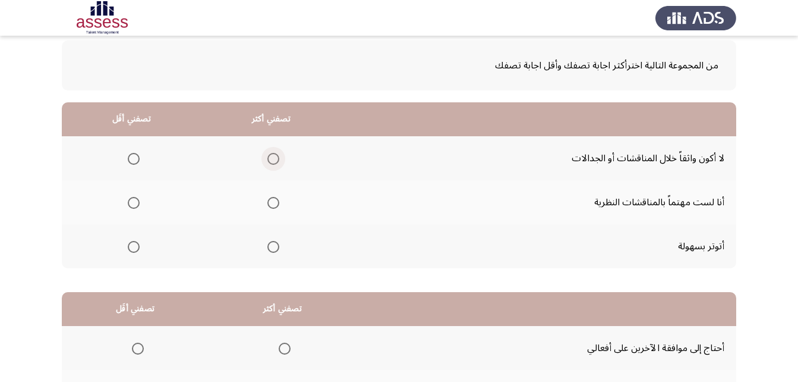
click at [274, 159] on span "Select an option" at bounding box center [274, 159] width 12 height 12
click at [274, 159] on input "Select an option" at bounding box center [274, 159] width 12 height 12
click at [134, 257] on th at bounding box center [132, 246] width 140 height 44
click at [133, 251] on span "Select an option" at bounding box center [134, 247] width 12 height 12
click at [133, 251] on input "Select an option" at bounding box center [134, 247] width 12 height 12
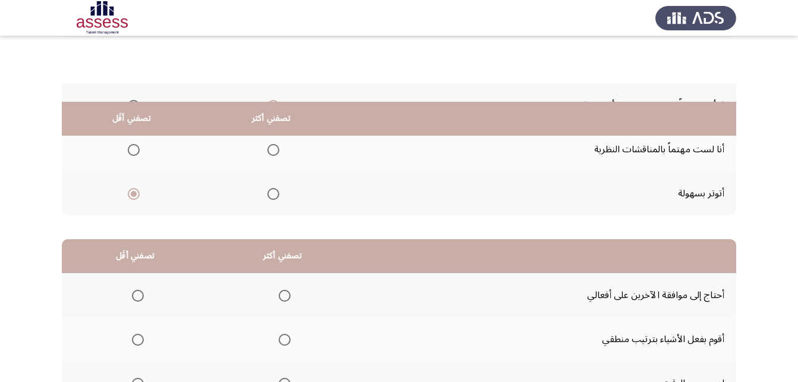
scroll to position [178, 0]
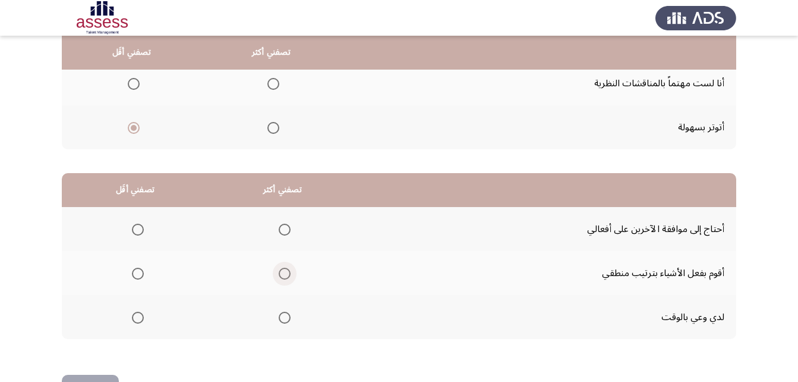
click at [285, 275] on span "Select an option" at bounding box center [285, 274] width 12 height 12
click at [285, 275] on input "Select an option" at bounding box center [285, 274] width 12 height 12
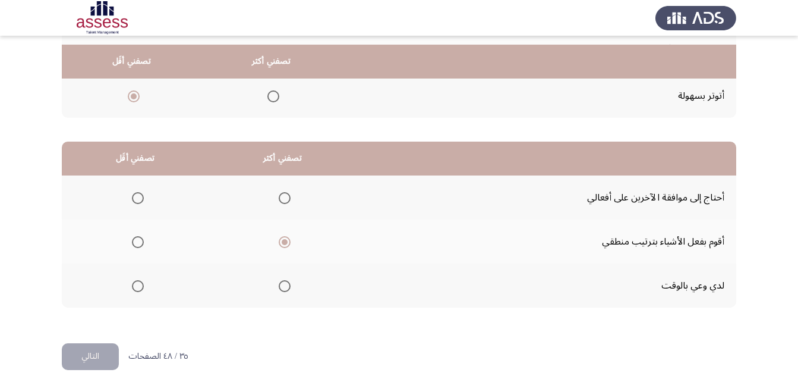
scroll to position [219, 0]
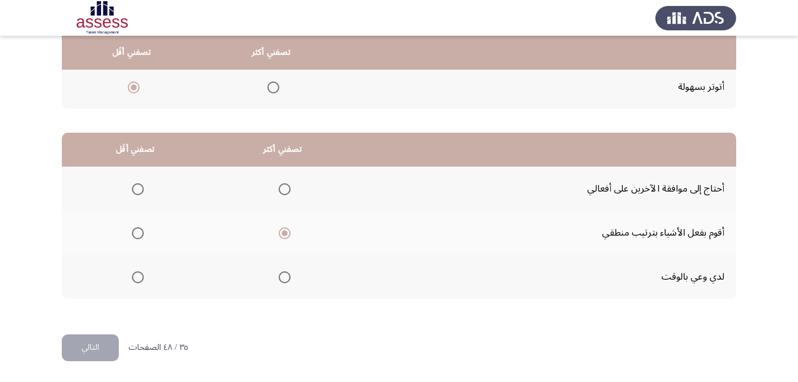
click at [141, 191] on span "Select an option" at bounding box center [138, 189] width 12 height 12
click at [141, 191] on input "Select an option" at bounding box center [138, 189] width 12 height 12
click at [80, 343] on button "التالي" at bounding box center [90, 347] width 57 height 27
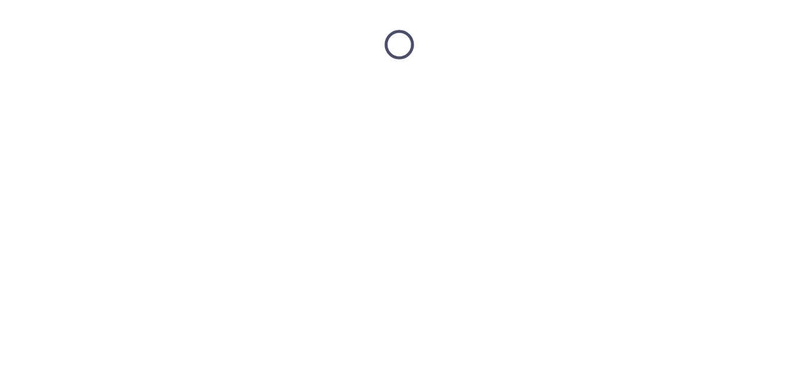
scroll to position [0, 0]
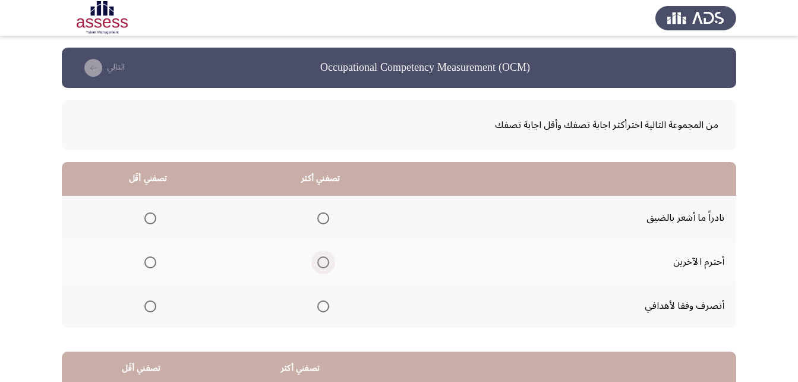
click at [324, 263] on span "Select an option" at bounding box center [323, 262] width 12 height 12
click at [324, 263] on input "Select an option" at bounding box center [323, 262] width 12 height 12
click at [149, 218] on span "Select an option" at bounding box center [150, 218] width 12 height 12
click at [149, 218] on input "Select an option" at bounding box center [150, 218] width 12 height 12
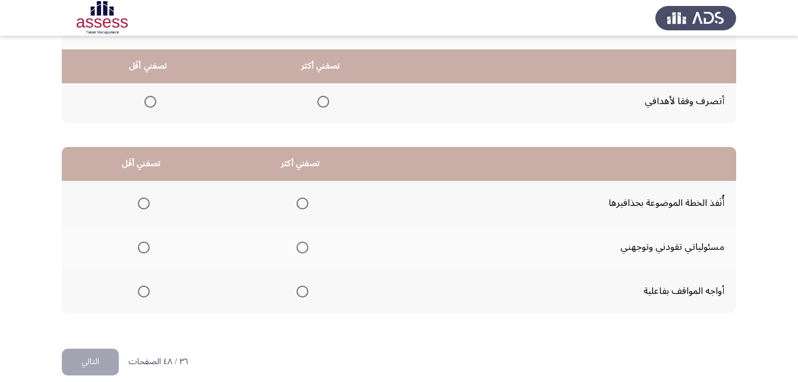
scroll to position [219, 0]
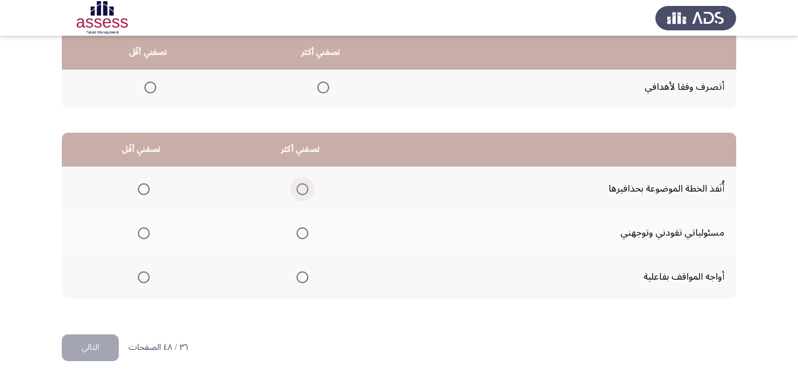
click at [303, 189] on span "Select an option" at bounding box center [303, 189] width 0 height 0
click at [300, 188] on input "Select an option" at bounding box center [303, 189] width 12 height 12
click at [151, 235] on th at bounding box center [141, 232] width 159 height 44
click at [145, 235] on span "Select an option" at bounding box center [144, 233] width 12 height 12
click at [145, 235] on input "Select an option" at bounding box center [144, 233] width 12 height 12
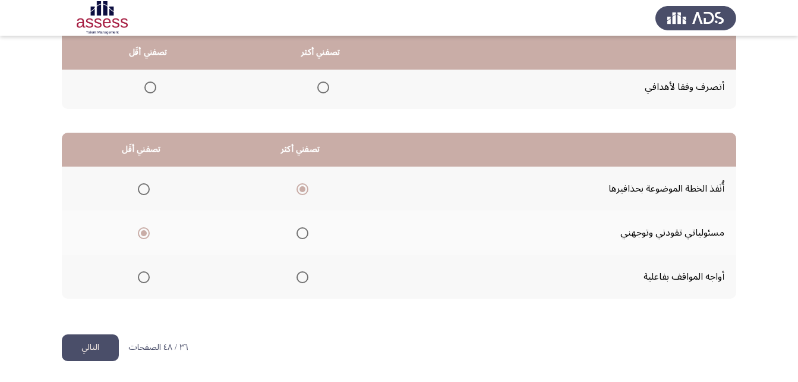
click at [97, 348] on button "التالي" at bounding box center [90, 347] width 57 height 27
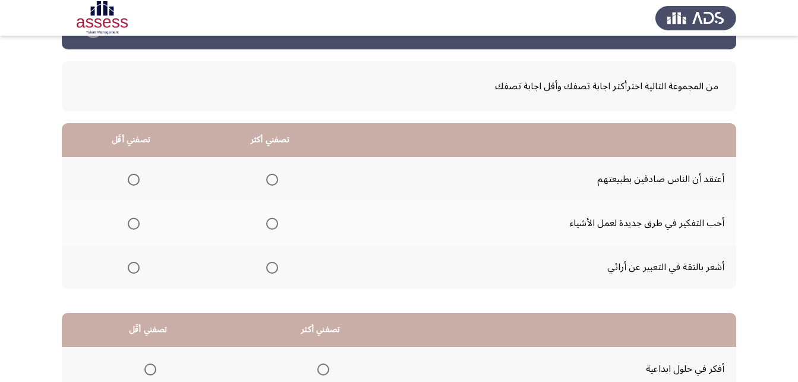
scroll to position [59, 0]
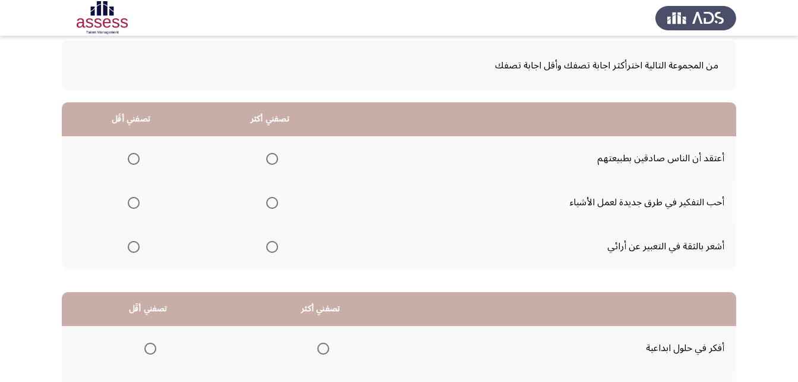
click at [137, 159] on span "Select an option" at bounding box center [134, 159] width 12 height 12
click at [137, 159] on input "Select an option" at bounding box center [134, 159] width 12 height 12
click at [281, 199] on th at bounding box center [269, 202] width 139 height 44
click at [265, 209] on mat-radio-group "Select an option" at bounding box center [270, 202] width 17 height 20
click at [274, 206] on span "Select an option" at bounding box center [272, 203] width 12 height 12
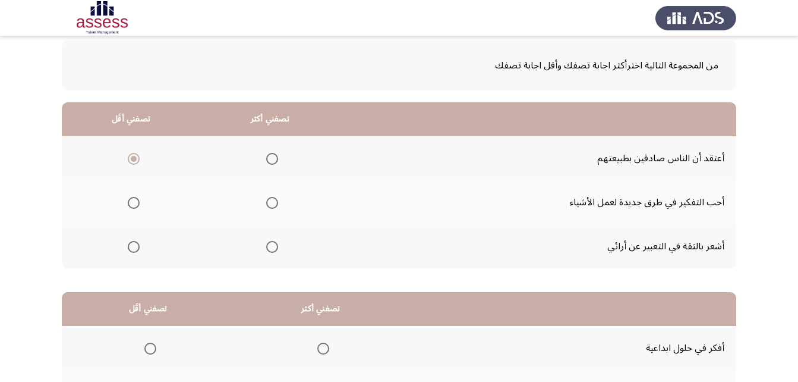
click at [274, 206] on input "Select an option" at bounding box center [272, 203] width 12 height 12
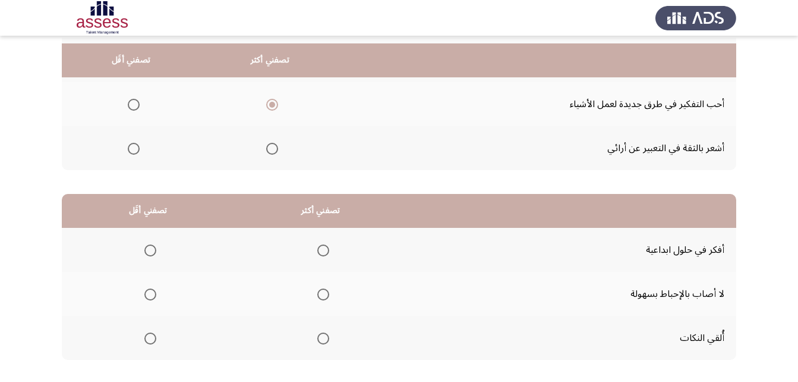
scroll to position [178, 0]
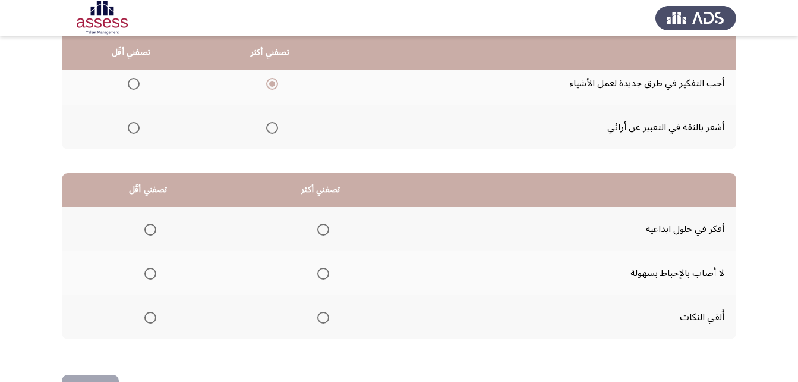
click at [151, 317] on span "Select an option" at bounding box center [150, 318] width 12 height 12
click at [151, 317] on input "Select an option" at bounding box center [150, 318] width 12 height 12
click at [329, 227] on th at bounding box center [320, 229] width 173 height 44
click at [323, 227] on span "Select an option" at bounding box center [323, 230] width 12 height 12
click at [323, 227] on input "Select an option" at bounding box center [323, 230] width 12 height 12
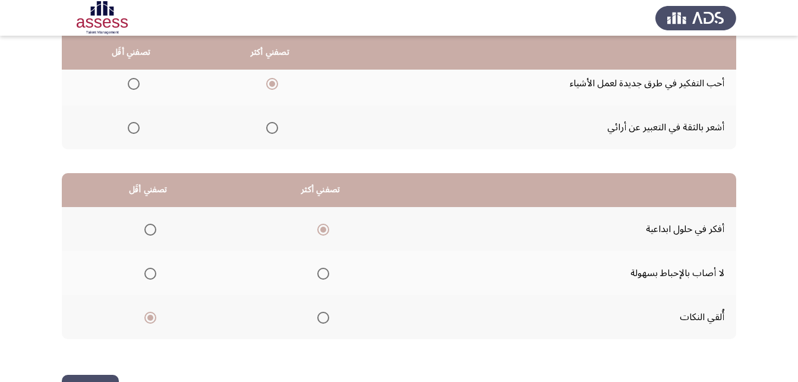
click at [92, 375] on button "التالي" at bounding box center [90, 388] width 57 height 27
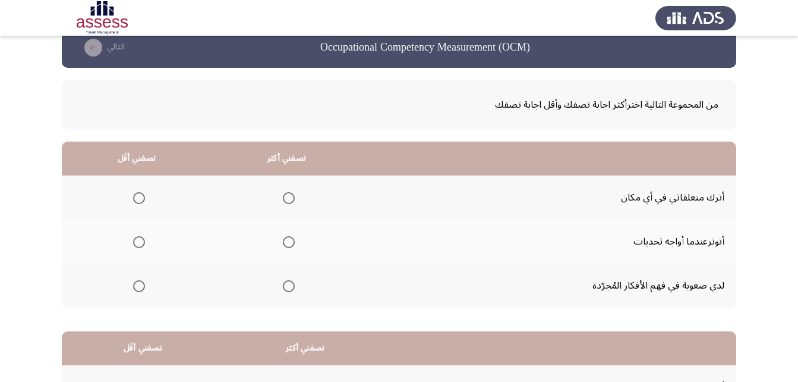
scroll to position [0, 0]
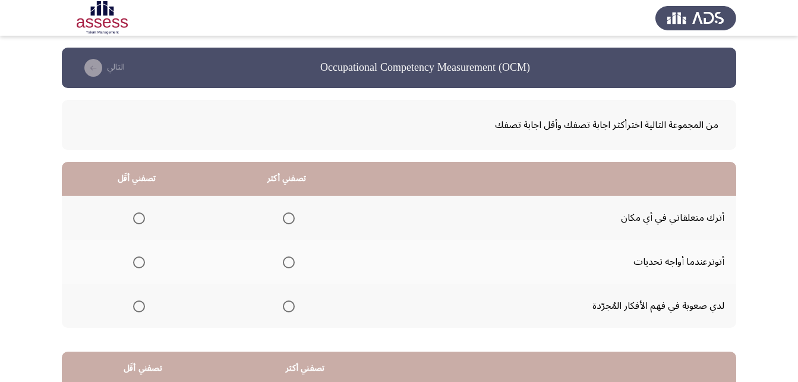
click at [290, 297] on mat-radio-group "Select an option" at bounding box center [286, 305] width 17 height 20
click at [288, 304] on span "Select an option" at bounding box center [289, 306] width 12 height 12
click at [288, 304] on input "Select an option" at bounding box center [289, 306] width 12 height 12
click at [145, 263] on th at bounding box center [137, 262] width 150 height 44
click at [139, 262] on span "Select an option" at bounding box center [139, 262] width 0 height 0
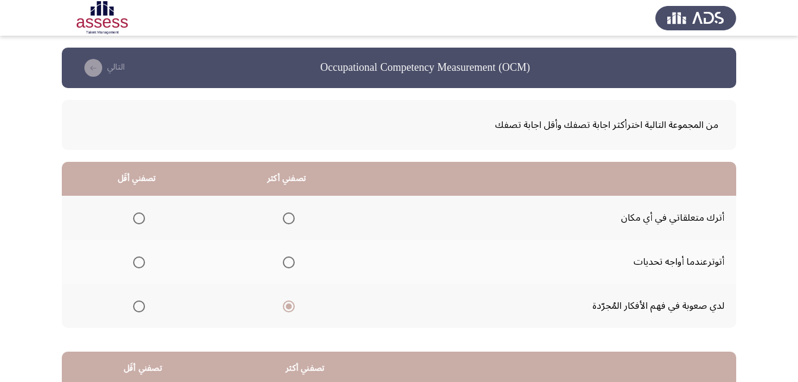
click at [139, 262] on input "Select an option" at bounding box center [139, 262] width 12 height 12
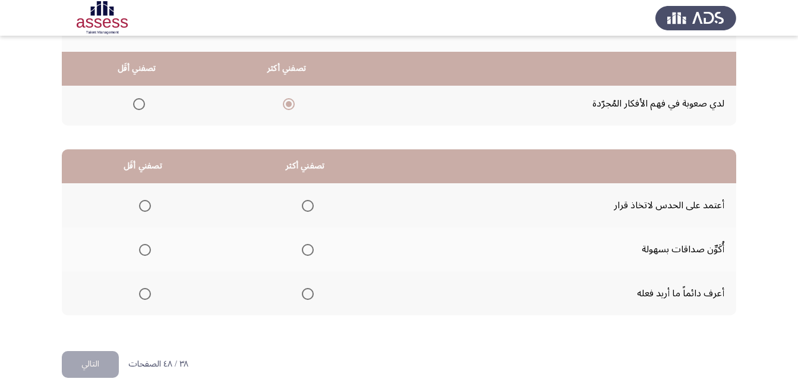
scroll to position [219, 0]
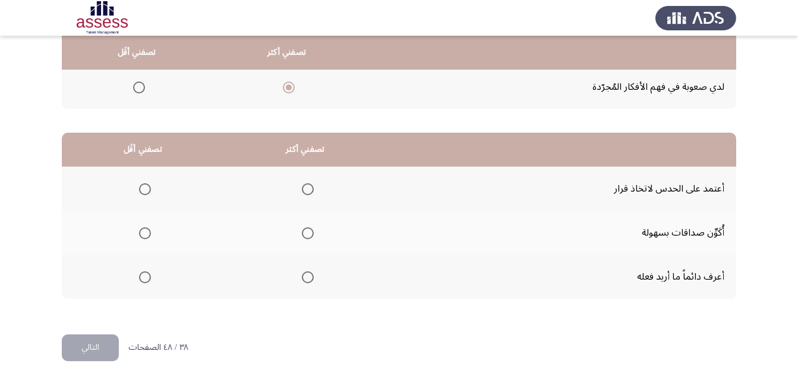
click at [146, 184] on span "Select an option" at bounding box center [145, 189] width 12 height 12
click at [146, 184] on input "Select an option" at bounding box center [145, 189] width 12 height 12
click at [310, 283] on mat-radio-group "Select an option" at bounding box center [305, 276] width 17 height 20
click at [308, 277] on span "Select an option" at bounding box center [308, 277] width 0 height 0
click at [307, 277] on input "Select an option" at bounding box center [308, 277] width 12 height 12
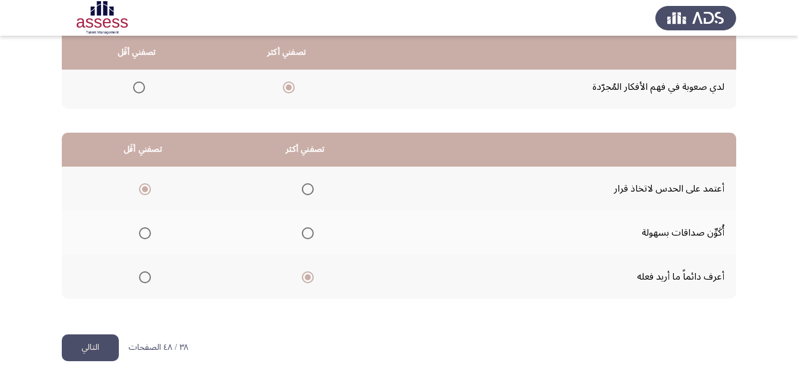
click at [82, 353] on button "التالي" at bounding box center [90, 347] width 57 height 27
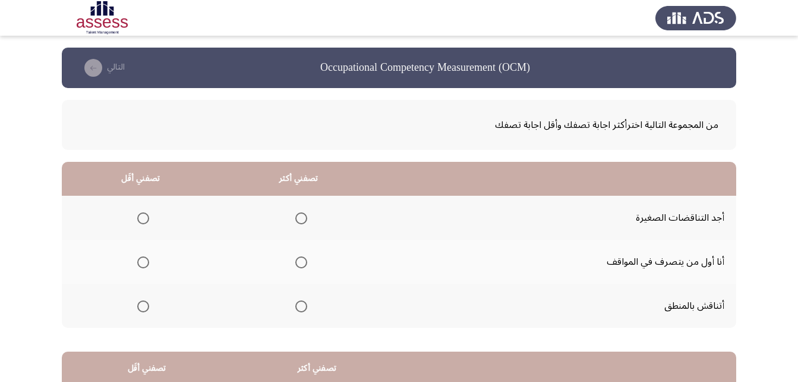
click at [139, 263] on span "Select an option" at bounding box center [143, 262] width 12 height 12
click at [139, 263] on input "Select an option" at bounding box center [143, 262] width 12 height 12
click at [296, 308] on span "Select an option" at bounding box center [301, 306] width 12 height 12
click at [296, 308] on input "Select an option" at bounding box center [301, 306] width 12 height 12
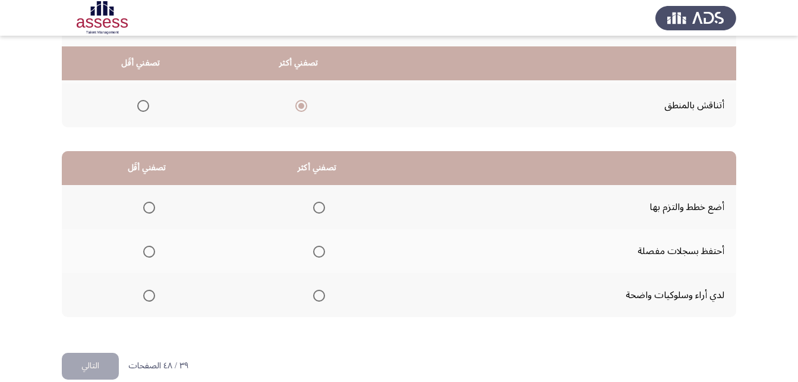
scroll to position [219, 0]
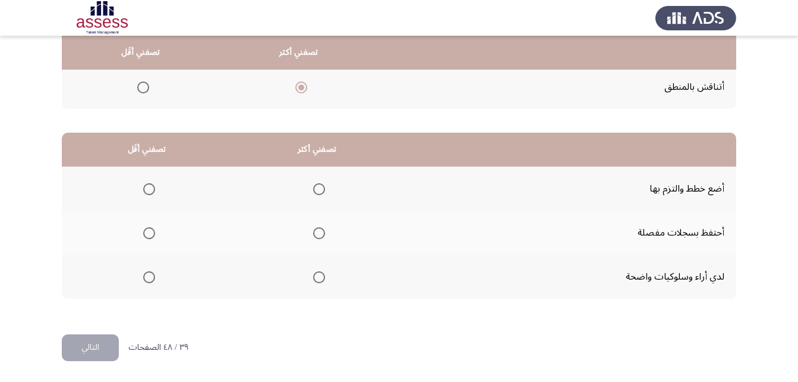
click at [153, 278] on span "Select an option" at bounding box center [149, 277] width 12 height 12
click at [153, 278] on input "Select an option" at bounding box center [149, 277] width 12 height 12
click at [316, 184] on span "Select an option" at bounding box center [319, 189] width 12 height 12
click at [316, 184] on input "Select an option" at bounding box center [319, 189] width 12 height 12
click at [92, 347] on button "التالي" at bounding box center [90, 347] width 57 height 27
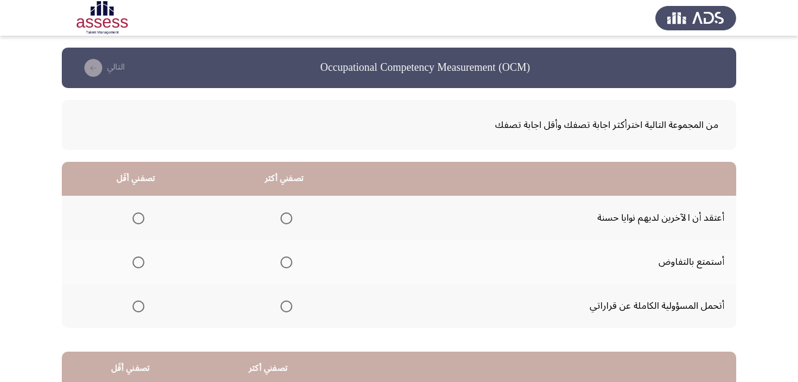
scroll to position [59, 0]
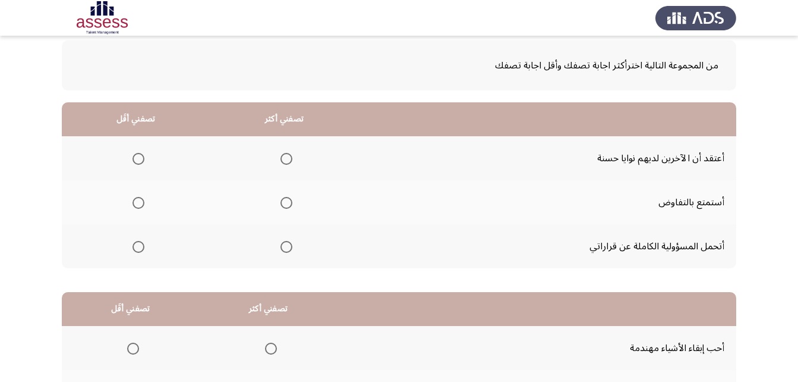
click at [309, 247] on th at bounding box center [284, 246] width 149 height 44
click at [284, 242] on span "Select an option" at bounding box center [287, 247] width 12 height 12
click at [284, 242] on input "Select an option" at bounding box center [287, 247] width 12 height 12
drag, startPoint x: 152, startPoint y: 146, endPoint x: 133, endPoint y: 165, distance: 27.3
click at [151, 146] on th at bounding box center [136, 158] width 149 height 44
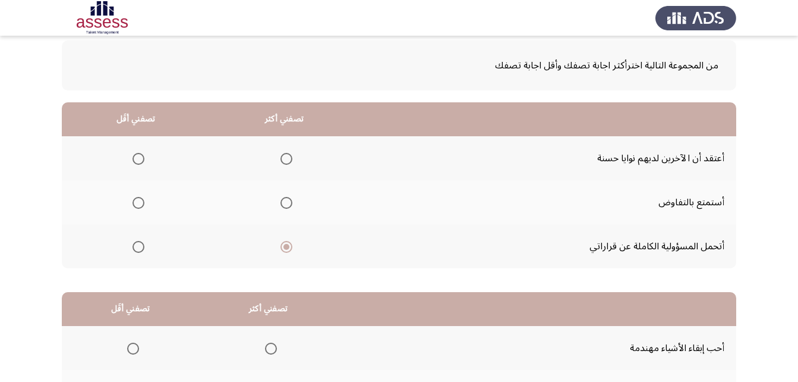
click at [133, 165] on mat-radio-group "Select an option" at bounding box center [136, 158] width 17 height 20
click at [140, 160] on span "Select an option" at bounding box center [139, 159] width 12 height 12
click at [140, 160] on input "Select an option" at bounding box center [139, 159] width 12 height 12
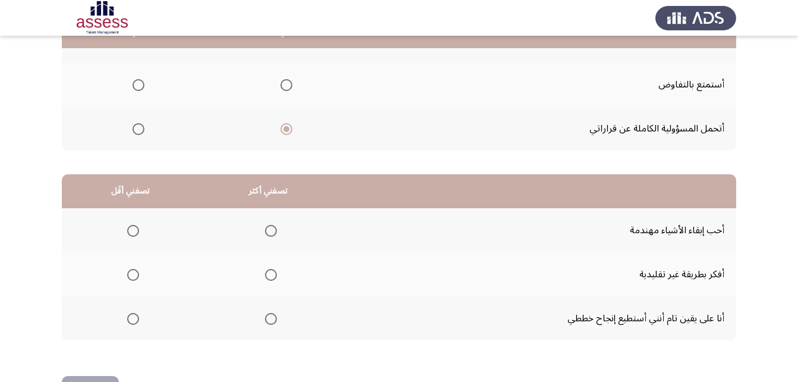
scroll to position [178, 0]
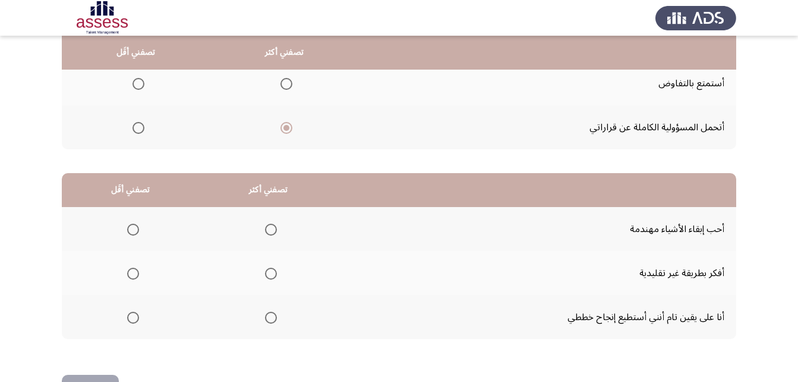
click at [268, 269] on span "Select an option" at bounding box center [271, 274] width 12 height 12
click at [268, 269] on input "Select an option" at bounding box center [271, 274] width 12 height 12
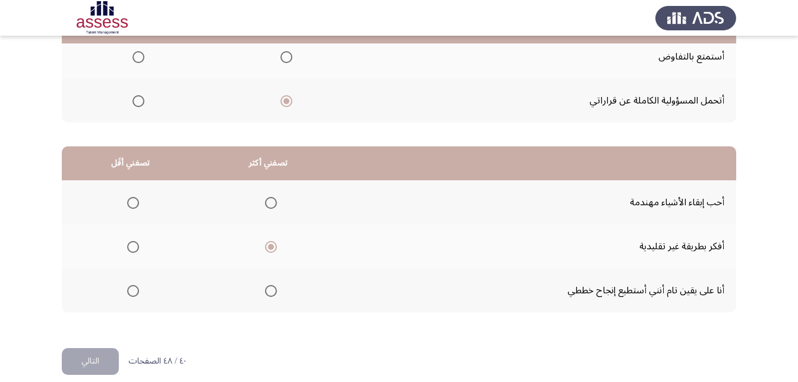
scroll to position [219, 0]
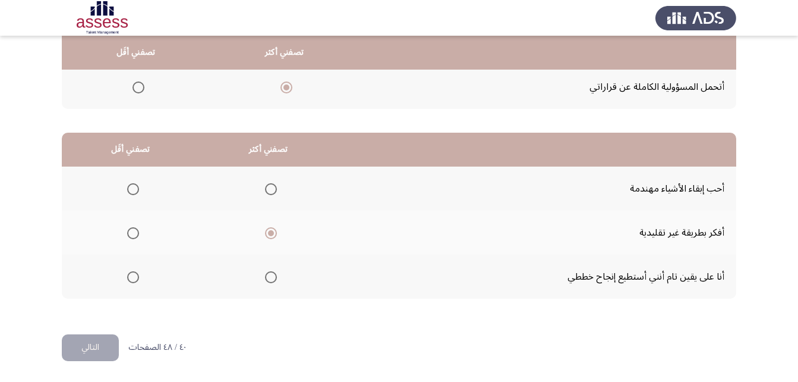
click at [273, 188] on span "Select an option" at bounding box center [271, 189] width 12 height 12
click at [273, 188] on input "Select an option" at bounding box center [271, 189] width 12 height 12
click at [143, 227] on th at bounding box center [131, 232] width 138 height 44
click at [134, 232] on span "Select an option" at bounding box center [133, 233] width 12 height 12
click at [134, 232] on input "Select an option" at bounding box center [133, 233] width 12 height 12
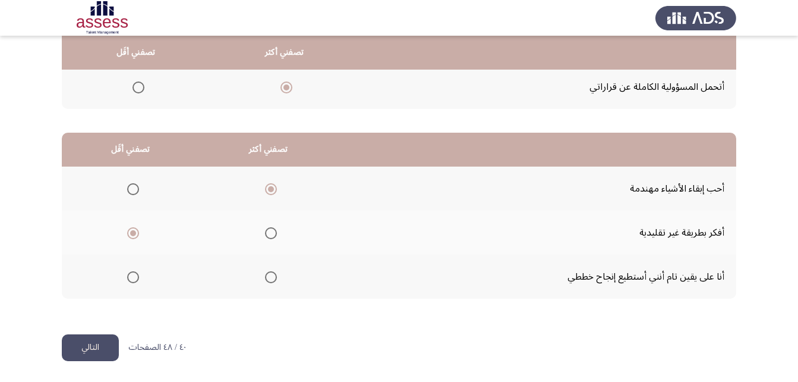
click at [103, 353] on button "التالي" at bounding box center [90, 347] width 57 height 27
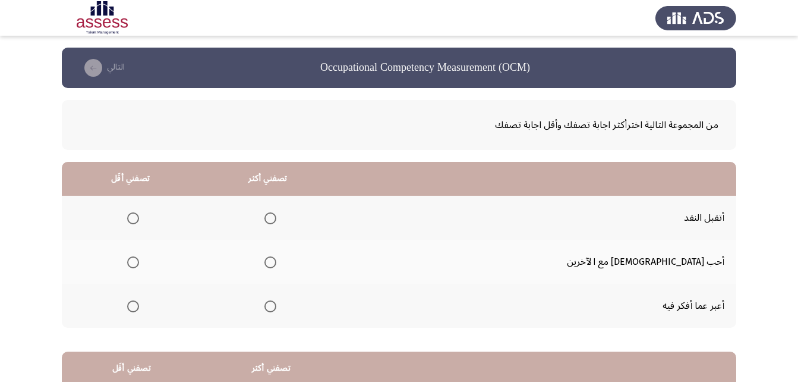
click at [139, 304] on span "Select an option" at bounding box center [133, 306] width 12 height 12
click at [139, 304] on input "Select an option" at bounding box center [133, 306] width 12 height 12
click at [328, 206] on th at bounding box center [267, 218] width 137 height 44
click at [276, 212] on span "Select an option" at bounding box center [271, 218] width 12 height 12
click at [276, 212] on input "Select an option" at bounding box center [271, 218] width 12 height 12
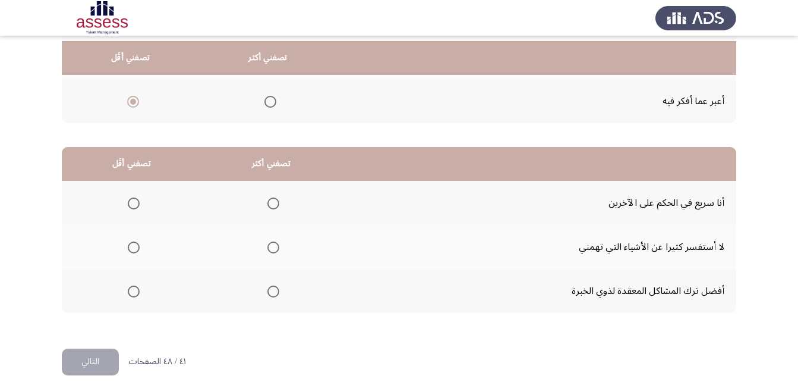
scroll to position [219, 0]
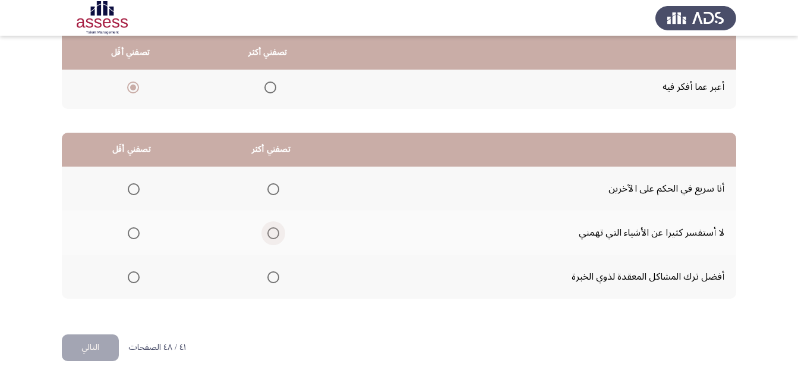
click at [275, 236] on span "Select an option" at bounding box center [274, 233] width 12 height 12
click at [275, 236] on input "Select an option" at bounding box center [274, 233] width 12 height 12
click at [129, 196] on mat-radio-group "Select an option" at bounding box center [131, 188] width 17 height 20
click at [138, 179] on mat-radio-group "Select an option" at bounding box center [131, 188] width 17 height 20
click at [128, 187] on span "Select an option" at bounding box center [134, 189] width 12 height 12
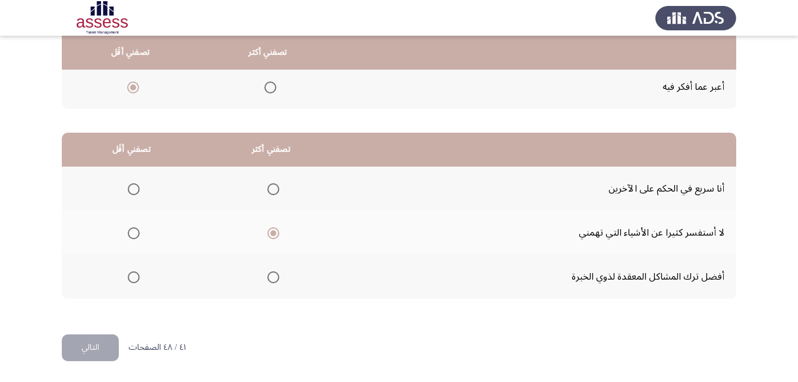
click at [128, 187] on input "Select an option" at bounding box center [134, 189] width 12 height 12
click at [86, 349] on button "التالي" at bounding box center [90, 347] width 57 height 27
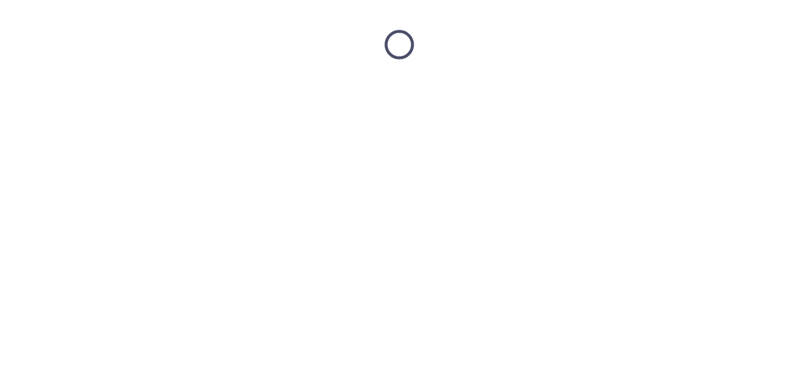
scroll to position [0, 0]
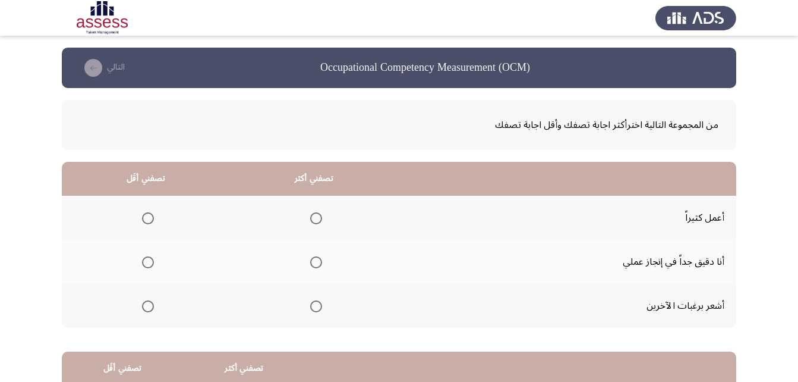
click at [320, 256] on span "Select an option" at bounding box center [316, 262] width 12 height 12
click at [320, 256] on input "Select an option" at bounding box center [316, 262] width 12 height 12
click at [145, 312] on span "Select an option" at bounding box center [148, 306] width 12 height 12
click at [145, 312] on input "Select an option" at bounding box center [148, 306] width 12 height 12
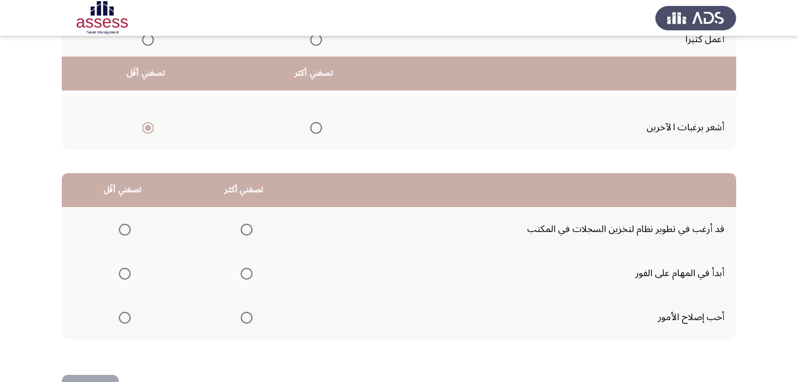
scroll to position [219, 0]
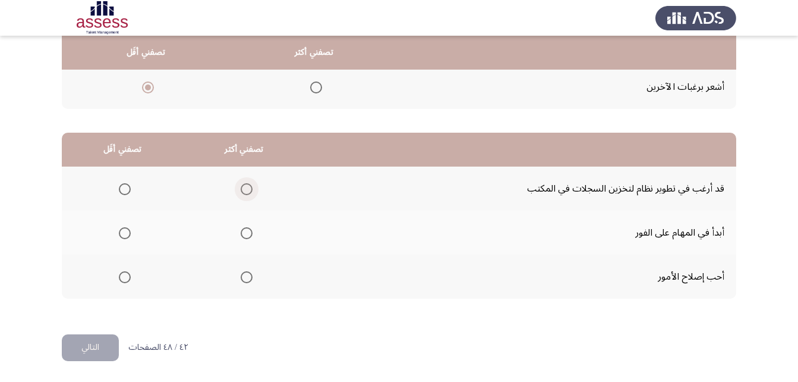
click at [246, 194] on span "Select an option" at bounding box center [247, 189] width 12 height 12
click at [246, 194] on input "Select an option" at bounding box center [247, 189] width 12 height 12
click at [128, 229] on span "Select an option" at bounding box center [125, 233] width 12 height 12
click at [128, 229] on input "Select an option" at bounding box center [125, 233] width 12 height 12
click at [92, 350] on button "التالي" at bounding box center [90, 347] width 57 height 27
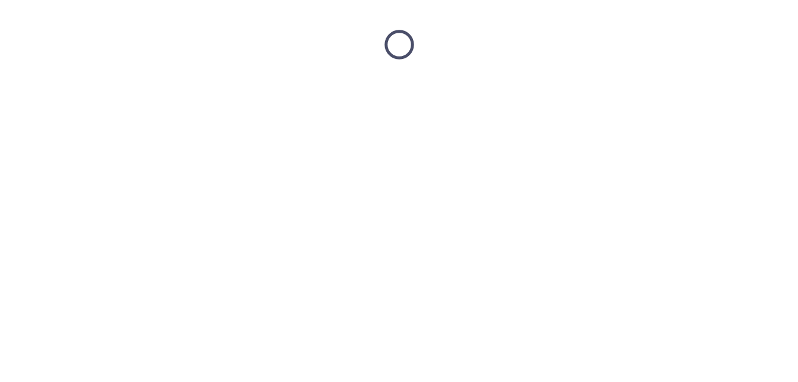
scroll to position [0, 0]
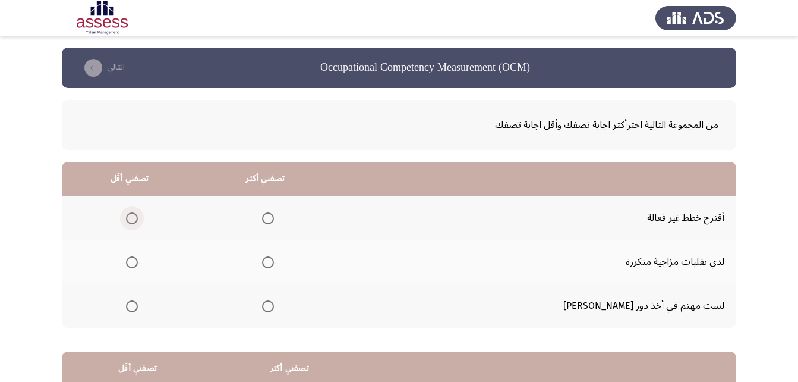
click at [138, 215] on span "Select an option" at bounding box center [132, 218] width 12 height 12
click at [138, 215] on input "Select an option" at bounding box center [132, 218] width 12 height 12
click at [274, 306] on span "Select an option" at bounding box center [268, 306] width 12 height 12
click at [274, 306] on input "Select an option" at bounding box center [268, 306] width 12 height 12
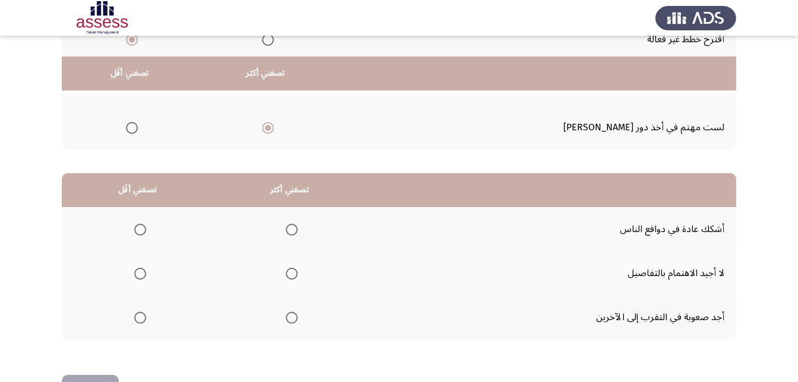
scroll to position [219, 0]
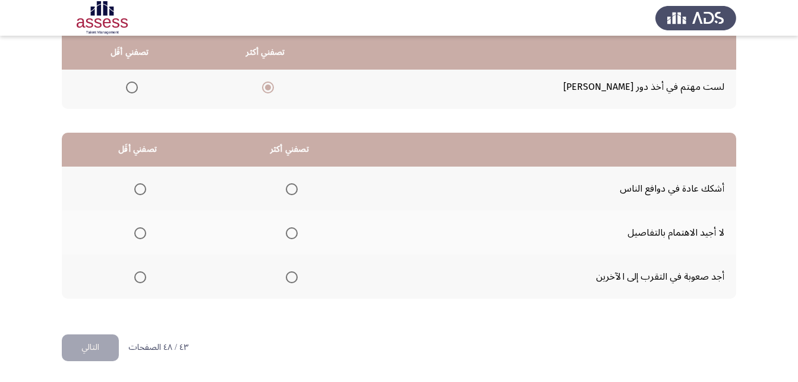
click at [287, 229] on span "Select an option" at bounding box center [292, 233] width 12 height 12
click at [287, 229] on input "Select an option" at bounding box center [292, 233] width 12 height 12
click at [140, 271] on mat-radio-button "Select an option" at bounding box center [138, 277] width 17 height 12
click at [294, 281] on span "Select an option" at bounding box center [292, 277] width 12 height 12
click at [294, 281] on input "Select an option" at bounding box center [292, 277] width 12 height 12
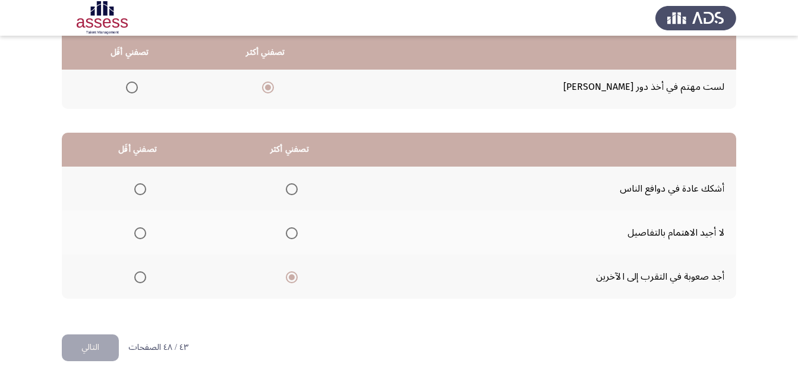
click at [137, 191] on span "Select an option" at bounding box center [140, 189] width 12 height 12
click at [137, 191] on input "Select an option" at bounding box center [140, 189] width 12 height 12
click at [141, 227] on span "Select an option" at bounding box center [140, 233] width 12 height 12
click at [141, 227] on input "Select an option" at bounding box center [140, 233] width 12 height 12
click at [84, 350] on button "التالي" at bounding box center [90, 347] width 57 height 27
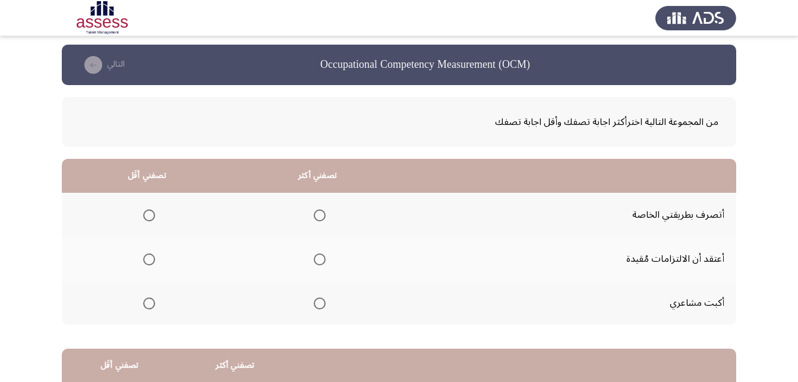
scroll to position [0, 0]
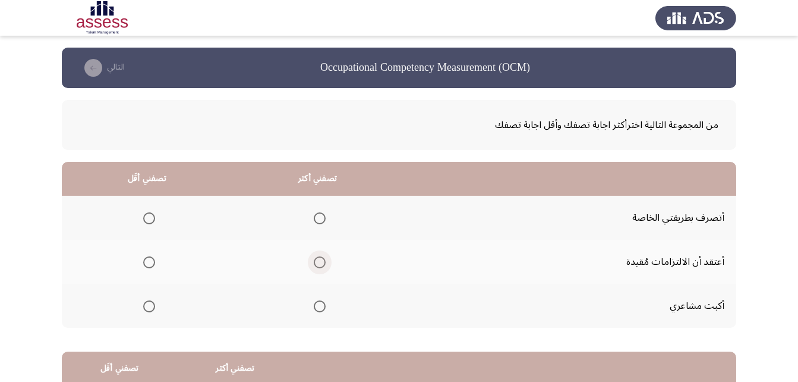
click at [320, 260] on span "Select an option" at bounding box center [320, 262] width 12 height 12
click at [320, 260] on input "Select an option" at bounding box center [320, 262] width 12 height 12
click at [328, 306] on th at bounding box center [317, 306] width 171 height 44
click at [322, 305] on span "Select an option" at bounding box center [320, 306] width 12 height 12
click at [322, 305] on input "Select an option" at bounding box center [320, 306] width 12 height 12
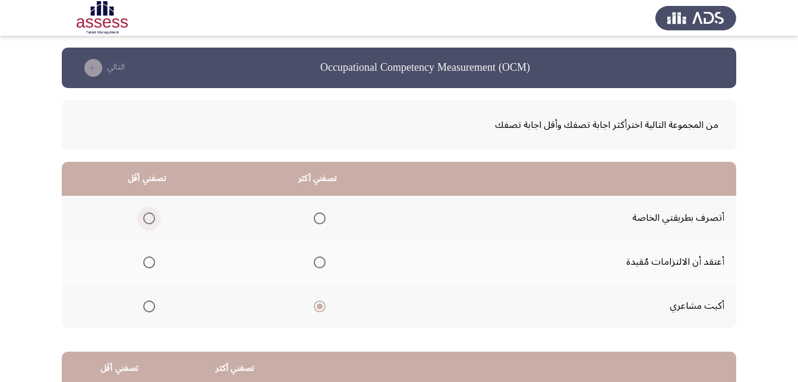
click at [152, 216] on span "Select an option" at bounding box center [149, 218] width 12 height 12
click at [152, 216] on input "Select an option" at bounding box center [149, 218] width 12 height 12
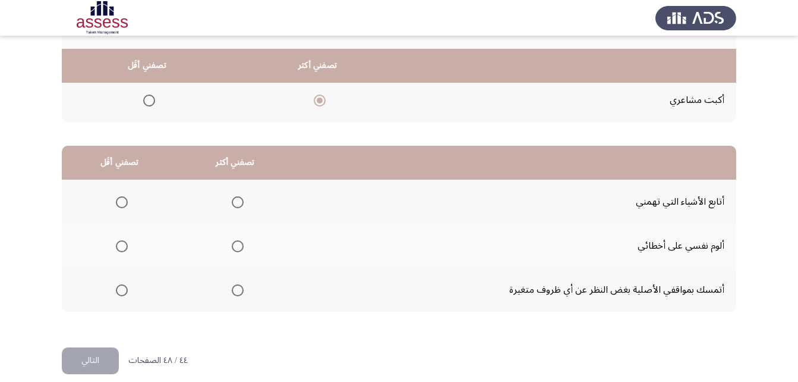
scroll to position [219, 0]
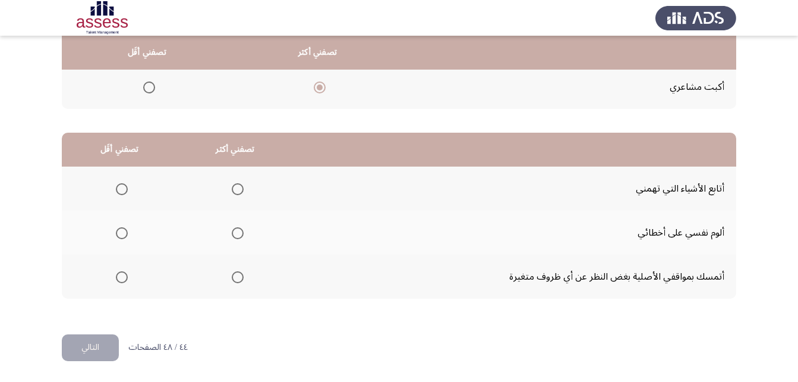
click at [236, 228] on span "Select an option" at bounding box center [238, 233] width 12 height 12
click at [236, 228] on input "Select an option" at bounding box center [238, 233] width 12 height 12
click at [128, 272] on th at bounding box center [119, 276] width 115 height 44
click at [127, 273] on span "Select an option" at bounding box center [122, 277] width 12 height 12
click at [127, 273] on input "Select an option" at bounding box center [122, 277] width 12 height 12
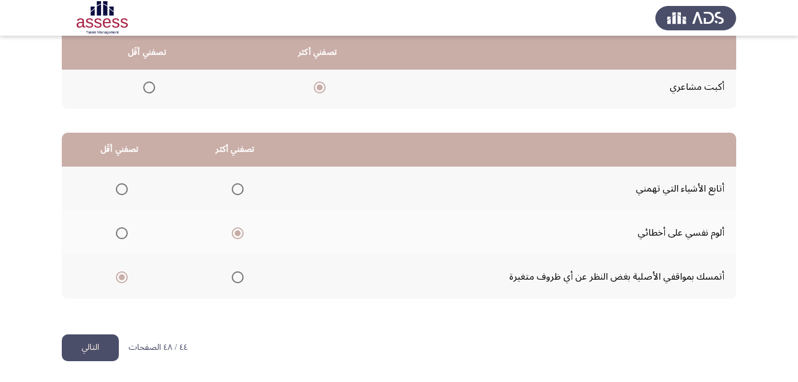
click at [81, 349] on button "التالي" at bounding box center [90, 347] width 57 height 27
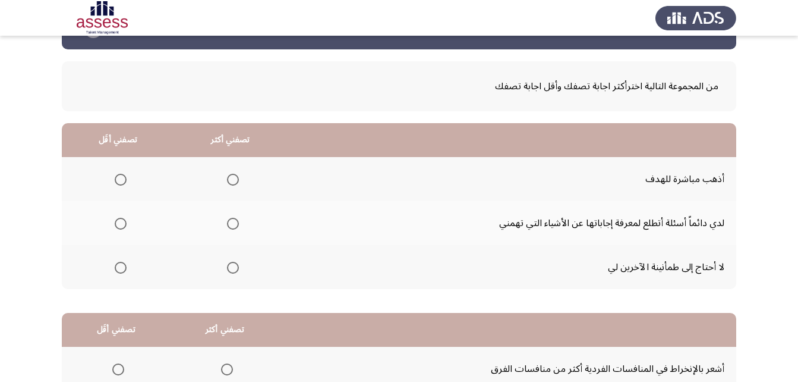
scroll to position [59, 0]
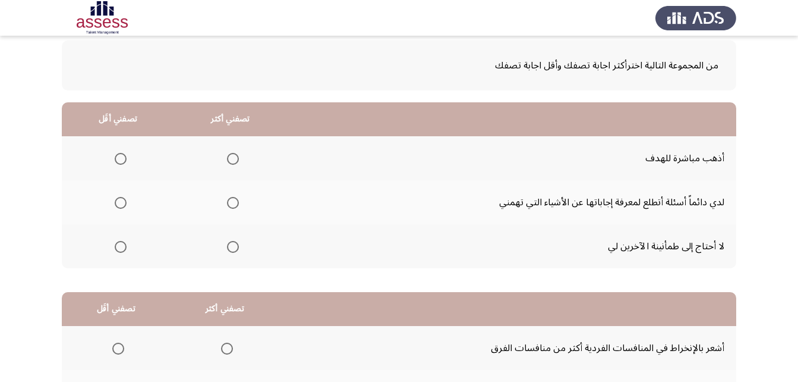
click at [228, 201] on span "Select an option" at bounding box center [233, 203] width 12 height 12
click at [228, 201] on input "Select an option" at bounding box center [233, 203] width 12 height 12
click at [121, 159] on span "Select an option" at bounding box center [121, 159] width 0 height 0
click at [119, 158] on input "Select an option" at bounding box center [121, 159] width 12 height 12
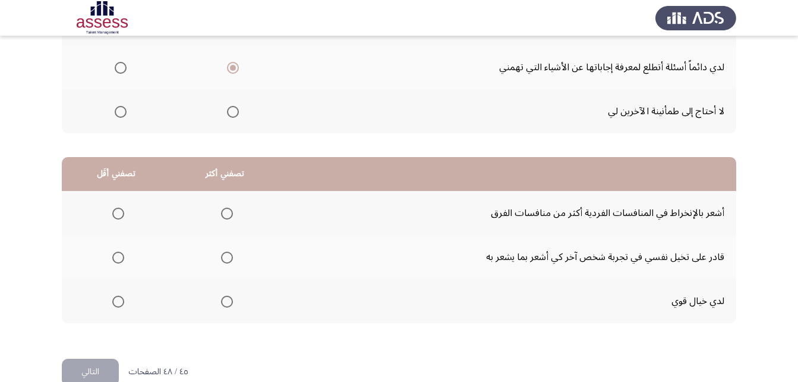
scroll to position [219, 0]
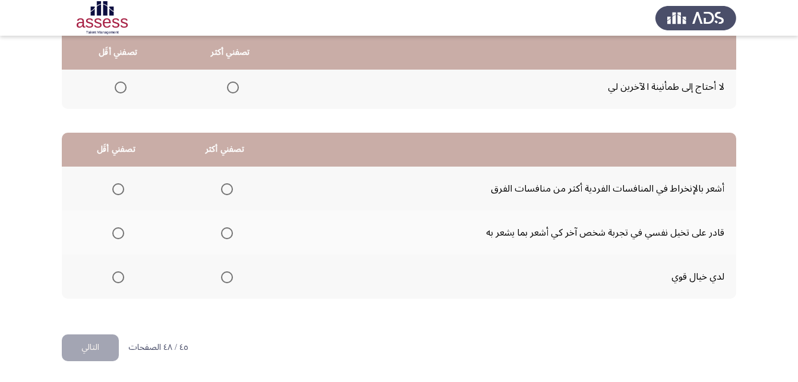
click at [227, 185] on span "Select an option" at bounding box center [227, 189] width 12 height 12
click at [227, 185] on input "Select an option" at bounding box center [227, 189] width 12 height 12
click at [92, 291] on th at bounding box center [116, 276] width 109 height 44
click at [111, 276] on label "Select an option" at bounding box center [116, 277] width 17 height 12
click at [112, 276] on input "Select an option" at bounding box center [118, 277] width 12 height 12
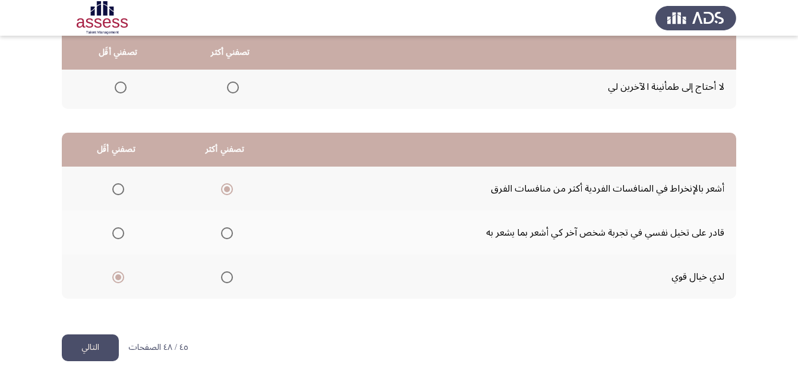
click at [92, 338] on button "التالي" at bounding box center [90, 347] width 57 height 27
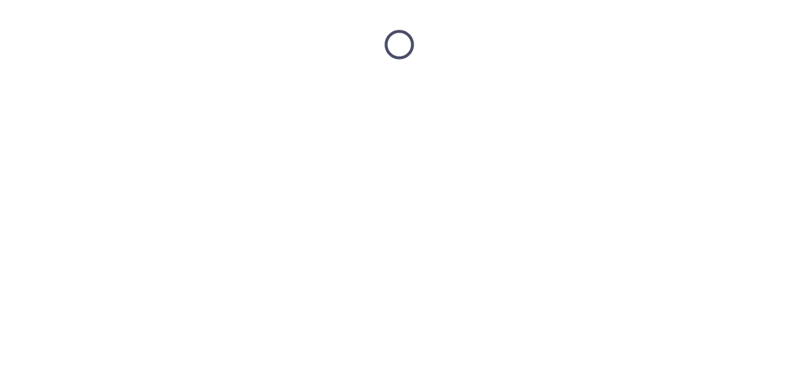
scroll to position [0, 0]
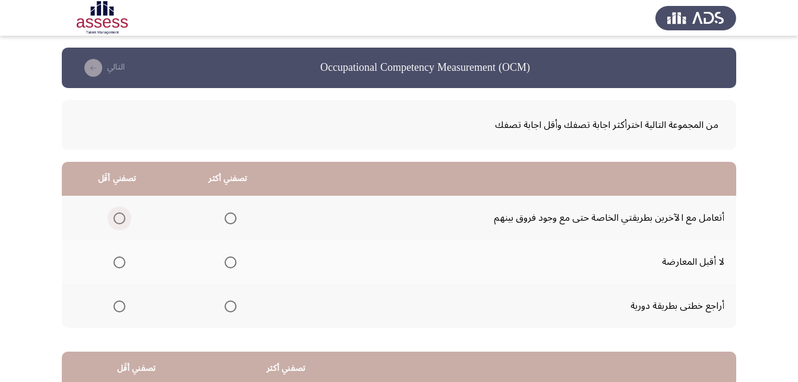
click at [120, 218] on span "Select an option" at bounding box center [120, 218] width 12 height 12
click at [120, 218] on input "Select an option" at bounding box center [120, 218] width 12 height 12
click at [220, 310] on label "Select an option" at bounding box center [228, 306] width 17 height 12
click at [225, 310] on input "Select an option" at bounding box center [231, 306] width 12 height 12
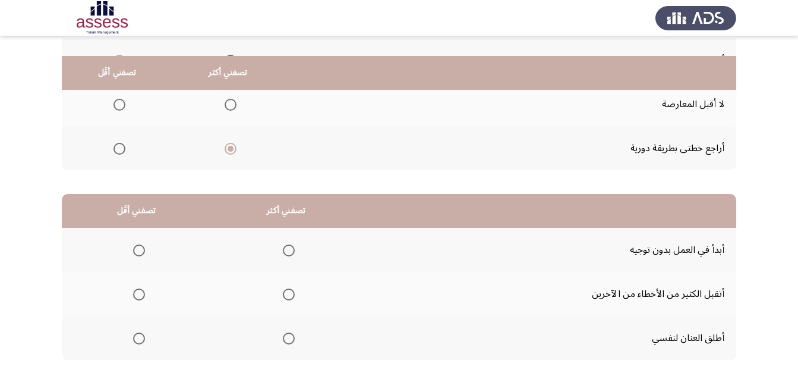
scroll to position [178, 0]
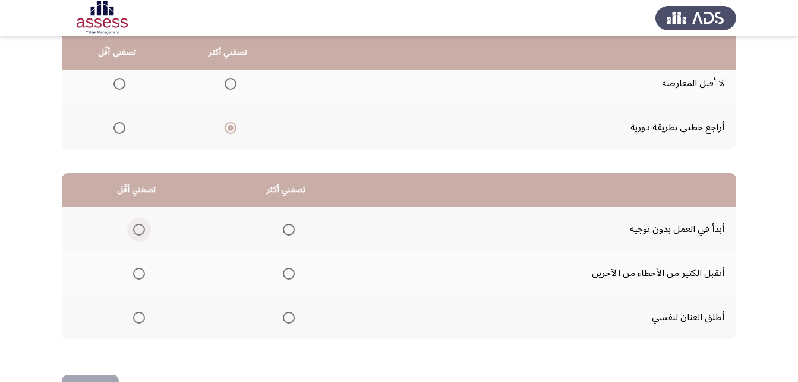
click at [136, 229] on span "Select an option" at bounding box center [139, 230] width 12 height 12
click at [136, 229] on input "Select an option" at bounding box center [139, 230] width 12 height 12
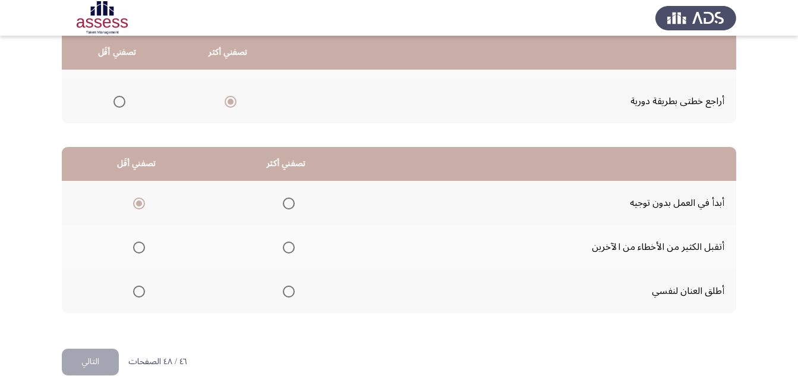
scroll to position [219, 0]
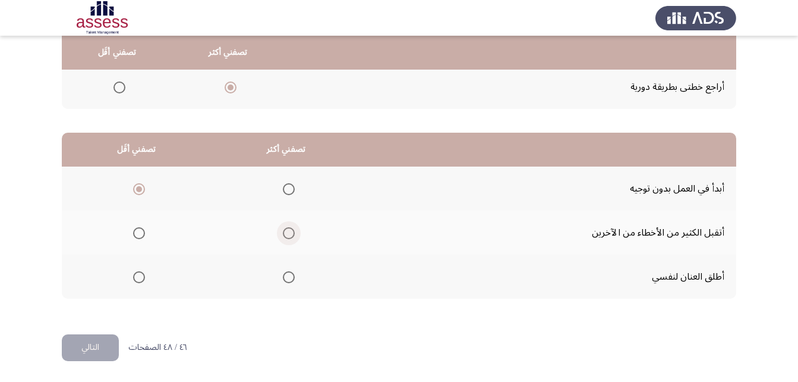
click at [284, 232] on span "Select an option" at bounding box center [289, 233] width 12 height 12
click at [284, 232] on input "Select an option" at bounding box center [289, 233] width 12 height 12
click at [79, 349] on button "التالي" at bounding box center [90, 347] width 57 height 27
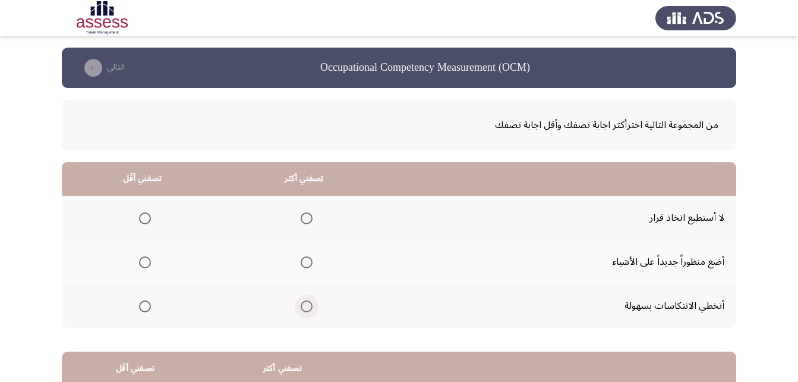
click at [301, 301] on span "Select an option" at bounding box center [307, 306] width 12 height 12
click at [301, 301] on input "Select an option" at bounding box center [307, 306] width 12 height 12
click at [147, 216] on span "Select an option" at bounding box center [145, 218] width 12 height 12
click at [147, 216] on input "Select an option" at bounding box center [145, 218] width 12 height 12
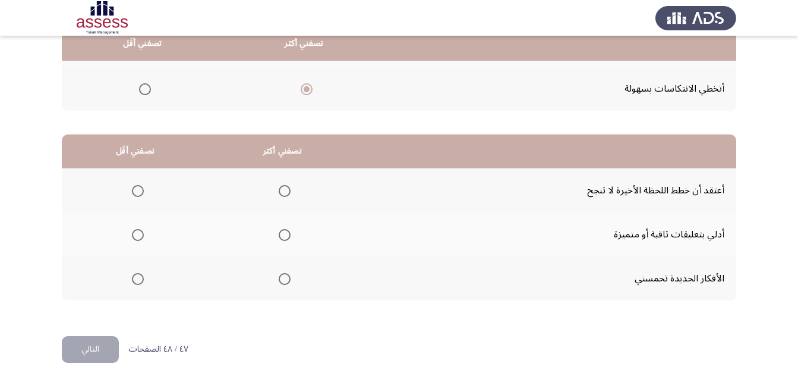
scroll to position [219, 0]
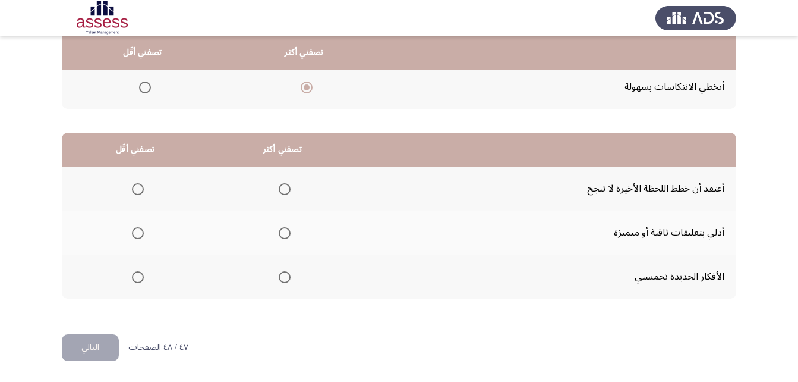
click at [280, 184] on span "Select an option" at bounding box center [285, 189] width 12 height 12
click at [280, 184] on input "Select an option" at bounding box center [285, 189] width 12 height 12
drag, startPoint x: 147, startPoint y: 272, endPoint x: 134, endPoint y: 277, distance: 13.9
click at [136, 276] on th at bounding box center [135, 276] width 147 height 44
click at [129, 279] on label "Select an option" at bounding box center [135, 277] width 17 height 12
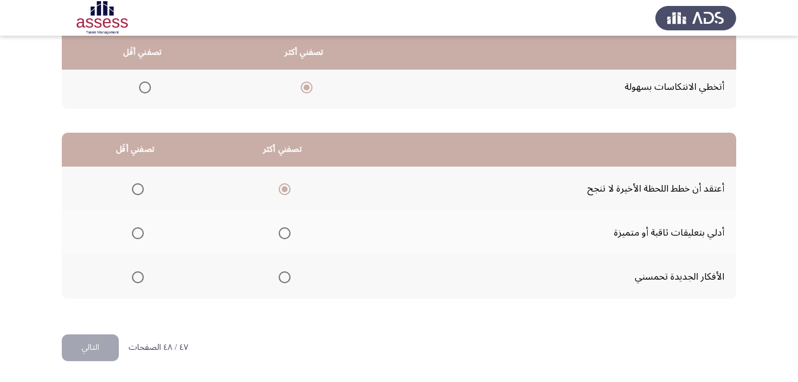
click at [132, 279] on input "Select an option" at bounding box center [138, 277] width 12 height 12
click at [87, 345] on button "التالي" at bounding box center [90, 347] width 57 height 27
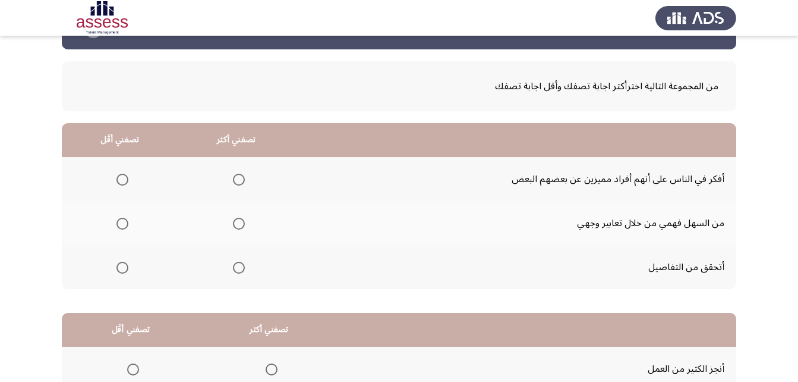
scroll to position [59, 0]
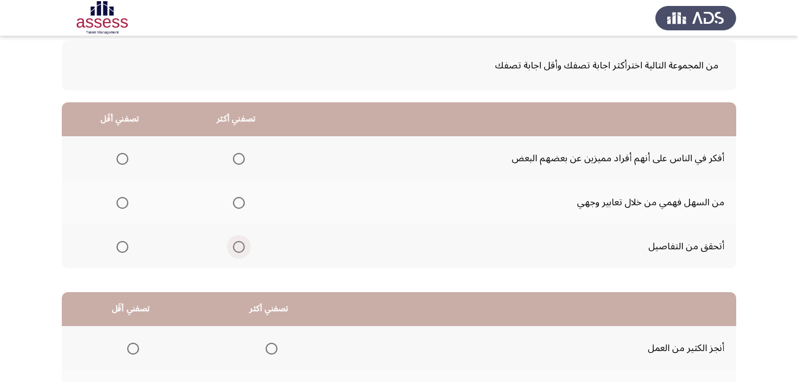
click at [232, 249] on label "Select an option" at bounding box center [236, 247] width 17 height 12
click at [233, 249] on input "Select an option" at bounding box center [239, 247] width 12 height 12
click at [121, 205] on span "Select an option" at bounding box center [123, 203] width 12 height 12
click at [123, 205] on span "Select an option" at bounding box center [123, 203] width 12 height 12
click at [123, 205] on input "Select an option" at bounding box center [123, 203] width 12 height 12
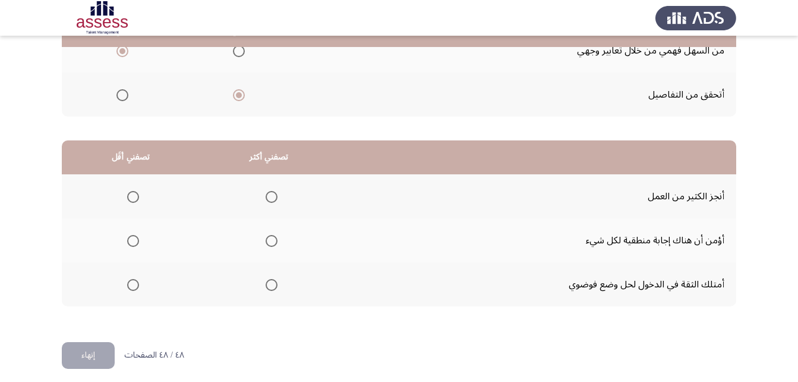
scroll to position [219, 0]
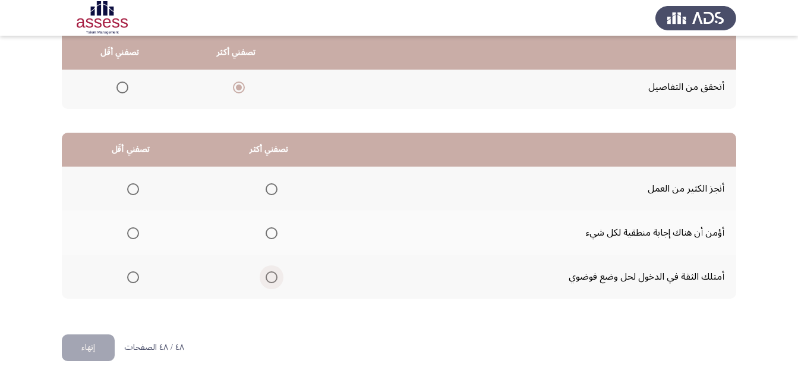
click at [273, 276] on span "Select an option" at bounding box center [272, 277] width 12 height 12
click at [273, 276] on input "Select an option" at bounding box center [272, 277] width 12 height 12
click at [133, 233] on span "Select an option" at bounding box center [133, 233] width 0 height 0
click at [132, 232] on input "Select an option" at bounding box center [133, 233] width 12 height 12
click at [76, 338] on button "إنهاء" at bounding box center [88, 347] width 53 height 27
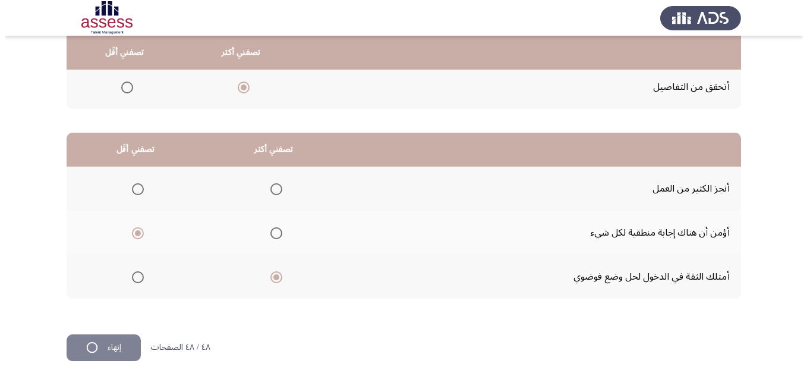
scroll to position [0, 0]
